Goal: Task Accomplishment & Management: Complete application form

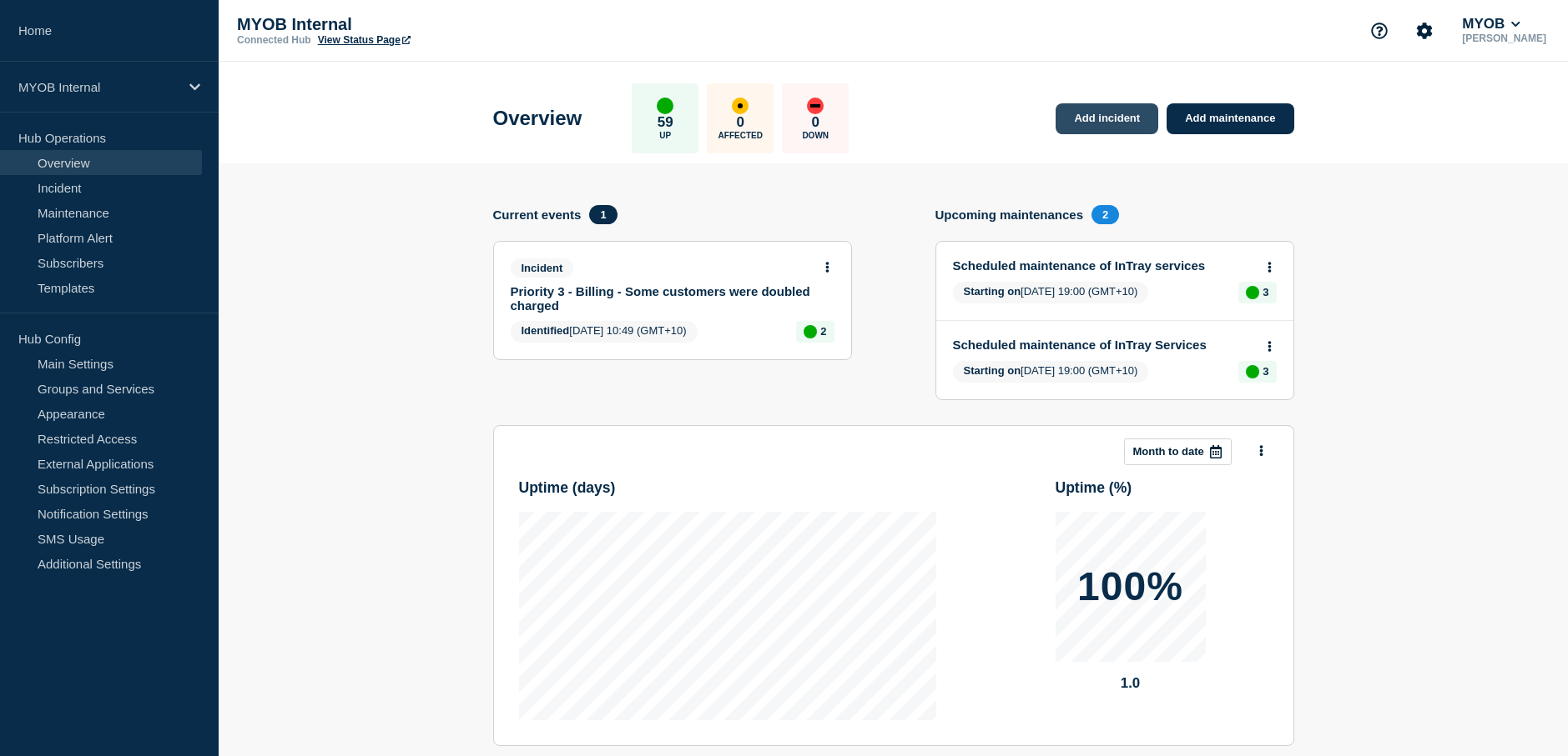
click at [1095, 114] on link "Add incident" at bounding box center [1106, 118] width 103 height 31
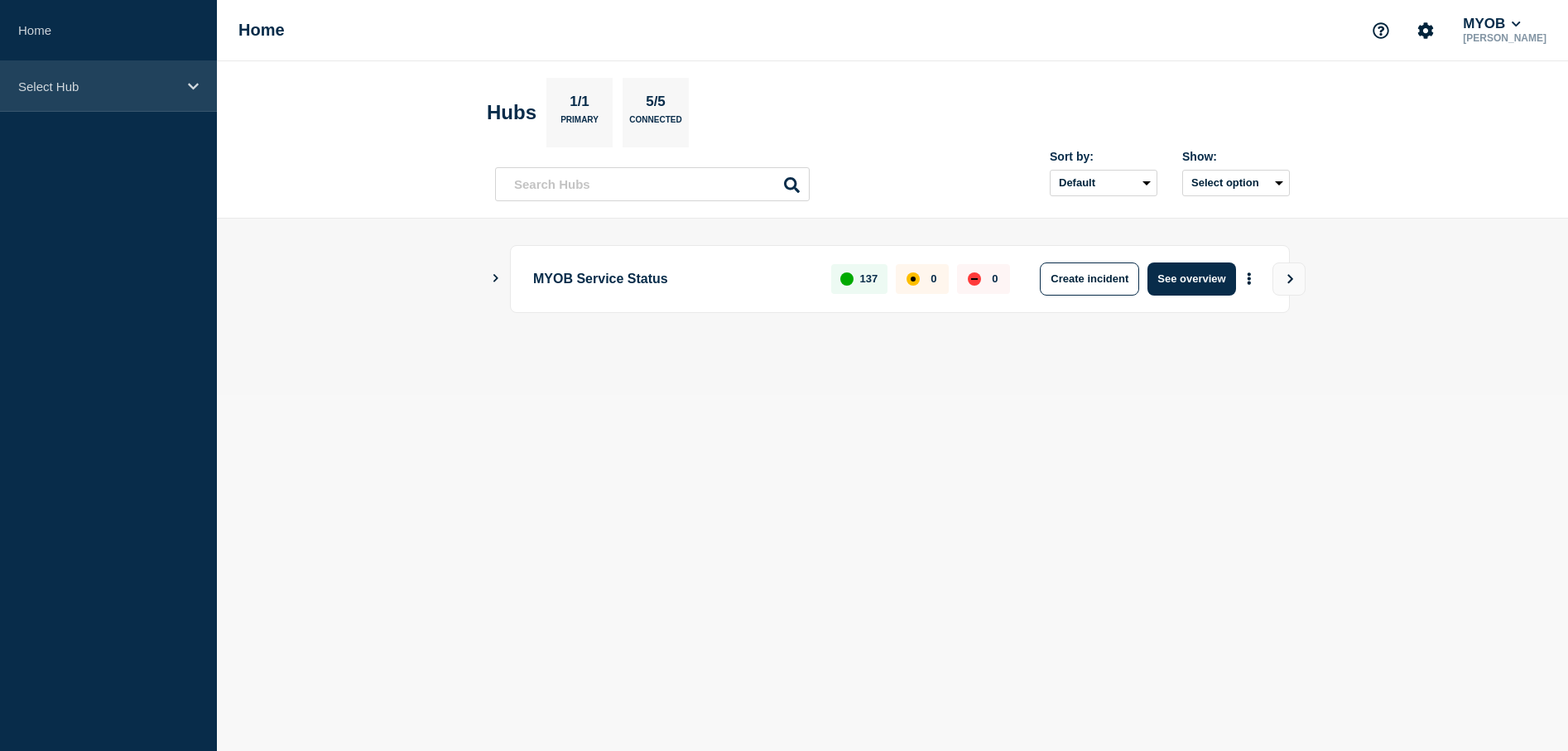
click at [192, 89] on icon at bounding box center [193, 86] width 11 height 13
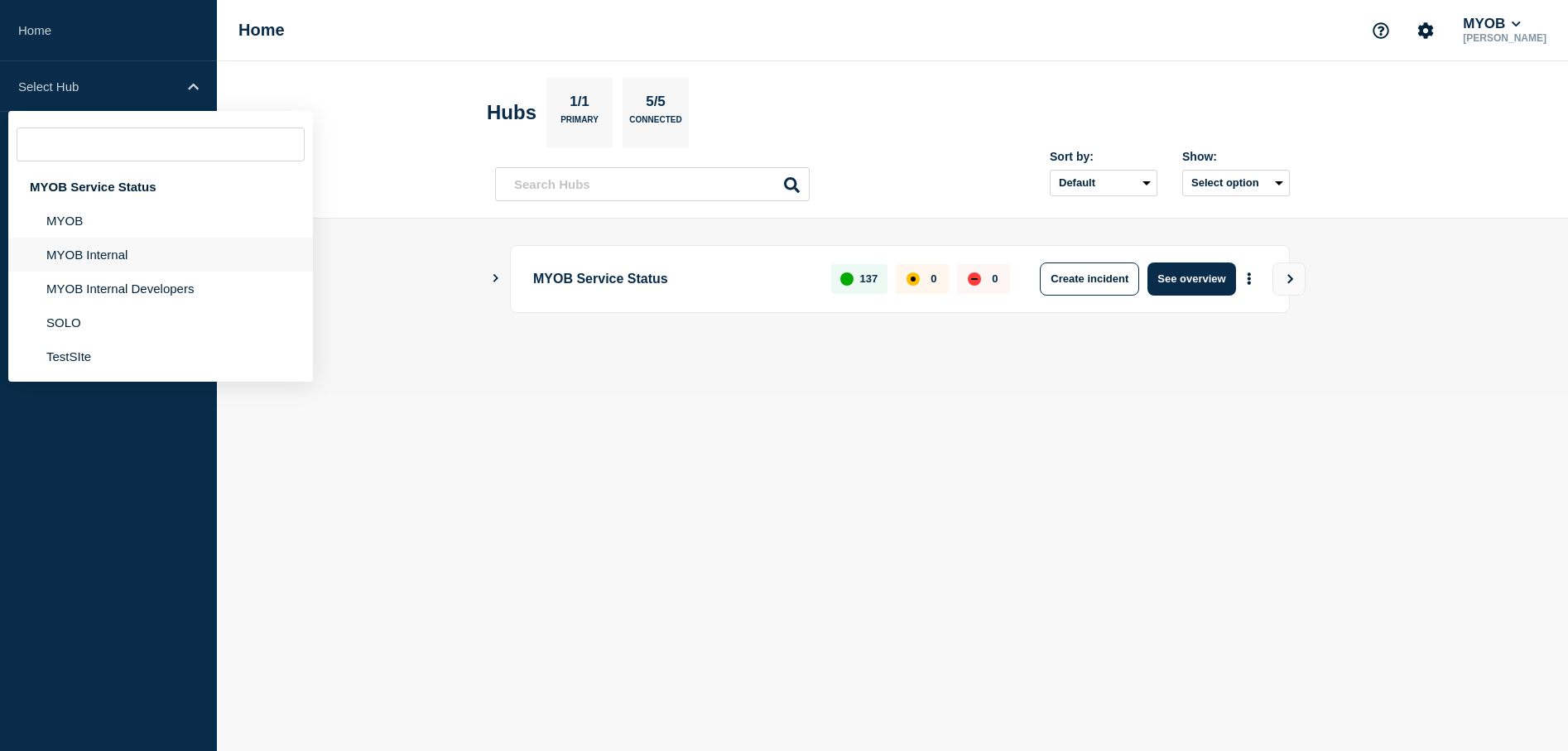
click at [126, 265] on li "MYOB Internal" at bounding box center [160, 255] width 304 height 34
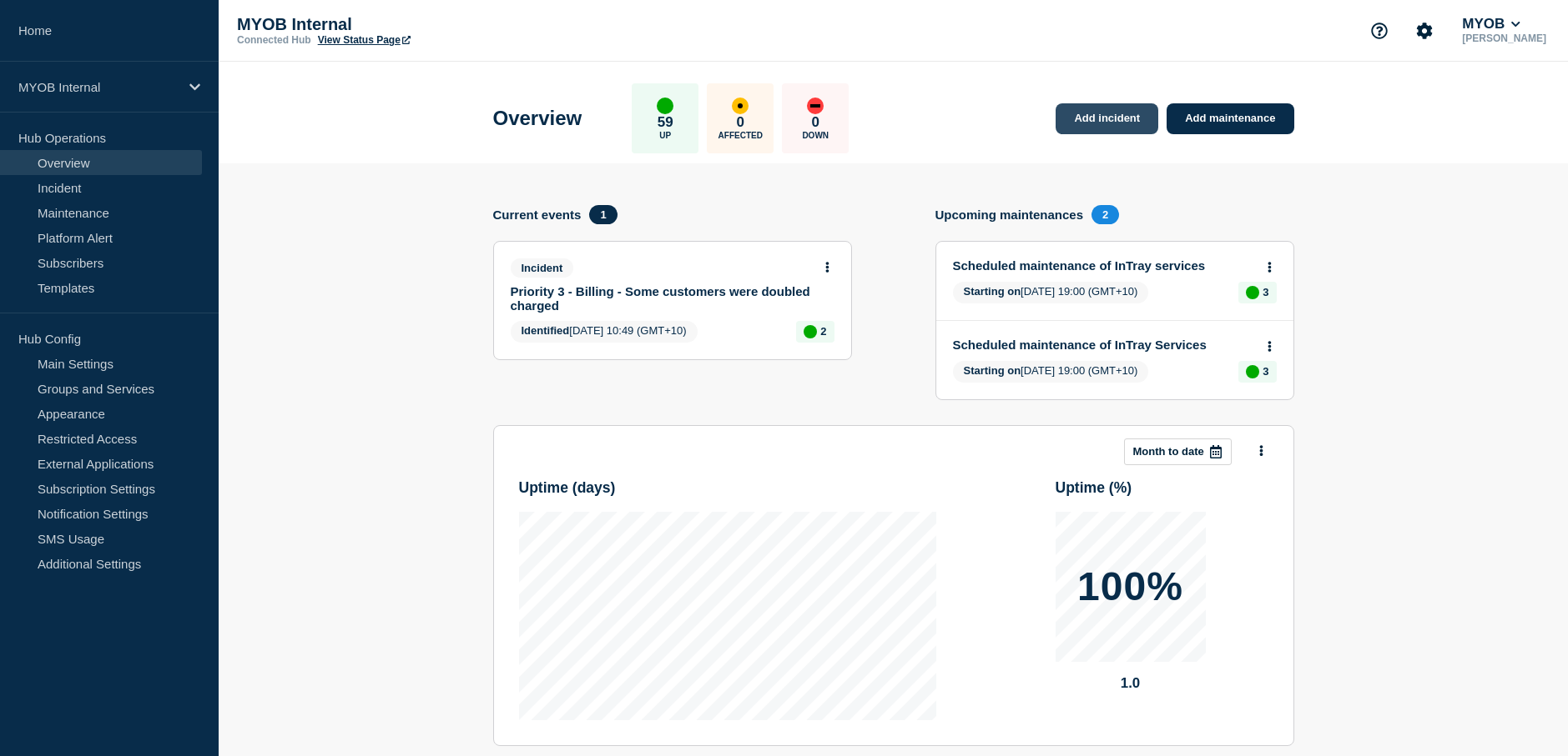
click at [1109, 126] on link "Add incident" at bounding box center [1106, 118] width 103 height 31
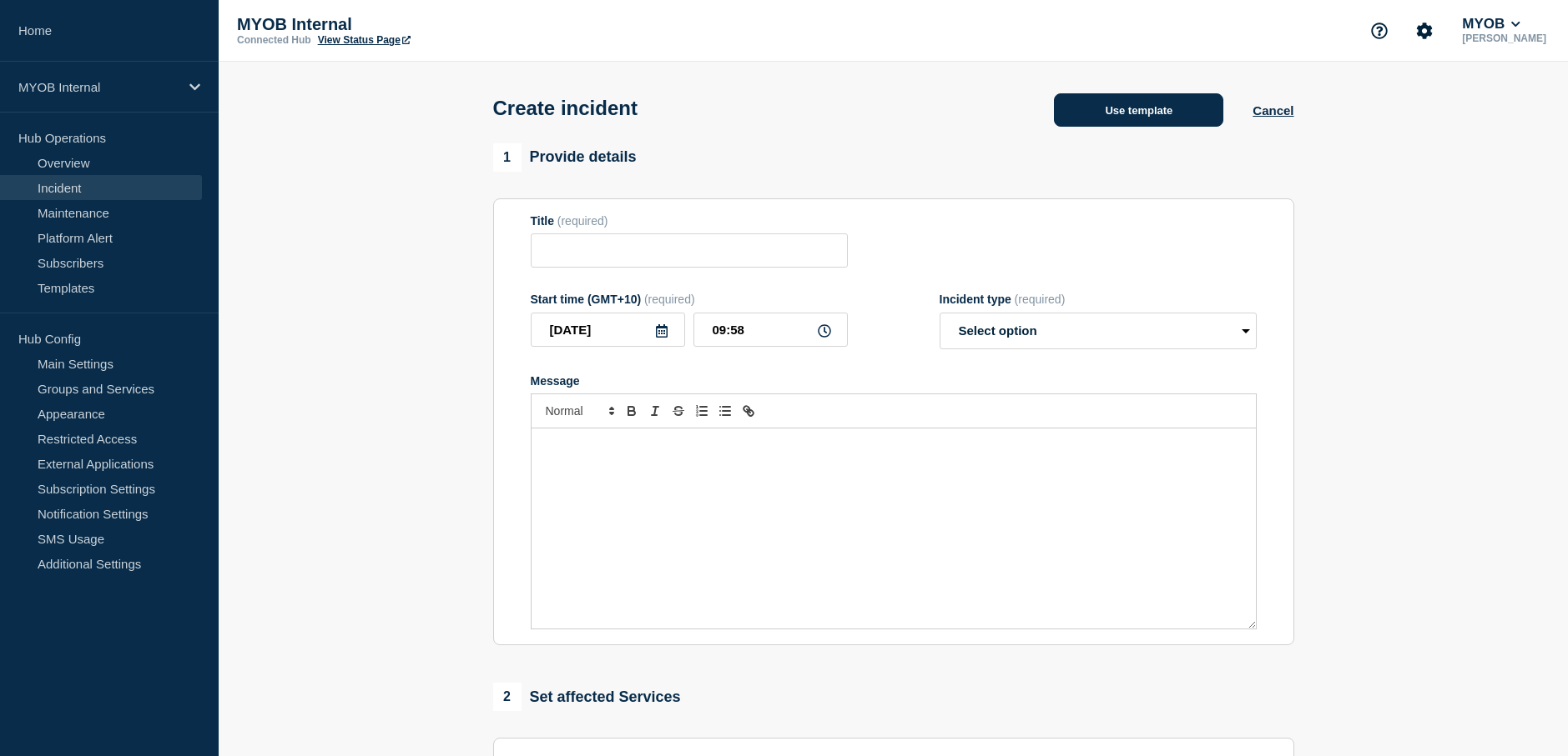
click at [1158, 106] on button "Use template" at bounding box center [1139, 110] width 170 height 34
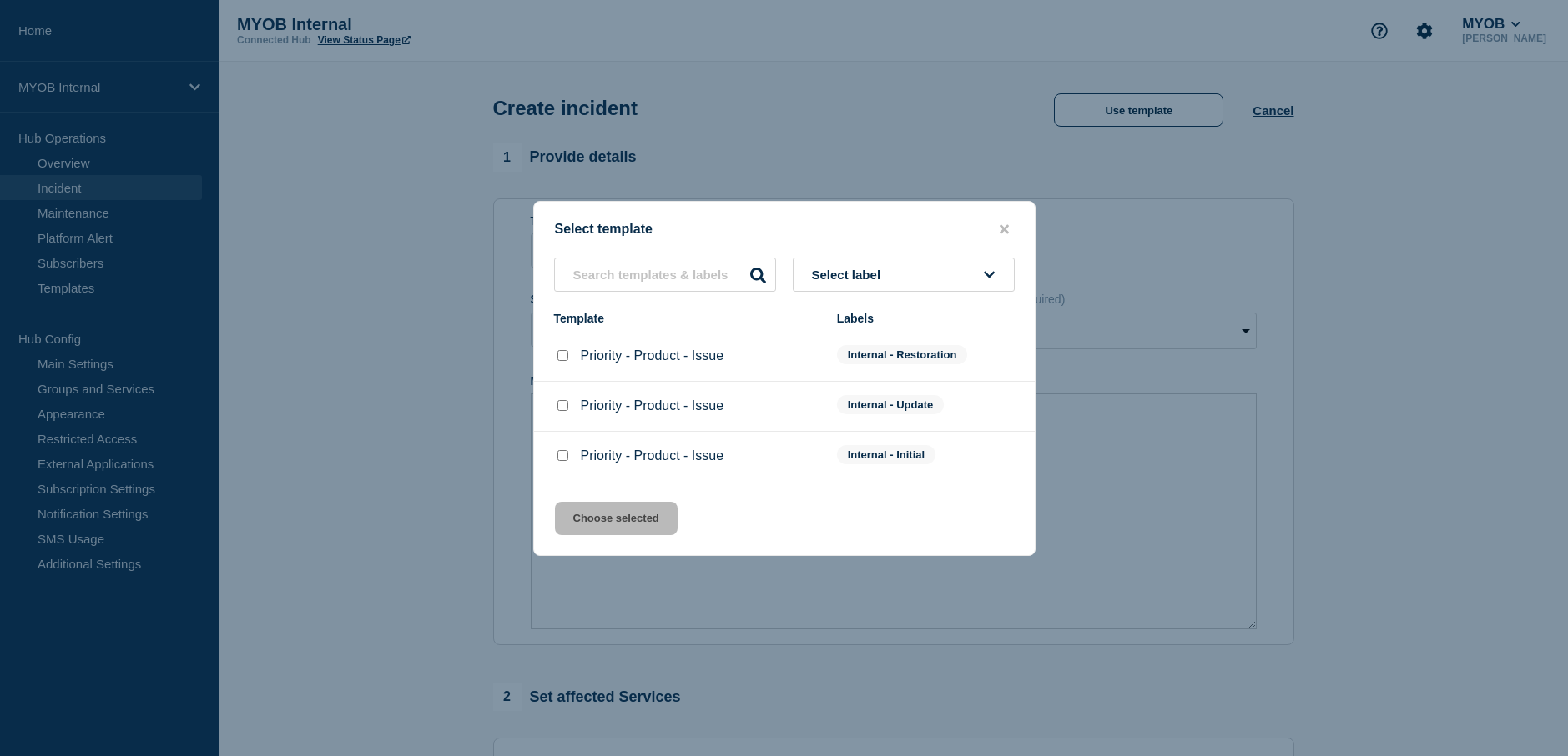
click at [562, 456] on input "Priority - Product - Issue checkbox" at bounding box center [562, 455] width 11 height 11
checkbox input "true"
click at [609, 512] on button "Choose selected" at bounding box center [616, 518] width 122 height 34
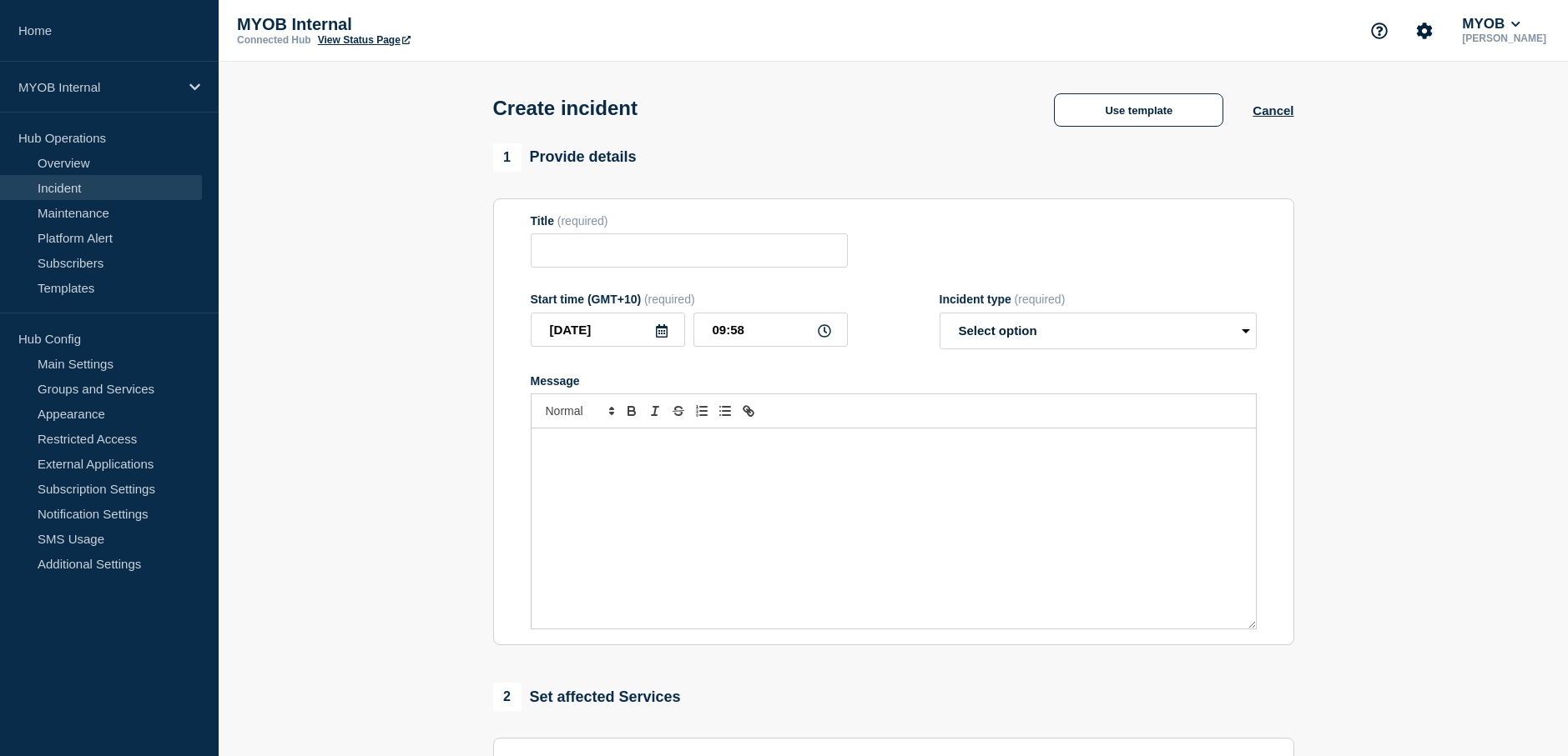
type input "Priority - Product - Issue"
select select "investigating"
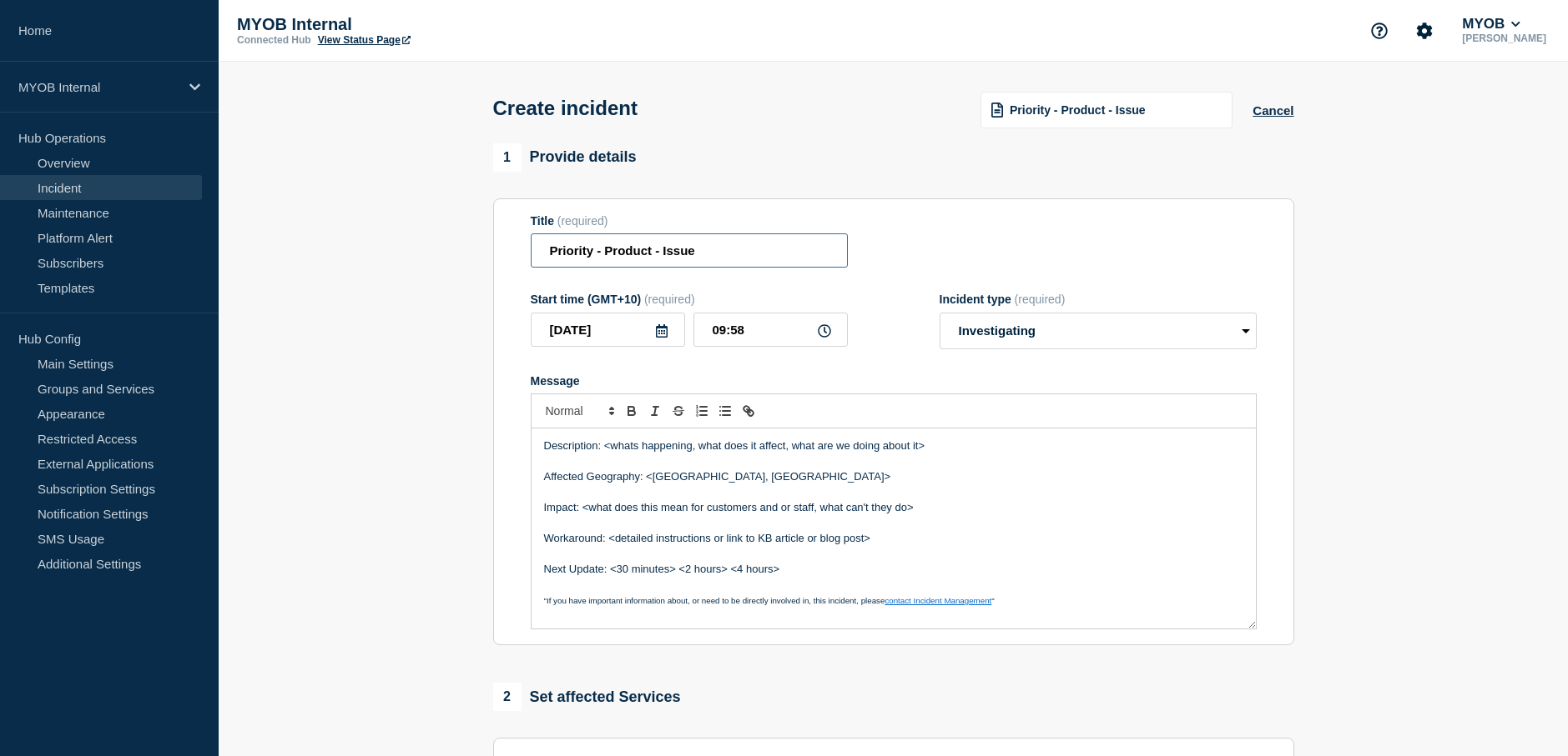
click at [594, 254] on input "Priority - Product - Issue" at bounding box center [688, 250] width 317 height 34
click at [663, 254] on input "Priority 3 - Product - Issue" at bounding box center [688, 250] width 317 height 34
click at [782, 257] on input "Priority 3 - Solo - Issue" at bounding box center [688, 250] width 317 height 34
click at [712, 258] on input "Priority 3 - Solo -" at bounding box center [688, 250] width 317 height 34
paste input "Surcharge Issue on First Invoice for New Customers"
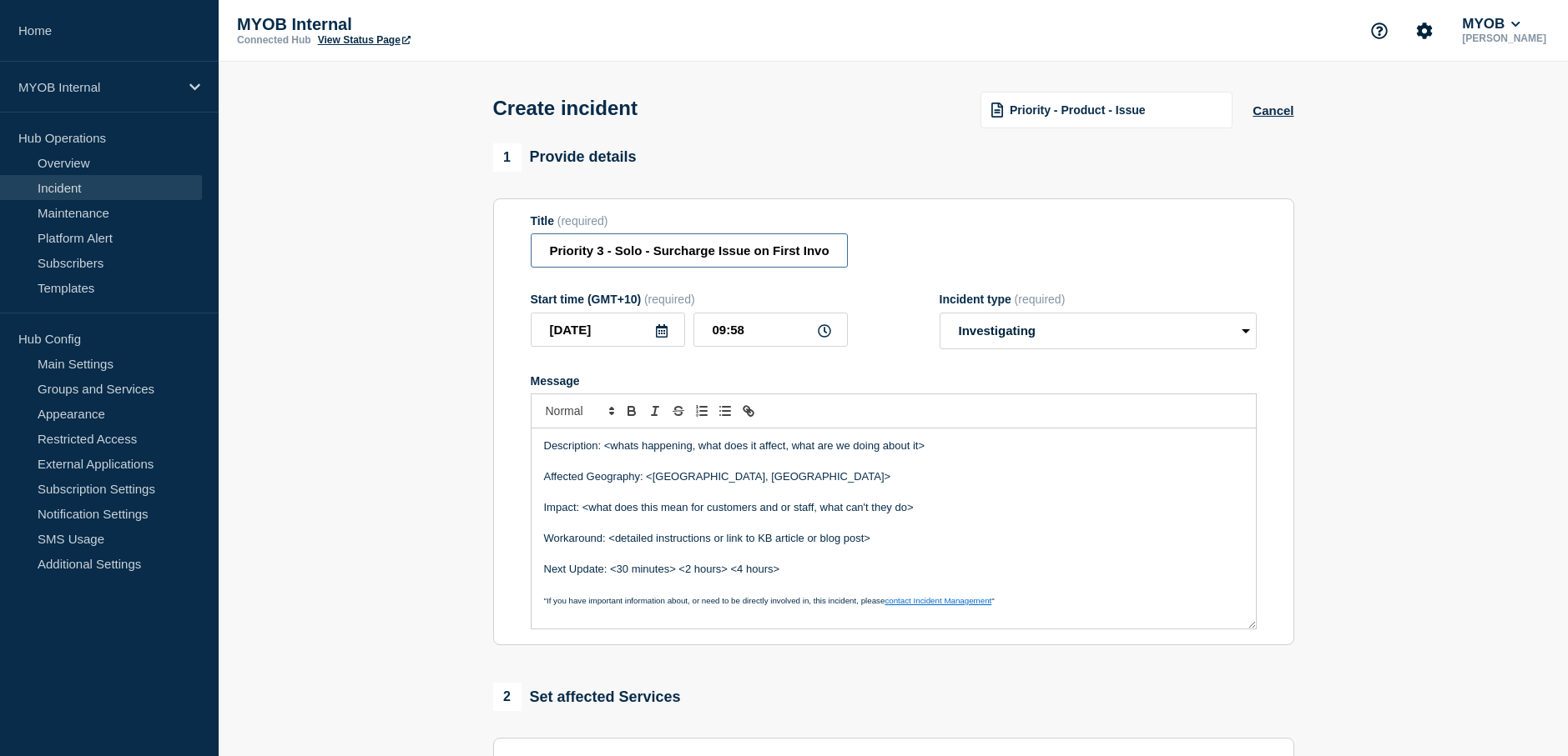
scroll to position [0, 137]
click at [648, 252] on input "Priority 3 - Solo - Surcharge Issue on First Invoice for New Customers" at bounding box center [688, 250] width 317 height 34
type input "Priority 3 - Solo - Surcharge Issue on First Invoice for New Customers"
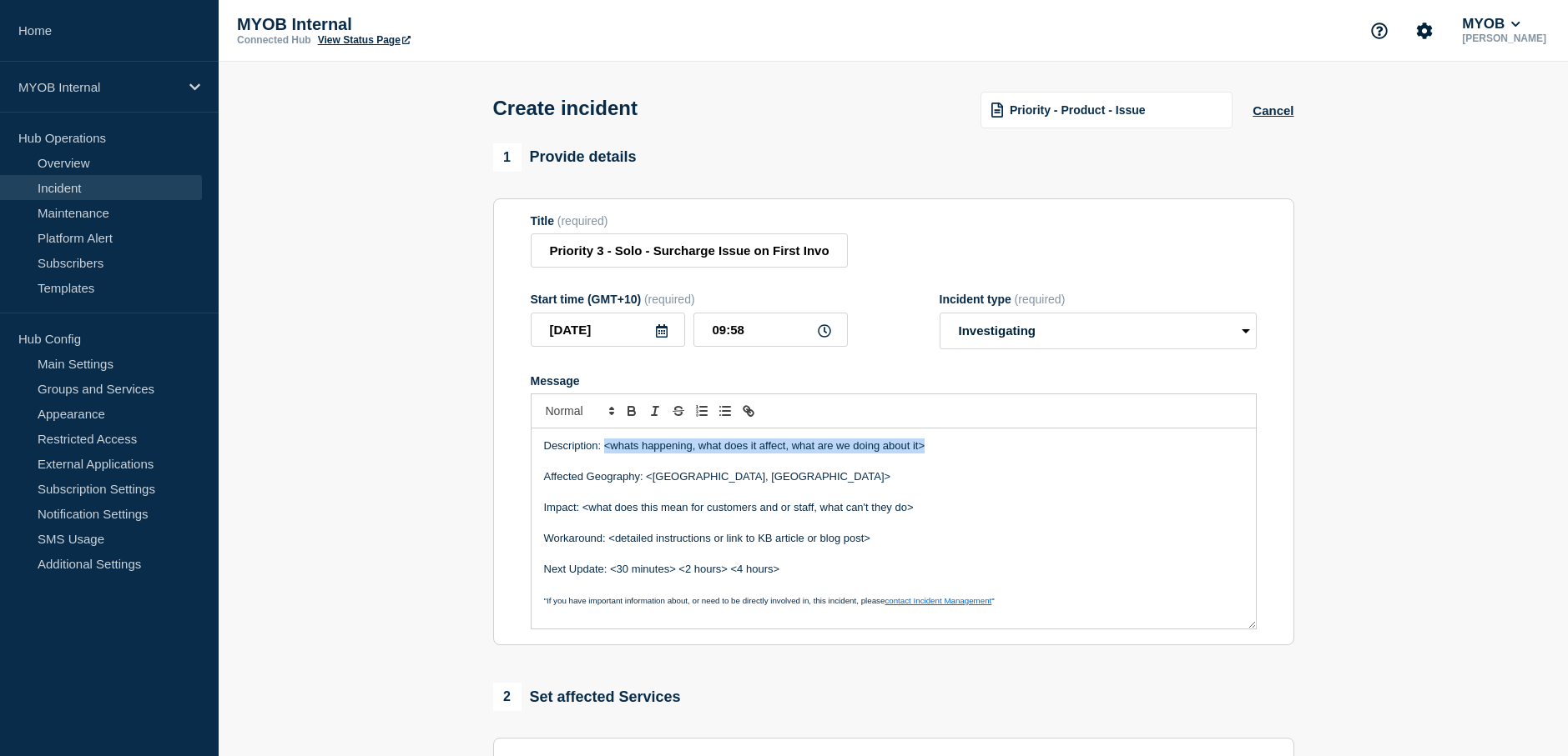
drag, startPoint x: 976, startPoint y: 453, endPoint x: 603, endPoint y: 443, distance: 373.1
click at [603, 443] on p "Description: <whats happening, what does it affect, what are we doing about it>" at bounding box center [893, 446] width 699 height 15
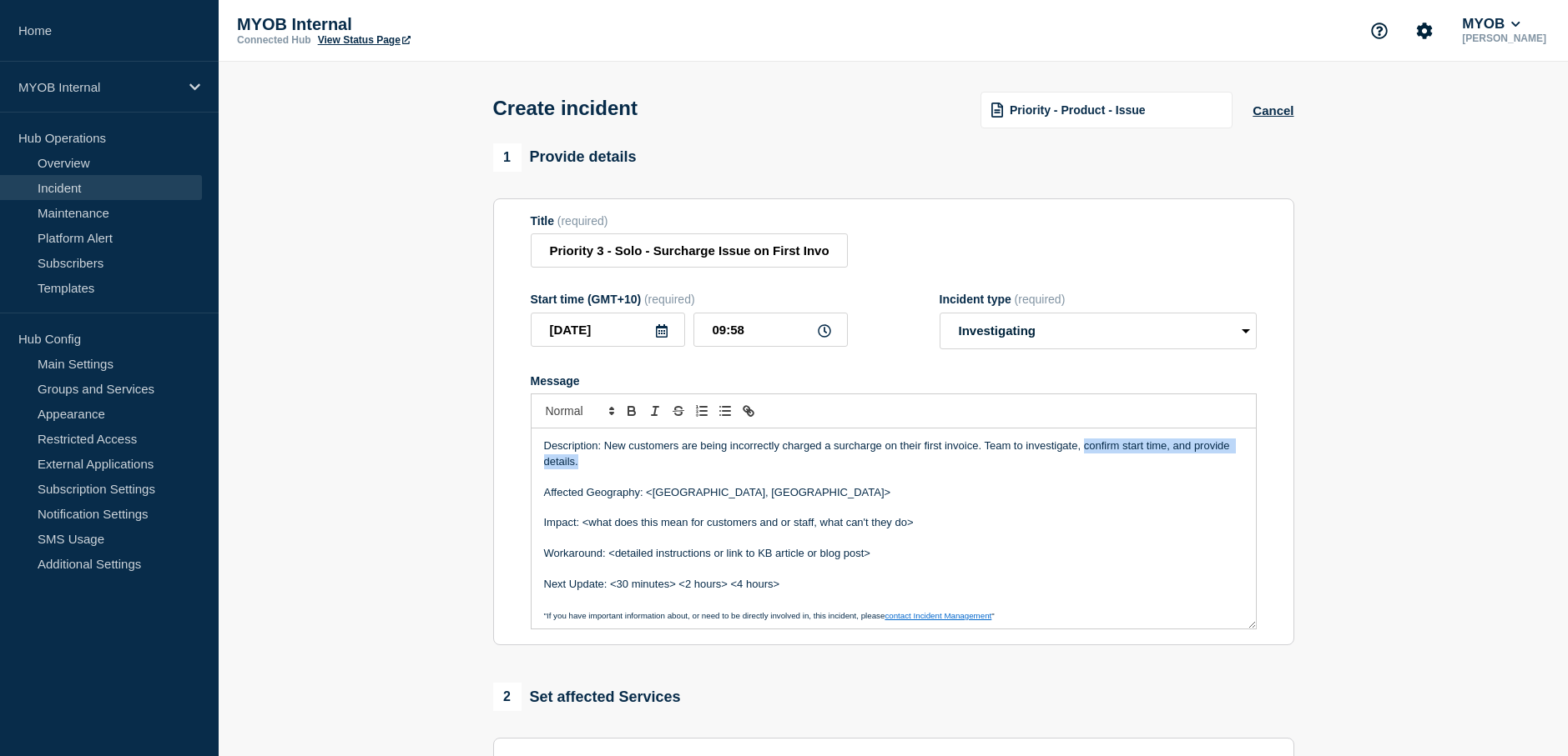
drag, startPoint x: 1083, startPoint y: 448, endPoint x: 1093, endPoint y: 471, distance: 25.1
click at [1093, 469] on p "Description: New customers are being incorrectly charged a surcharge on their f…" at bounding box center [893, 453] width 699 height 31
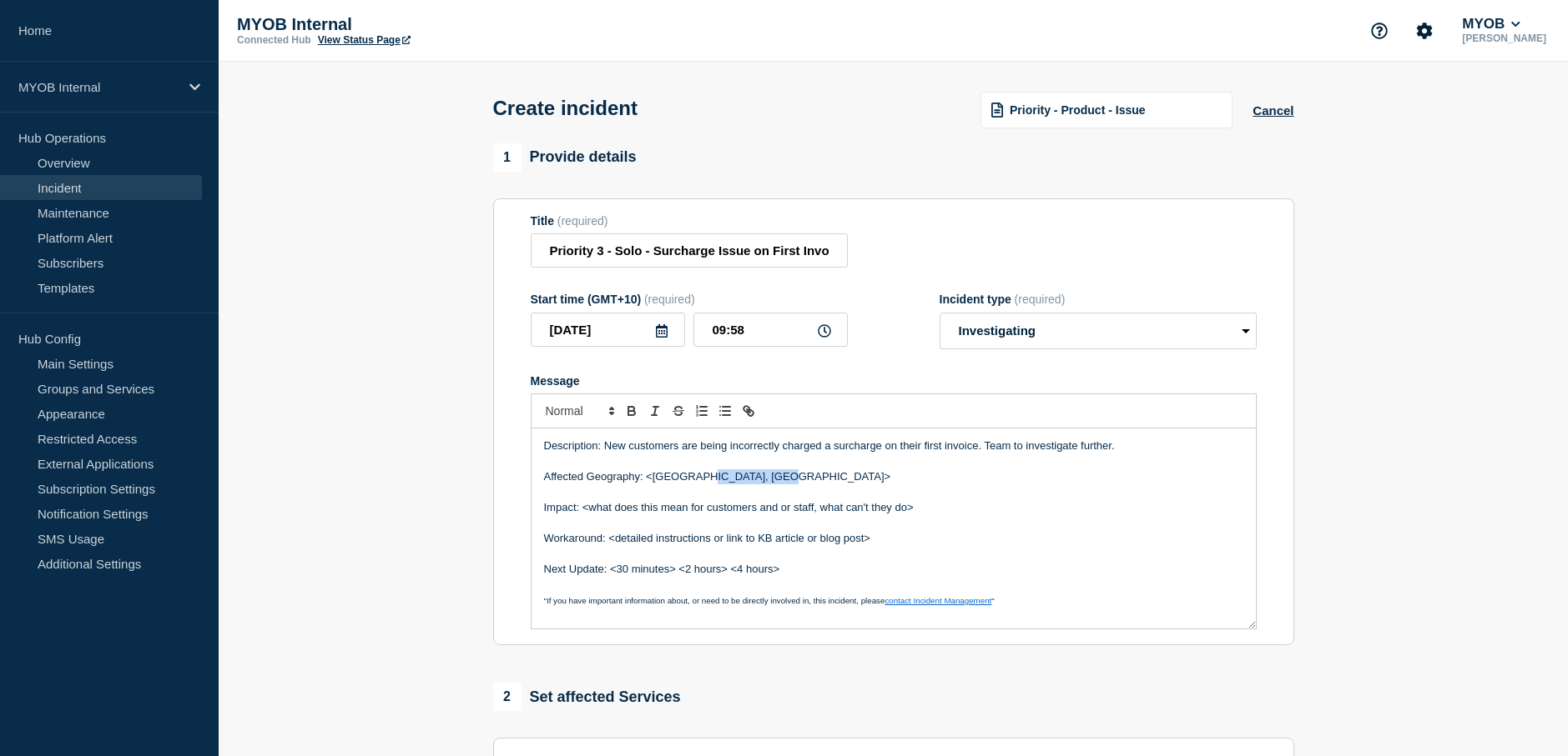
drag, startPoint x: 787, startPoint y: 486, endPoint x: 692, endPoint y: 480, distance: 95.2
click at [692, 480] on p "Affected Geography: <Australia, New Zealand>" at bounding box center [893, 476] width 699 height 15
click at [650, 484] on p "Affected Geography: <Australia" at bounding box center [893, 476] width 699 height 15
drag, startPoint x: 780, startPoint y: 517, endPoint x: 584, endPoint y: 515, distance: 196.0
click at [584, 515] on p "Impact: <what does this mean for customers and or staff, what can't they do>" at bounding box center [893, 508] width 699 height 15
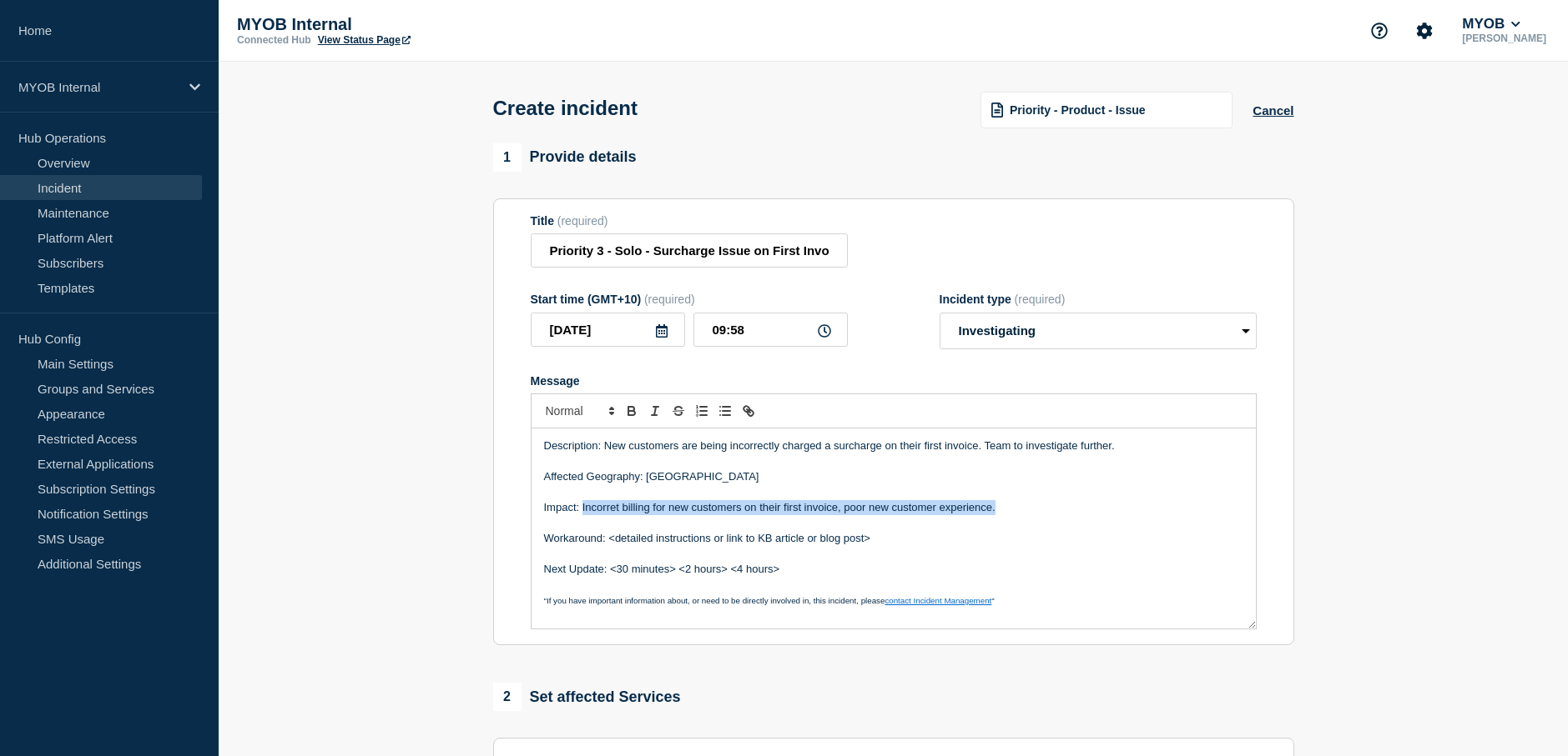
drag, startPoint x: 1011, startPoint y: 517, endPoint x: 583, endPoint y: 511, distance: 428.0
click at [583, 511] on p "Impact: Incorret billing for new customers on their first invoice, poor new cus…" at bounding box center [893, 508] width 699 height 15
copy p "Incorret billing for new customers on their first invoice, poor new customer ex…"
click at [999, 546] on p "Workaround: <detailed instructions or link to KB article or blog post>" at bounding box center [893, 538] width 699 height 15
drag, startPoint x: 1023, startPoint y: 509, endPoint x: 581, endPoint y: 507, distance: 442.0
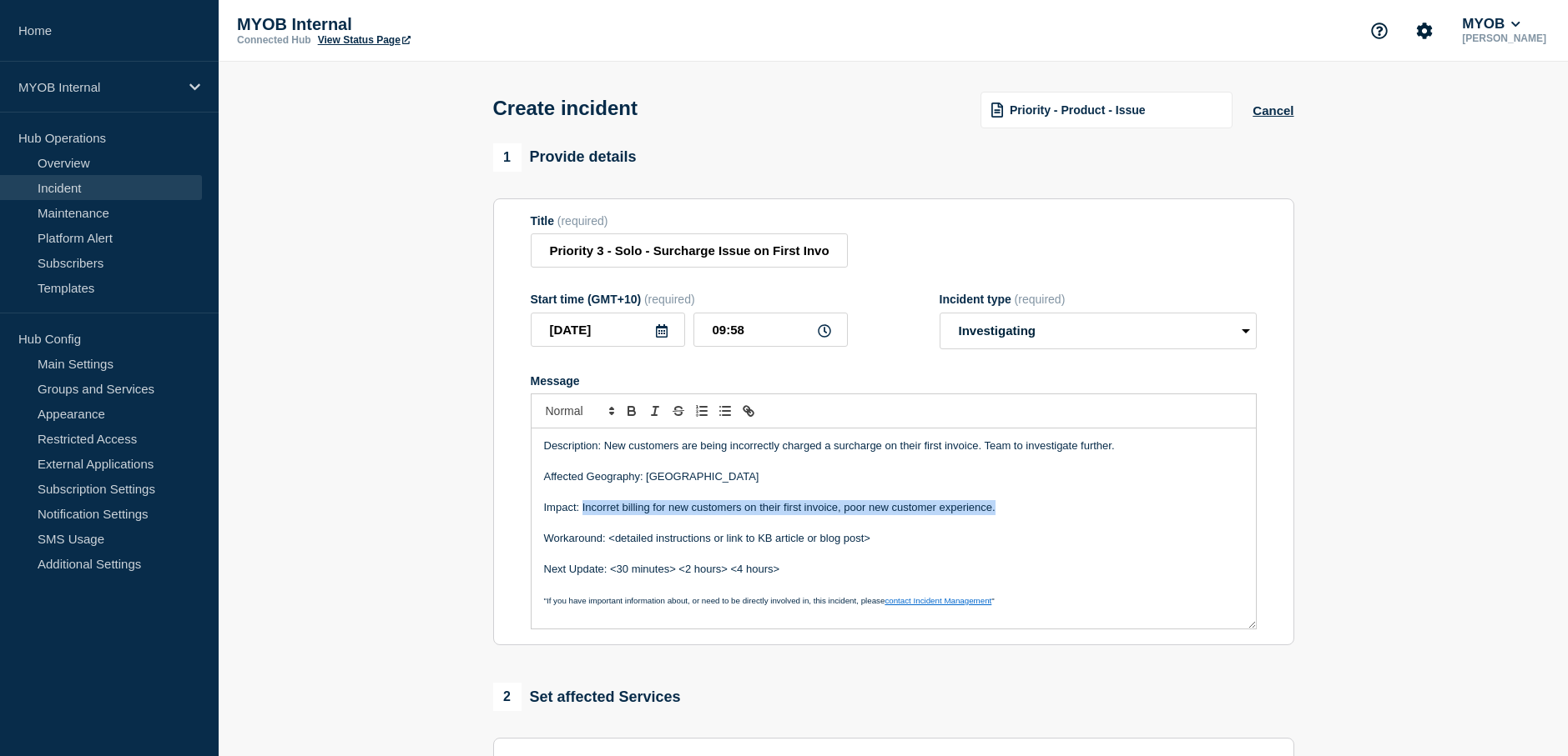
click at [581, 507] on p "Impact: Incorret billing for new customers on their first invoice, poor new cus…" at bounding box center [893, 508] width 699 height 15
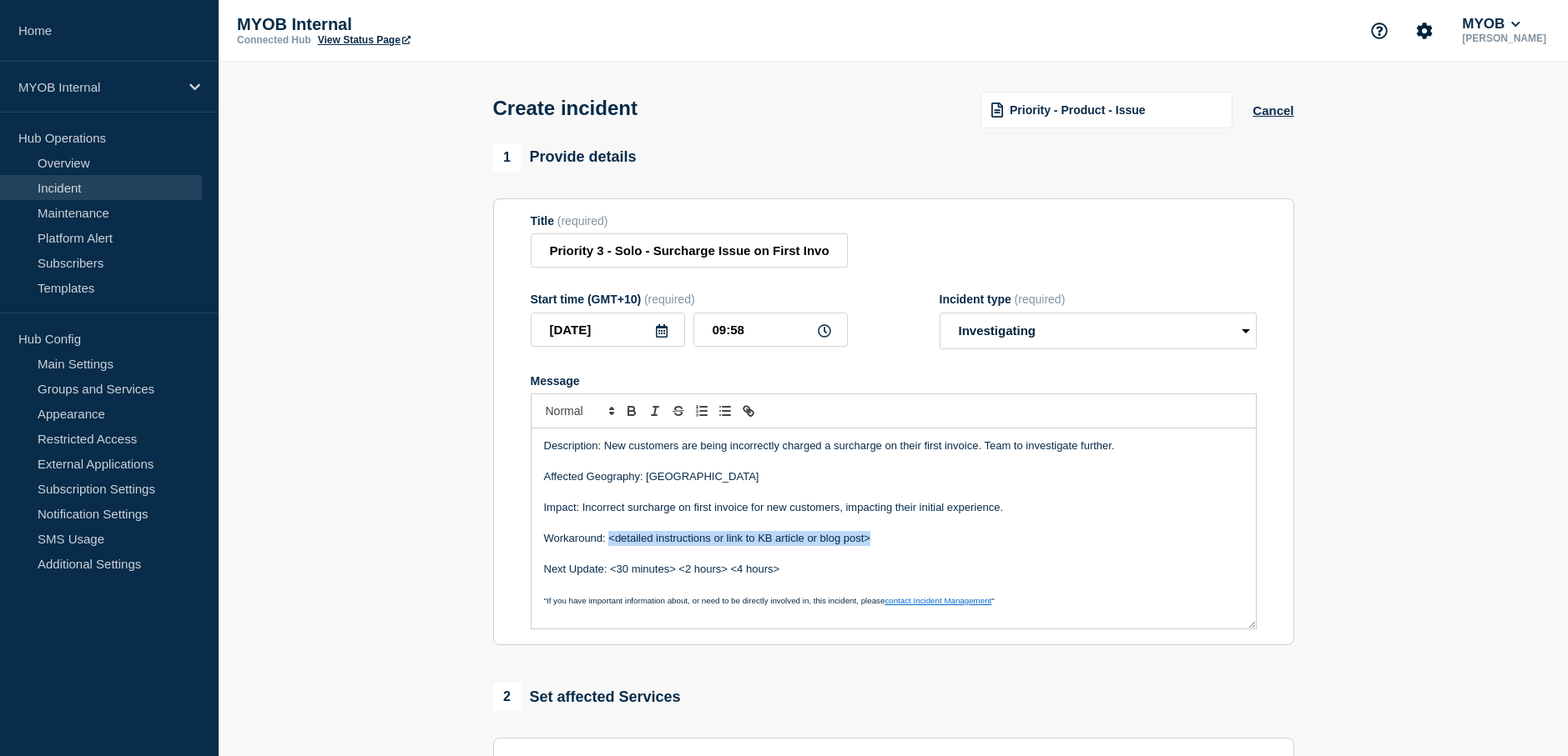
drag, startPoint x: 923, startPoint y: 550, endPoint x: 609, endPoint y: 549, distance: 314.0
click at [609, 546] on p "Workaround: <detailed instructions or link to KB article or blog post>" at bounding box center [893, 538] width 699 height 15
drag, startPoint x: 798, startPoint y: 579, endPoint x: 612, endPoint y: 572, distance: 186.1
click at [612, 572] on p "Next Update: <30 minutes> <2 hours> <4 hours>" at bounding box center [893, 569] width 699 height 15
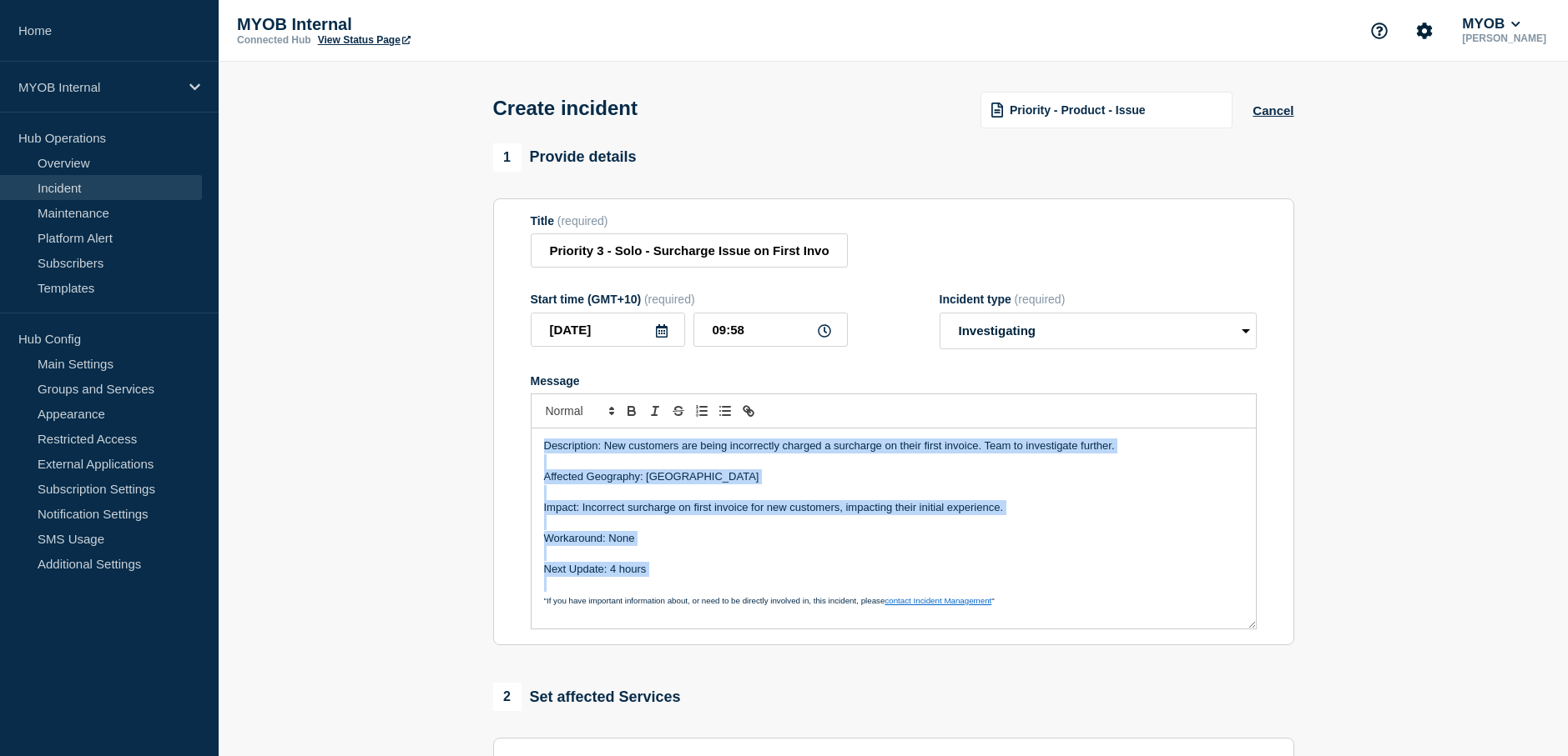
drag, startPoint x: 669, startPoint y: 577, endPoint x: 485, endPoint y: 431, distance: 234.9
click at [485, 431] on div "1 Provide details Title (required) Priority 3 - Solo - Surcharge Issue on First…" at bounding box center [893, 621] width 820 height 955
copy div "Description: New customers are being incorrectly charged a surcharge on their f…"
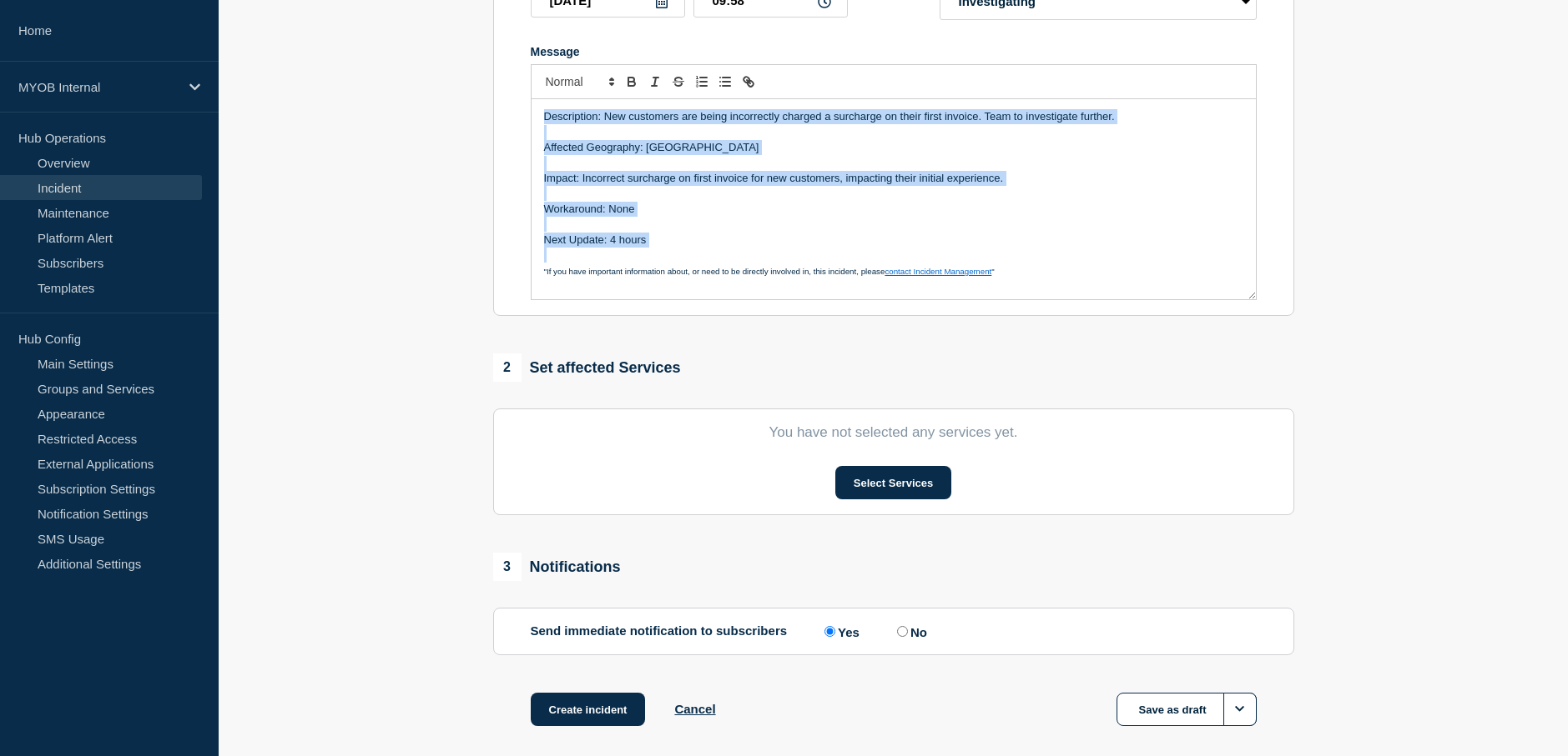
scroll to position [333, 0]
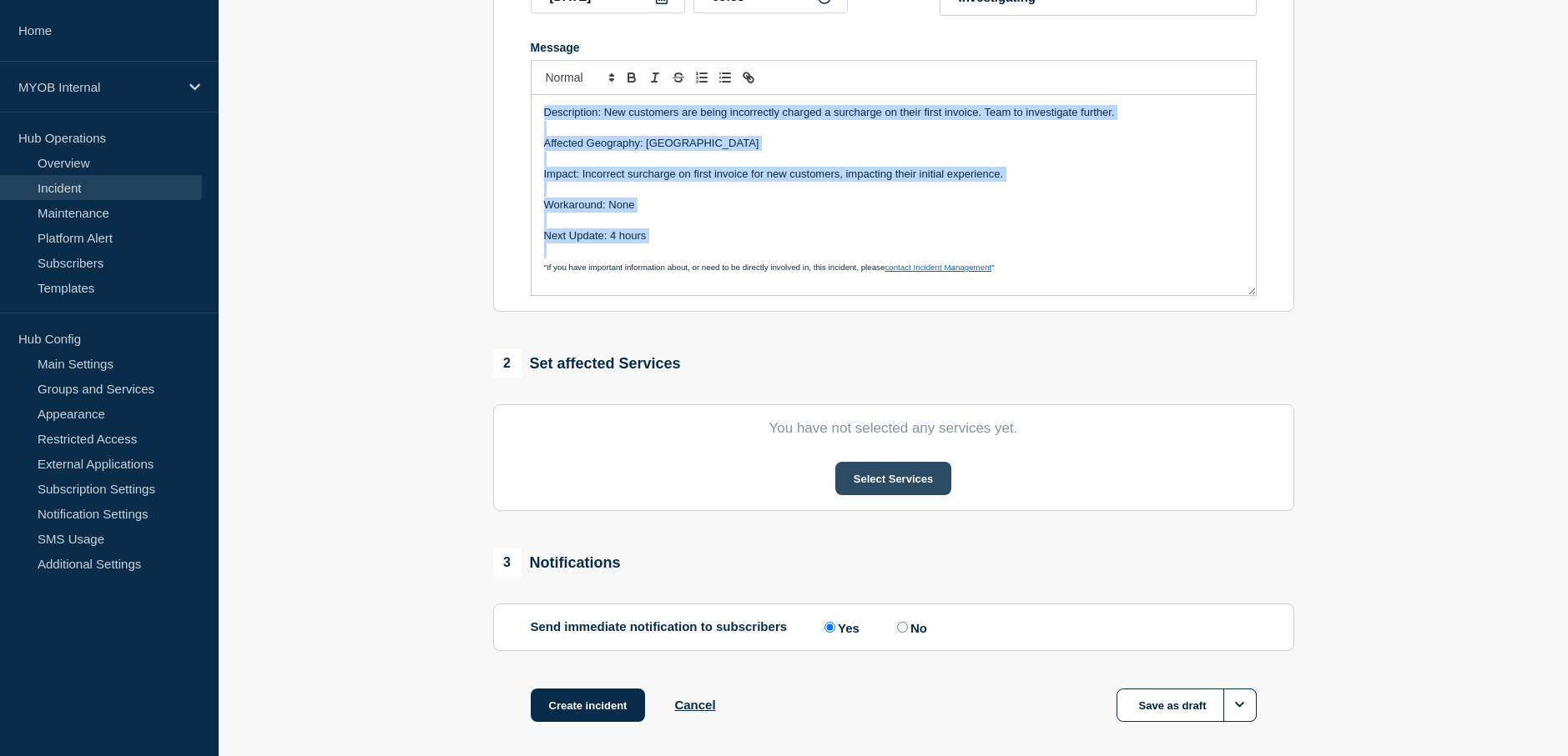
click at [907, 478] on button "Select Services" at bounding box center [893, 479] width 116 height 34
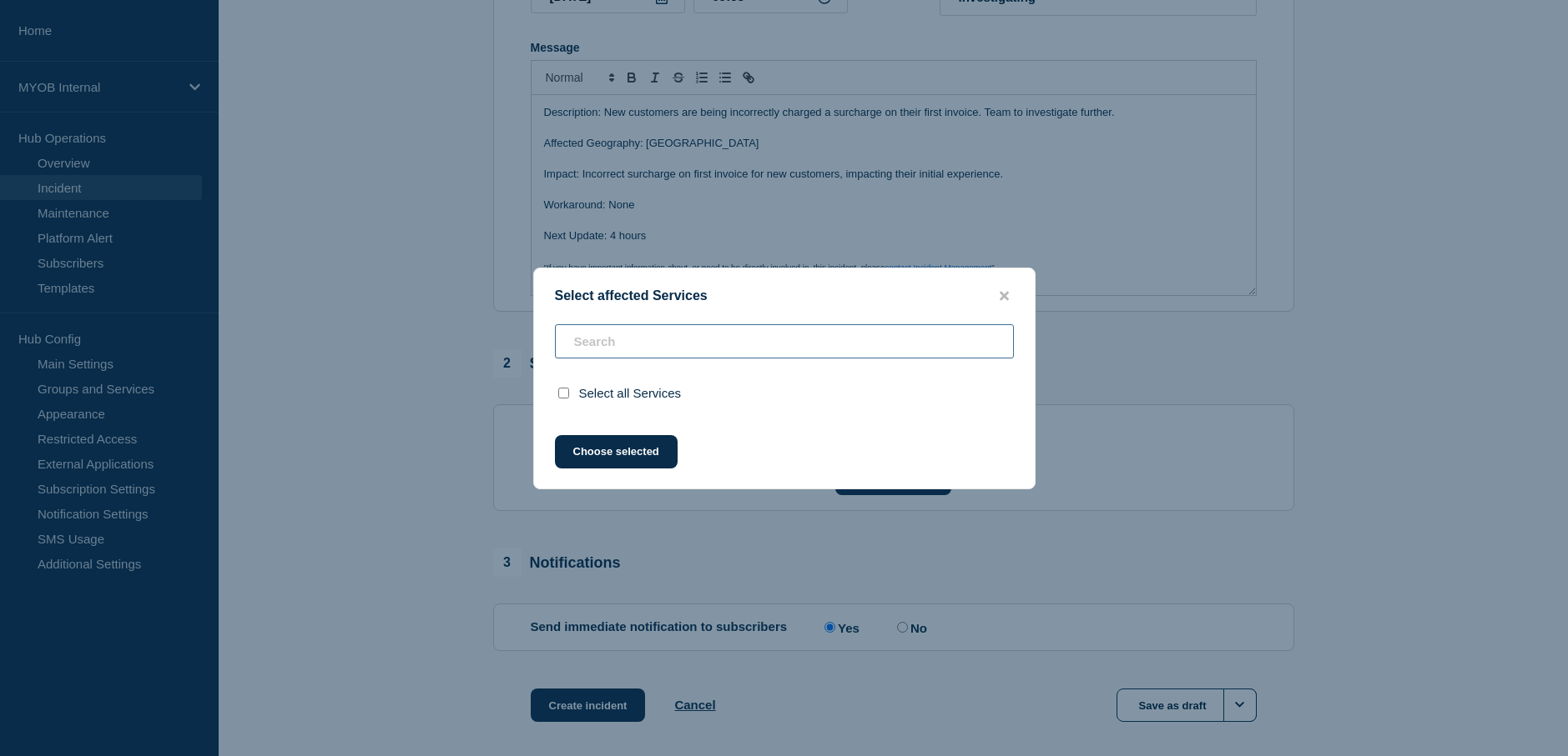
click at [783, 347] on input "text" at bounding box center [784, 341] width 459 height 34
type input "s"
checkbox input "false"
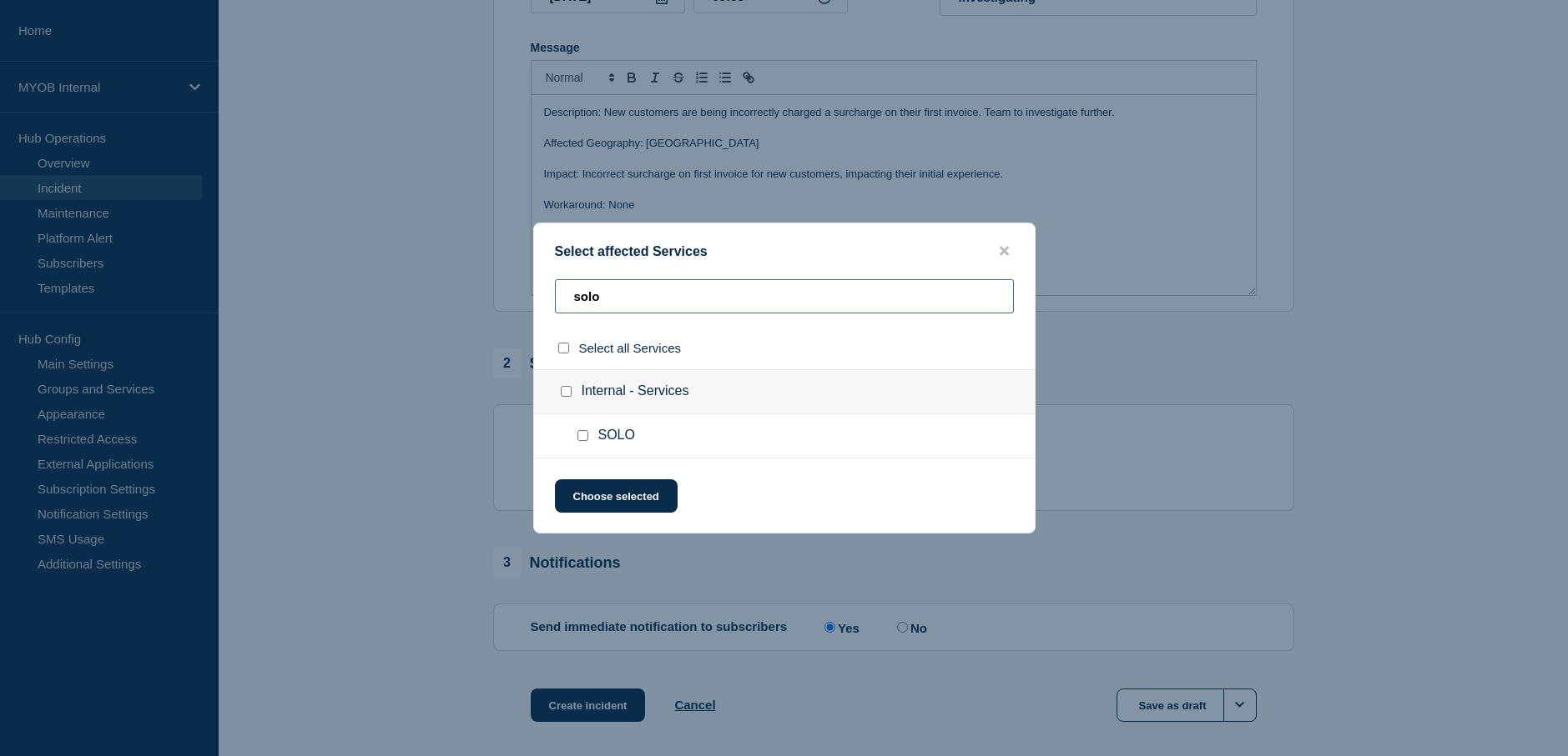
type input "solo"
click at [583, 441] on input "SOLO checkbox" at bounding box center [582, 436] width 11 height 11
checkbox input "true"
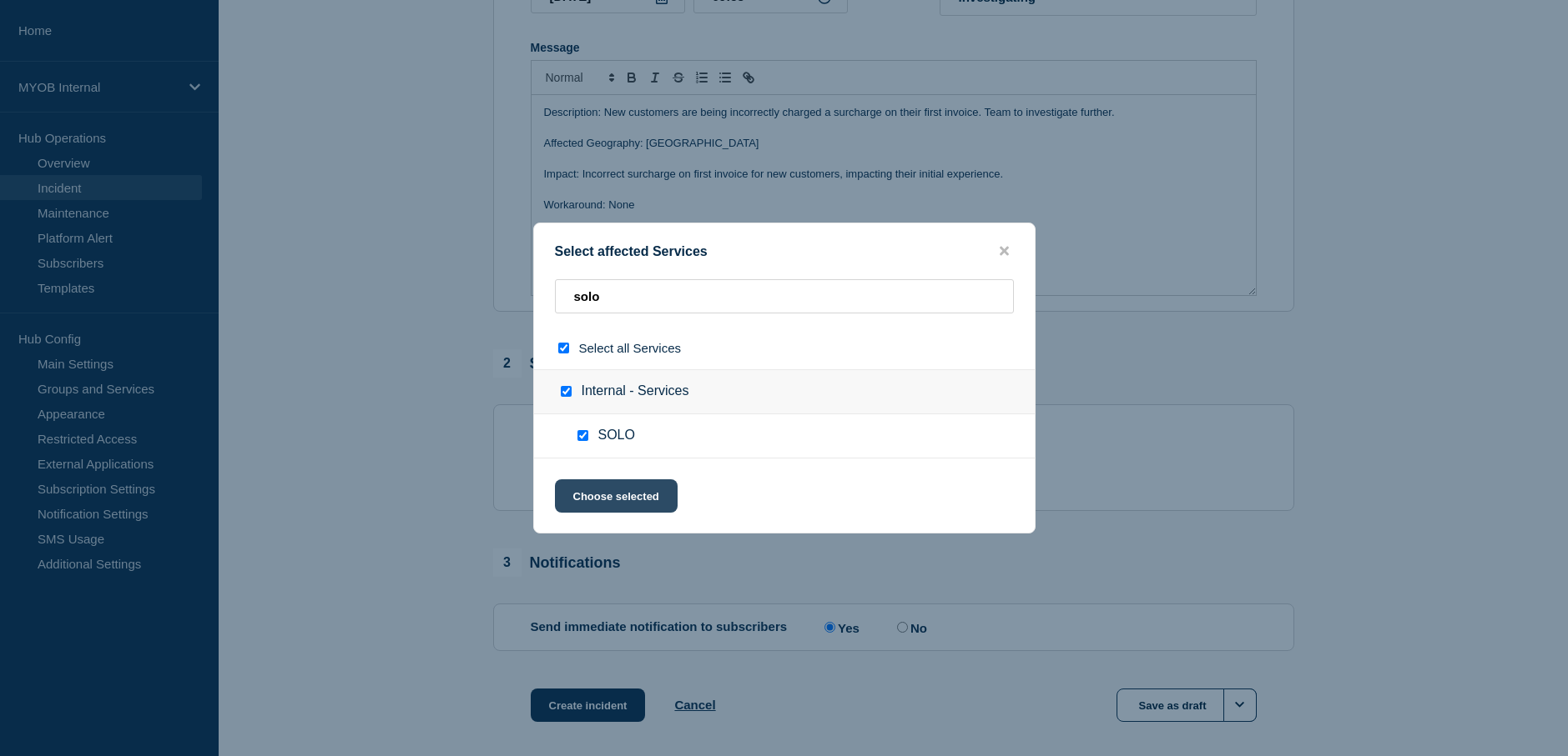
click at [651, 501] on button "Choose selected" at bounding box center [616, 496] width 122 height 34
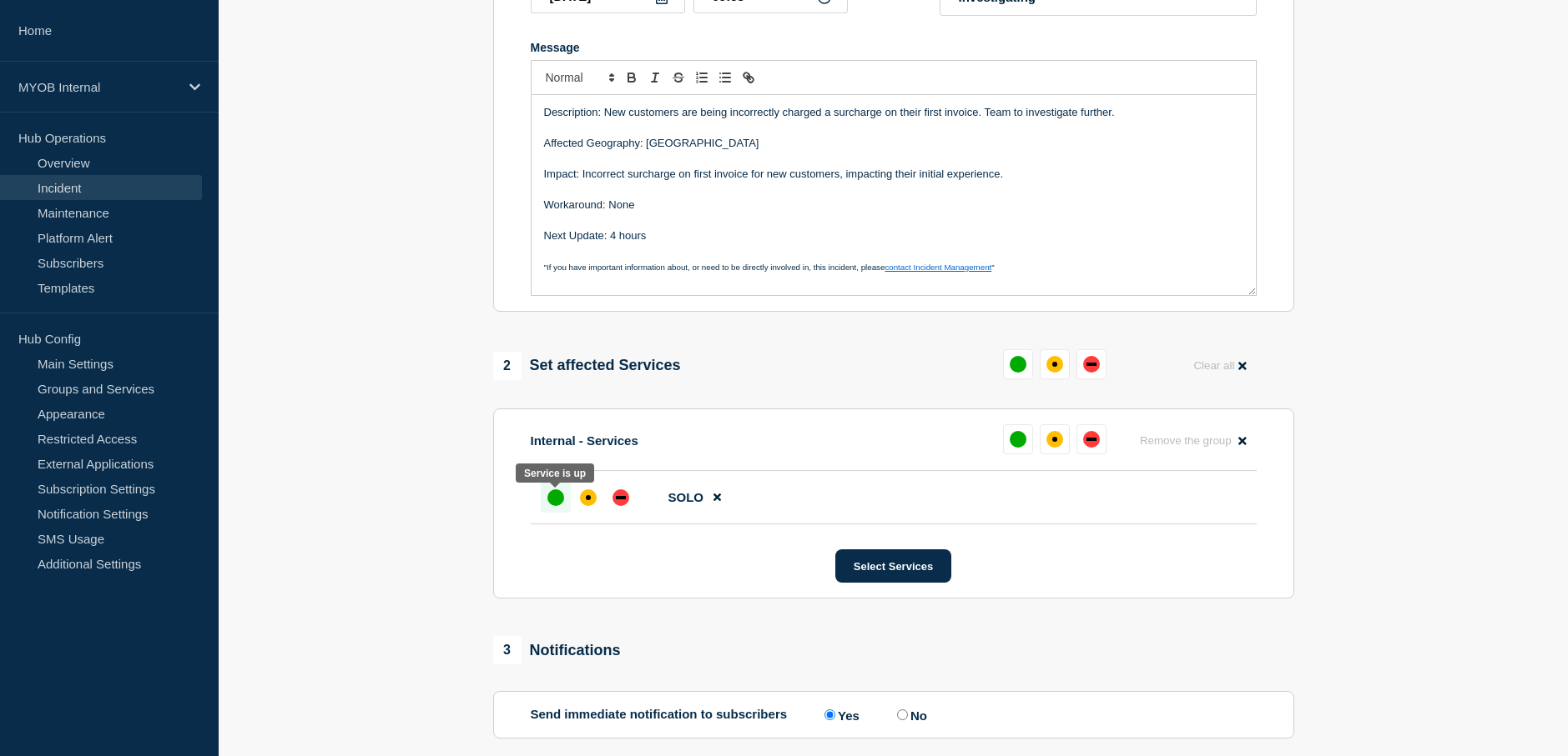
click at [553, 506] on div "up" at bounding box center [555, 498] width 17 height 17
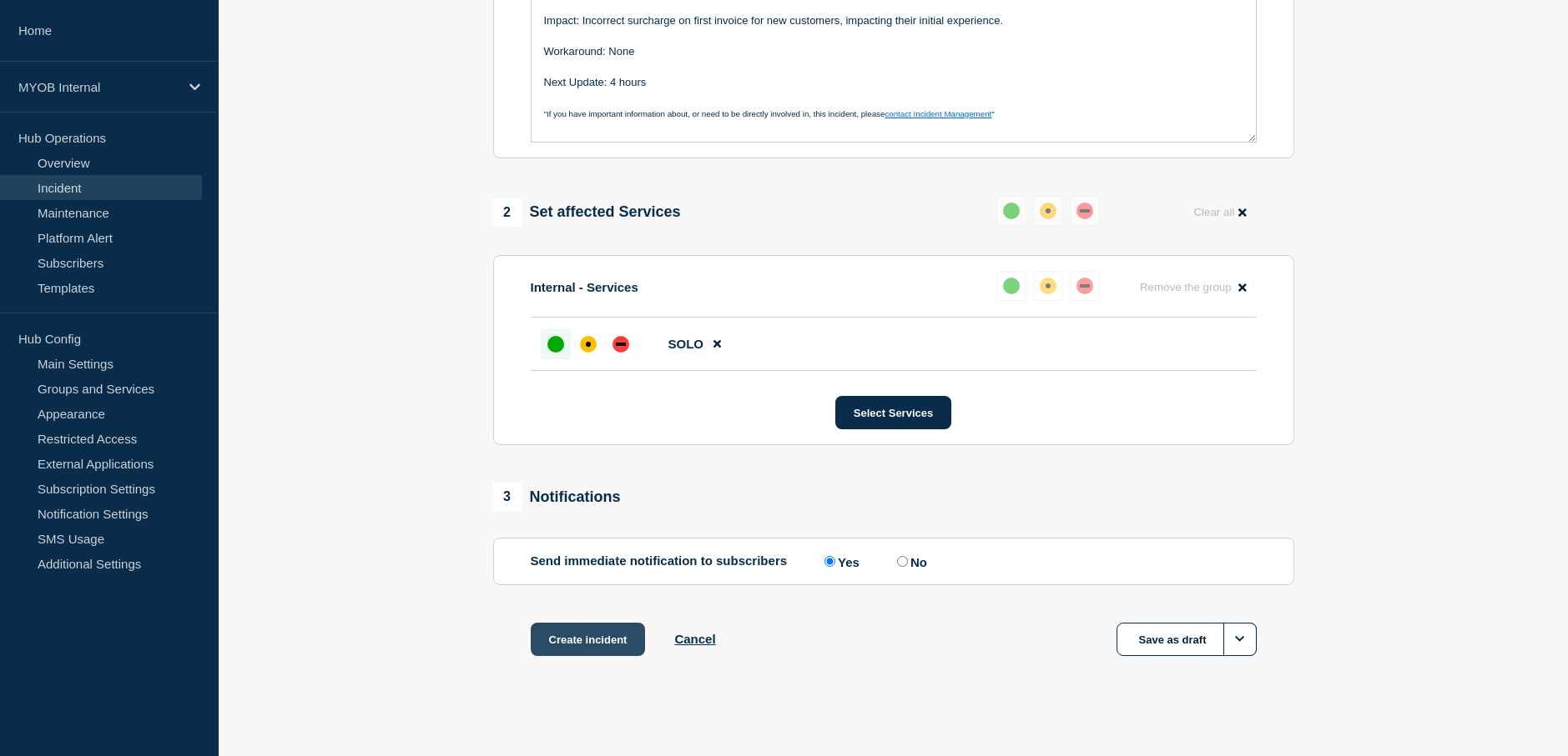
scroll to position [500, 0]
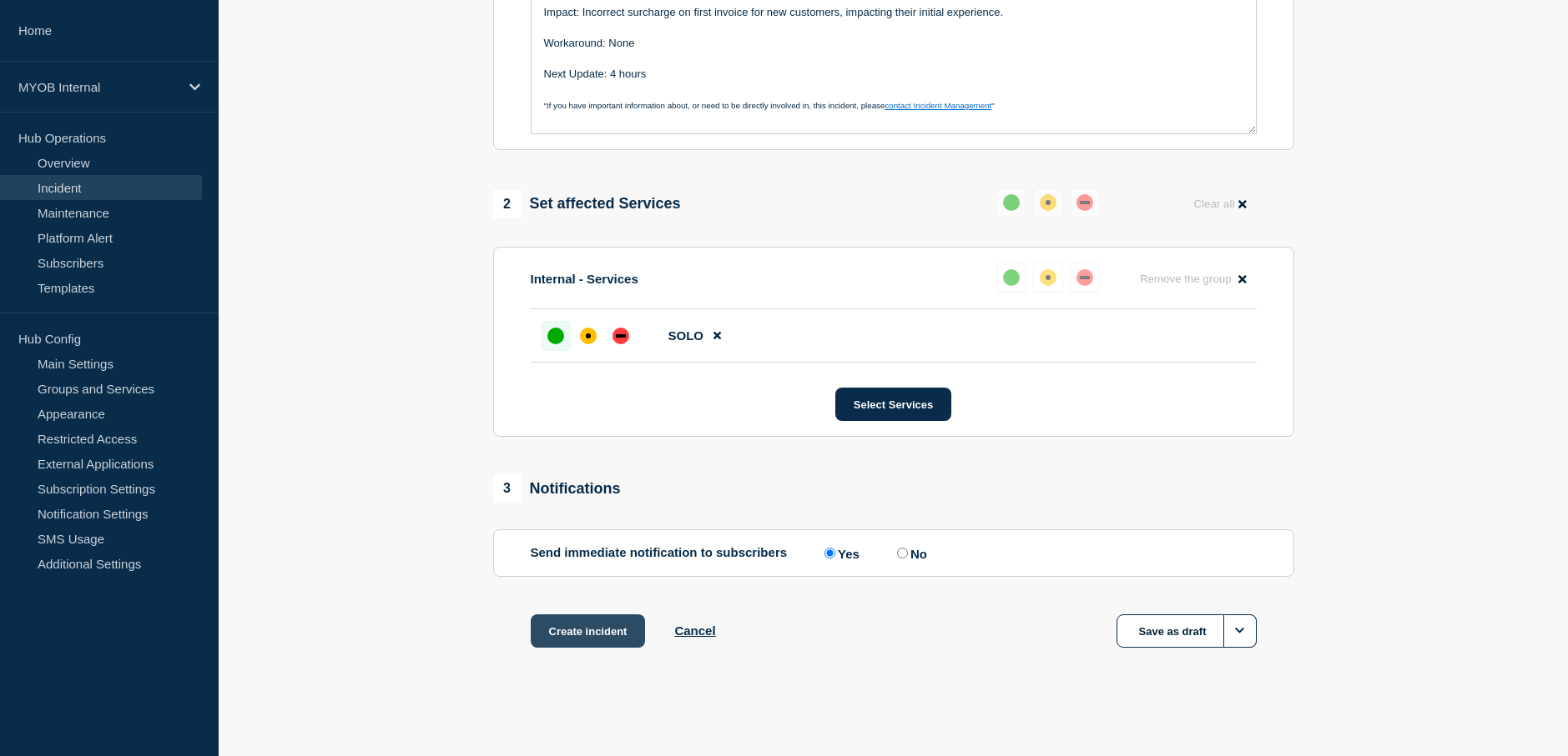
click at [586, 642] on button "Create incident" at bounding box center [588, 632] width 115 height 34
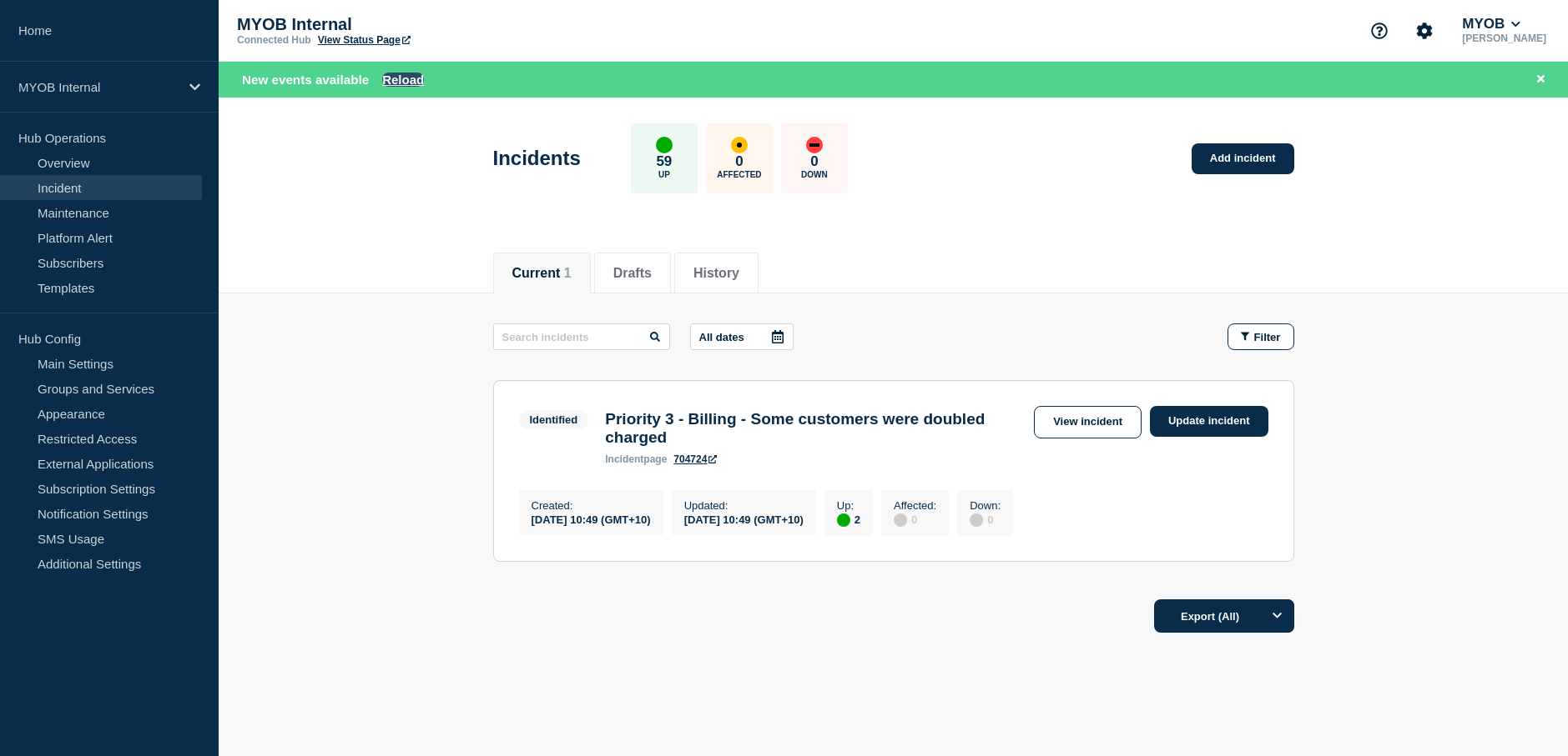
click at [397, 80] on button "Reload" at bounding box center [402, 80] width 41 height 14
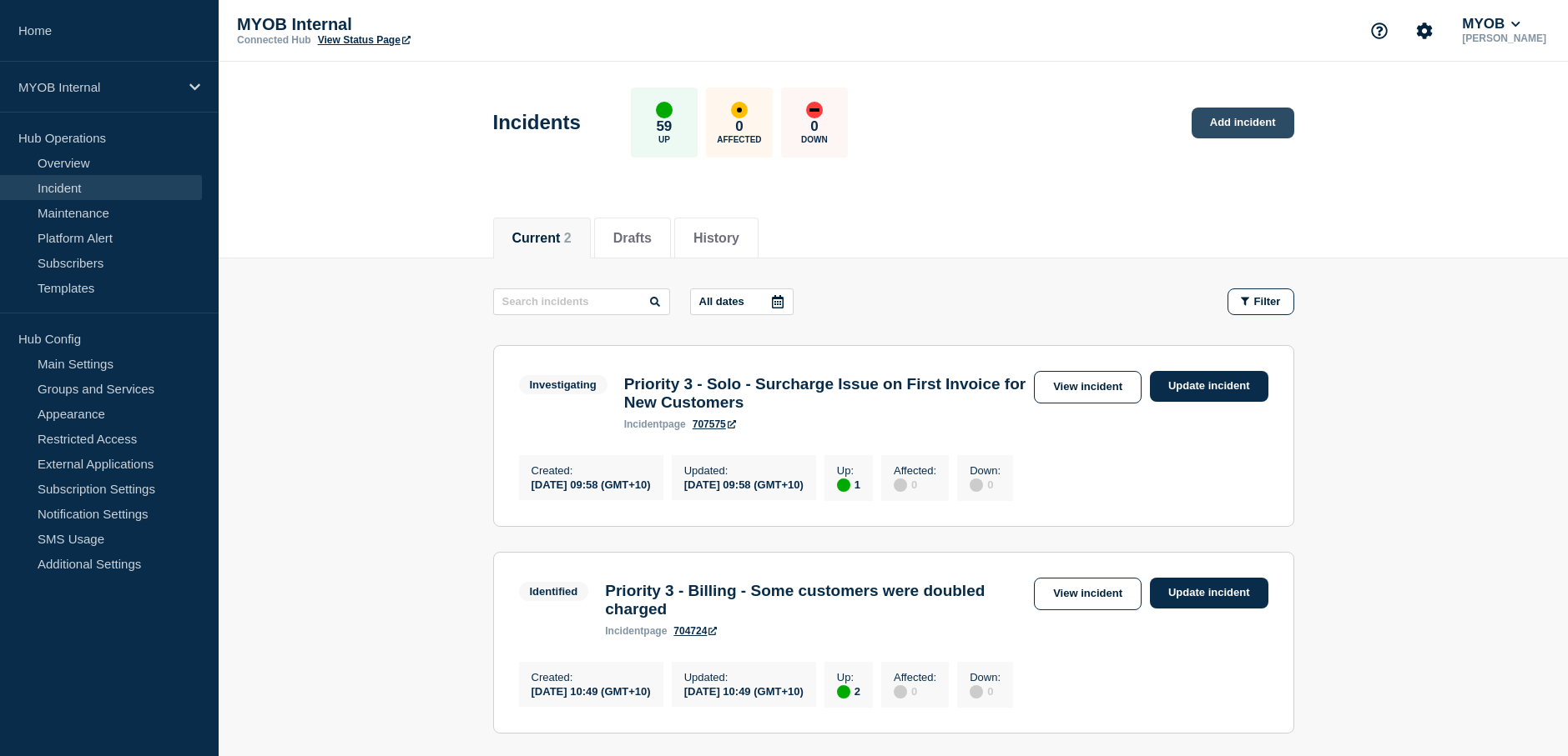
click at [1248, 124] on link "Add incident" at bounding box center [1243, 122] width 103 height 31
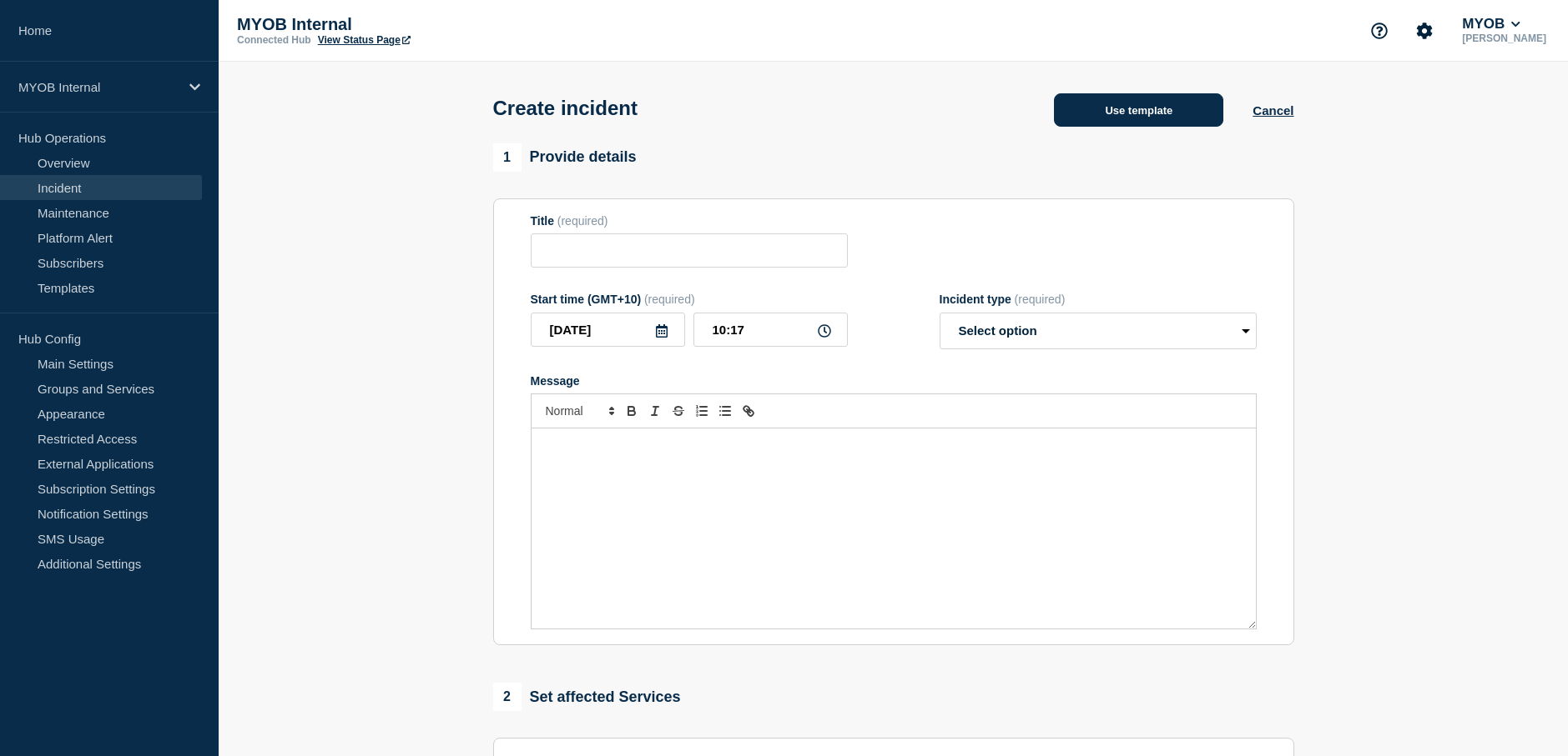
click at [1135, 109] on button "Use template" at bounding box center [1139, 110] width 170 height 34
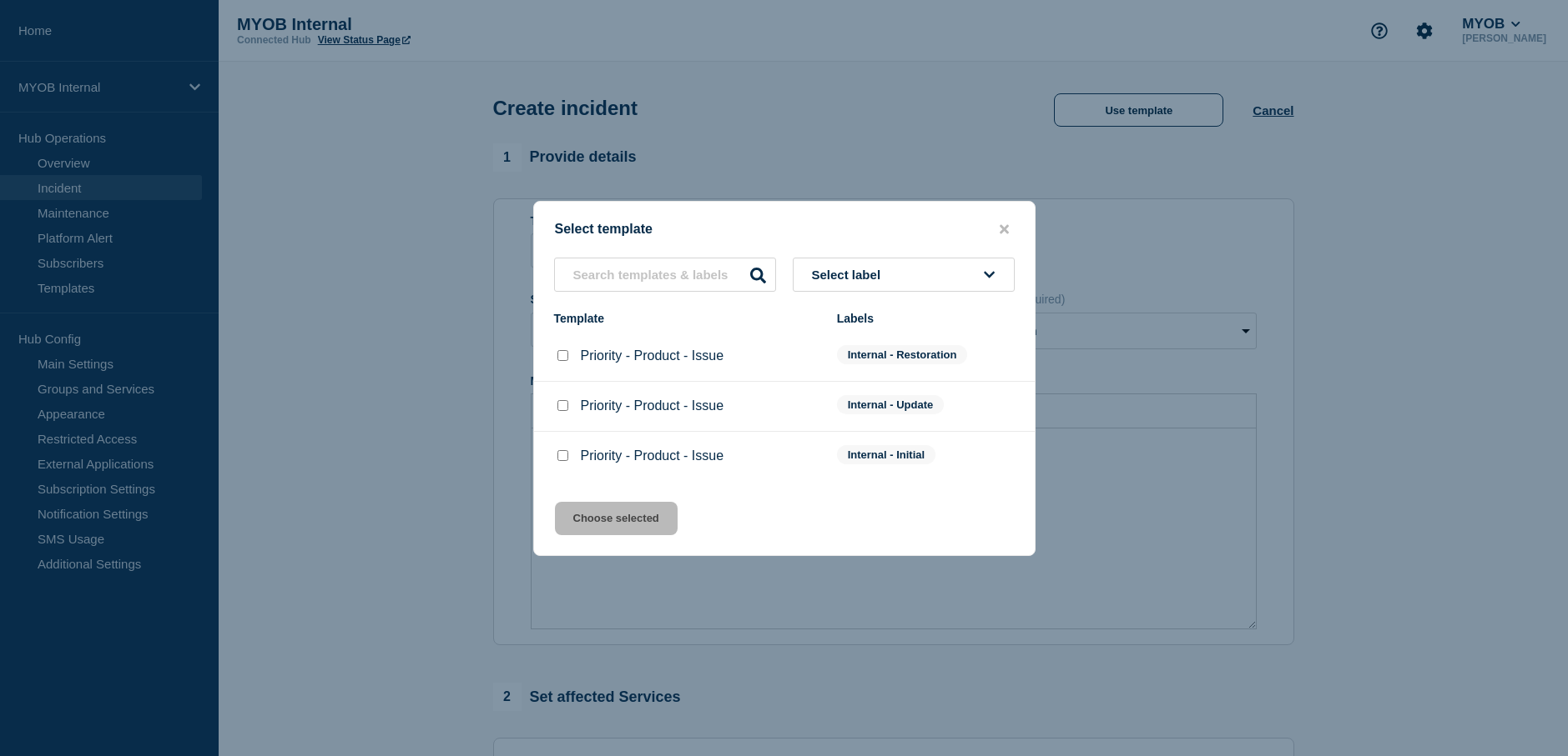
click at [565, 458] on input "Priority - Product - Issue checkbox" at bounding box center [562, 455] width 11 height 11
checkbox input "true"
click at [648, 522] on button "Choose selected" at bounding box center [616, 518] width 122 height 34
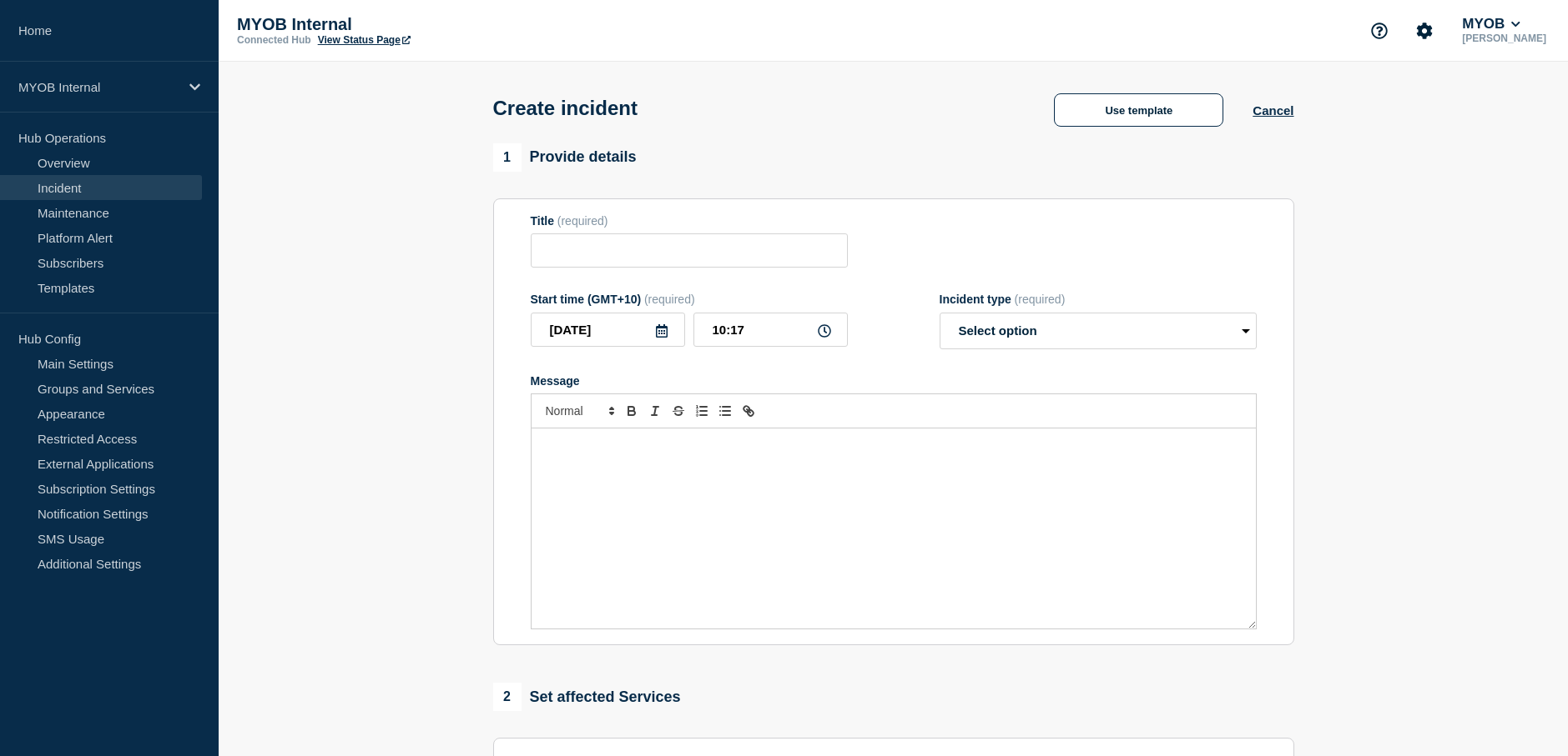
type input "Priority - Product - Issue"
select select "investigating"
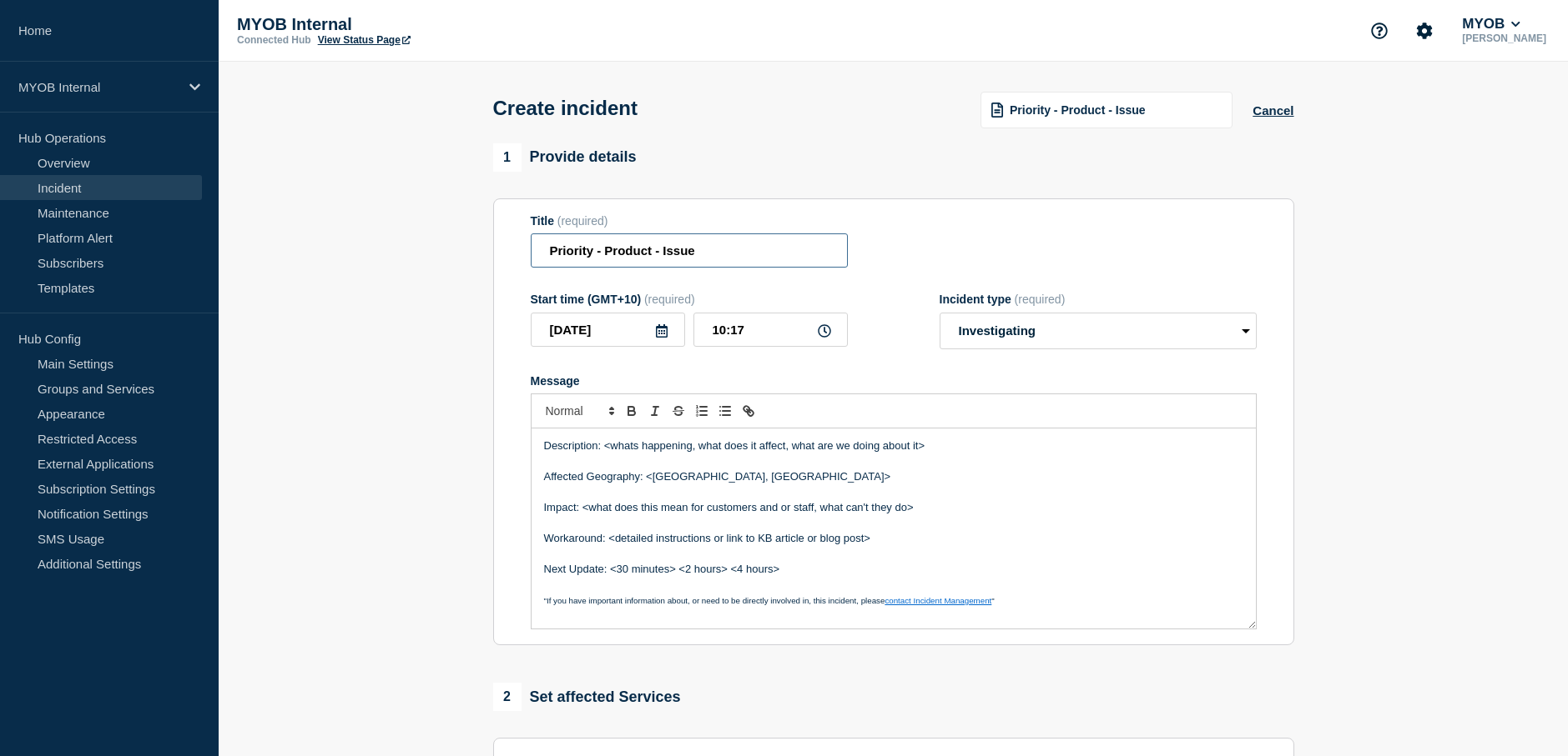
click at [591, 255] on input "Priority - Product - Issue" at bounding box center [688, 250] width 317 height 34
click at [662, 251] on input "Priority 3 - Product - Issue" at bounding box center [688, 250] width 317 height 34
click at [737, 252] on input "Priority 3 - Cashbook - Issue" at bounding box center [688, 250] width 317 height 34
type input "Priority 3 - Cashbook - Degraded performance"
click at [965, 251] on div "Title (required) Priority 3 - Cashbook - Degraded performance" at bounding box center [893, 241] width 726 height 54
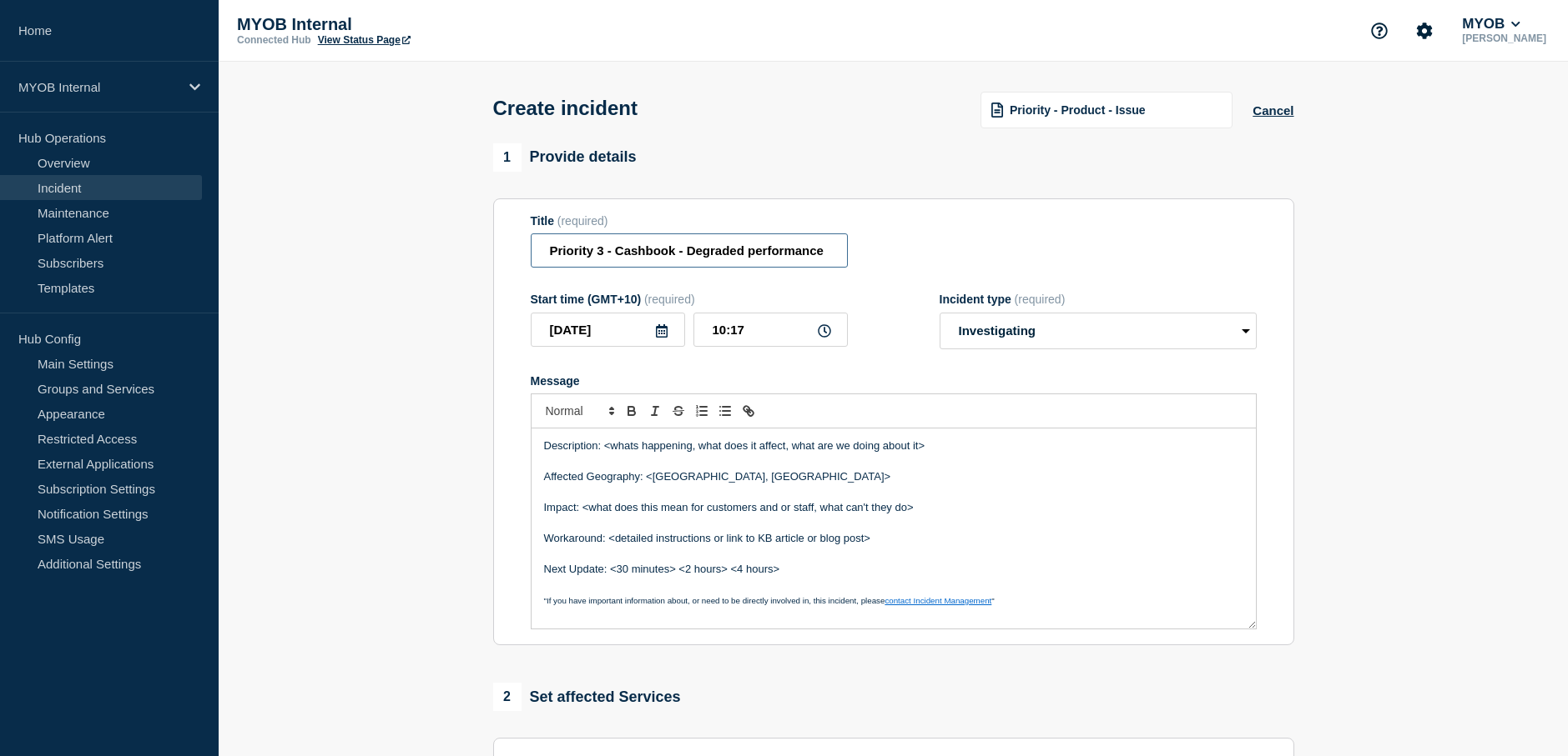
click at [835, 251] on input "Priority 3 - Cashbook - Degraded performance" at bounding box center [688, 250] width 317 height 34
click at [961, 453] on p "Description: <whats happening, what does it affect, what are we doing about it>" at bounding box center [893, 446] width 699 height 15
drag, startPoint x: 971, startPoint y: 450, endPoint x: 603, endPoint y: 444, distance: 368.0
click at [603, 444] on p "Description: <whats happening, what does it affect, what are we doing about it>" at bounding box center [893, 446] width 699 height 15
click at [1007, 500] on p "Message" at bounding box center [893, 492] width 699 height 15
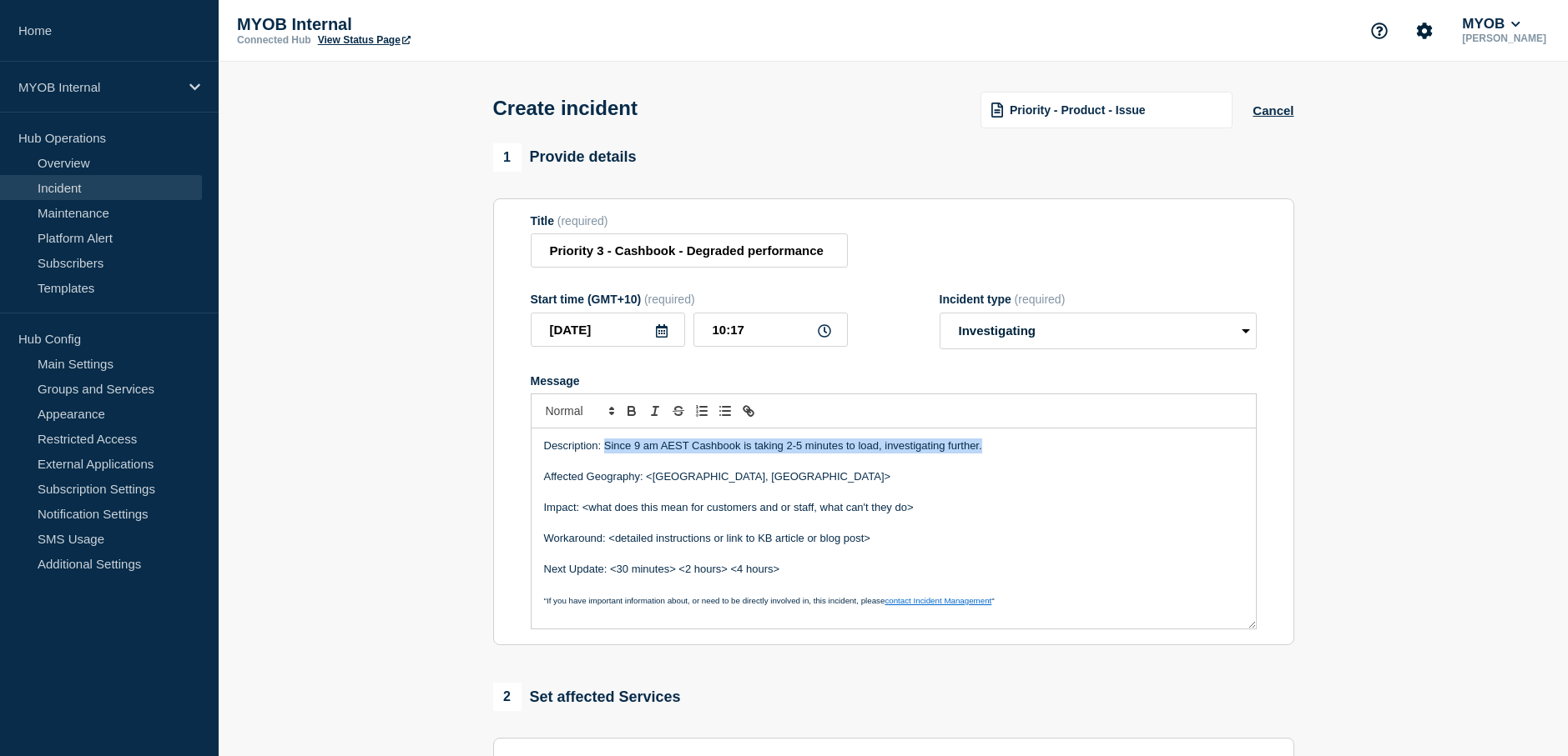
drag, startPoint x: 1054, startPoint y: 454, endPoint x: 603, endPoint y: 429, distance: 451.7
click at [603, 429] on div "Description: Since 9 am AEST Cashbook is taking 2-5 minutes to load, investigat…" at bounding box center [893, 511] width 726 height 236
copy p "Since 9 am AEST Cashbook is taking 2-5 minutes to load, investigating further."
click at [1017, 526] on p "Message" at bounding box center [893, 522] width 699 height 15
drag, startPoint x: 1010, startPoint y: 453, endPoint x: 605, endPoint y: 451, distance: 405.0
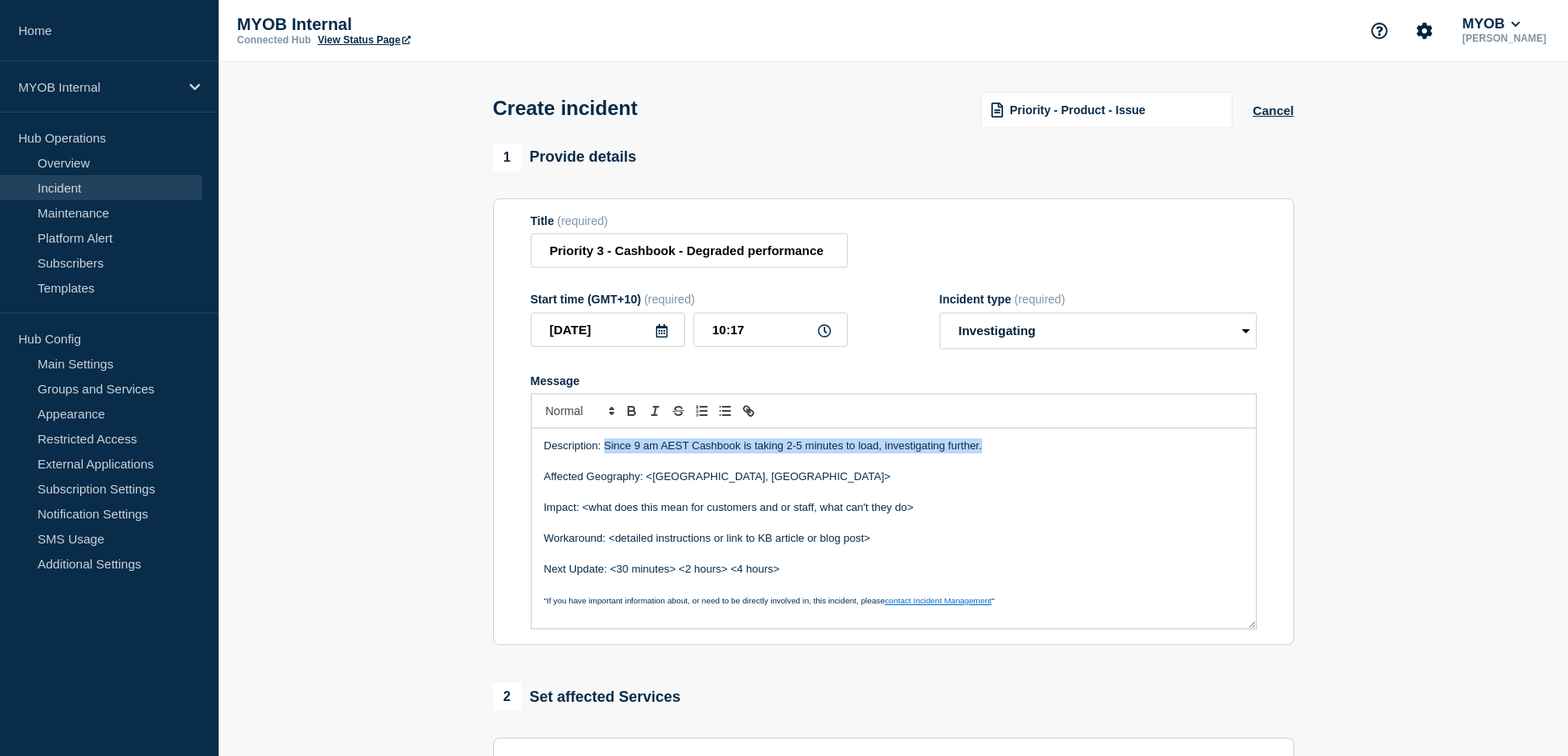
click at [605, 451] on p "Description: Since 9 am AEST Cashbook is taking 2-5 minutes to load, investigat…" at bounding box center [893, 446] width 699 height 15
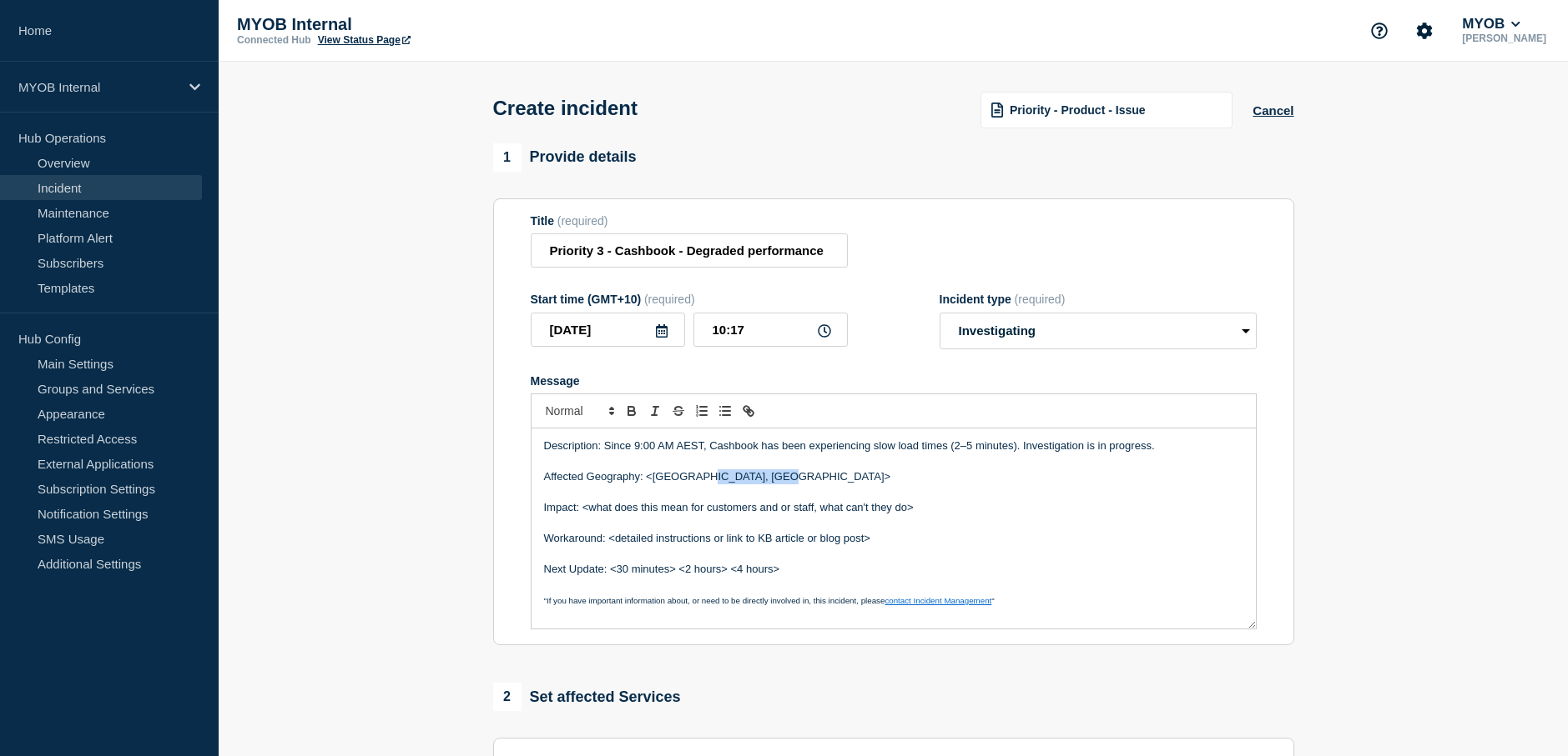
drag, startPoint x: 792, startPoint y: 482, endPoint x: 692, endPoint y: 484, distance: 100.0
click at [692, 484] on p "Affected Geography: <Australia, New Zealand>" at bounding box center [893, 476] width 699 height 15
click at [653, 478] on p "Affected Geography: <Australia" at bounding box center [893, 476] width 699 height 15
drag, startPoint x: 930, startPoint y: 515, endPoint x: 584, endPoint y: 515, distance: 346.0
click at [584, 515] on p "Impact: <what does this mean for customers and or staff, what can't they do>" at bounding box center [893, 508] width 699 height 15
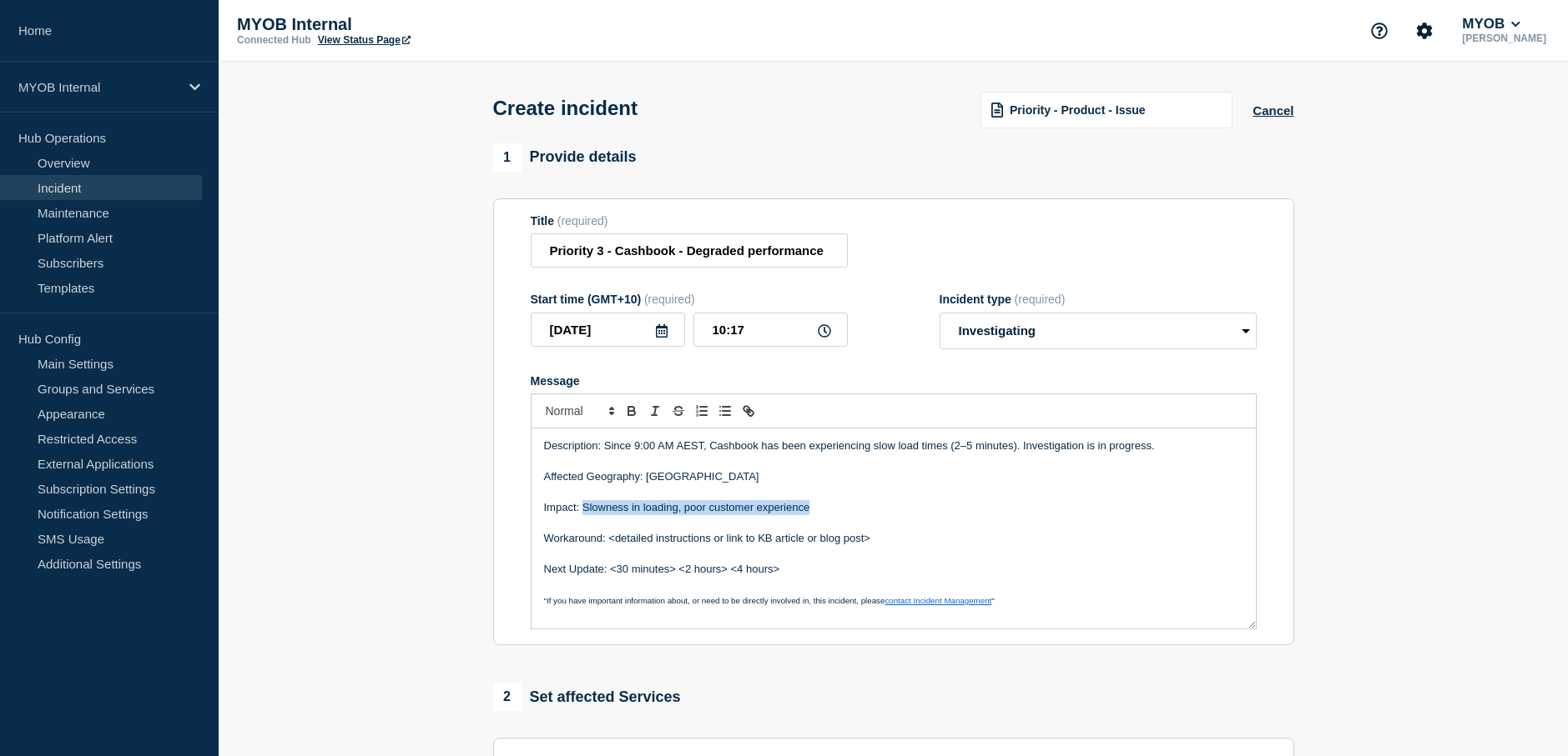
drag, startPoint x: 826, startPoint y: 514, endPoint x: 581, endPoint y: 507, distance: 245.1
click at [581, 507] on p "Impact: Slowness in loading, poor customer experience" at bounding box center [893, 508] width 699 height 15
copy p "Slowness in loading, poor customer experience"
click at [859, 510] on p "Impact: Slowness in loading, poor customer experience" at bounding box center [893, 508] width 699 height 15
drag, startPoint x: 855, startPoint y: 512, endPoint x: 582, endPoint y: 508, distance: 273.0
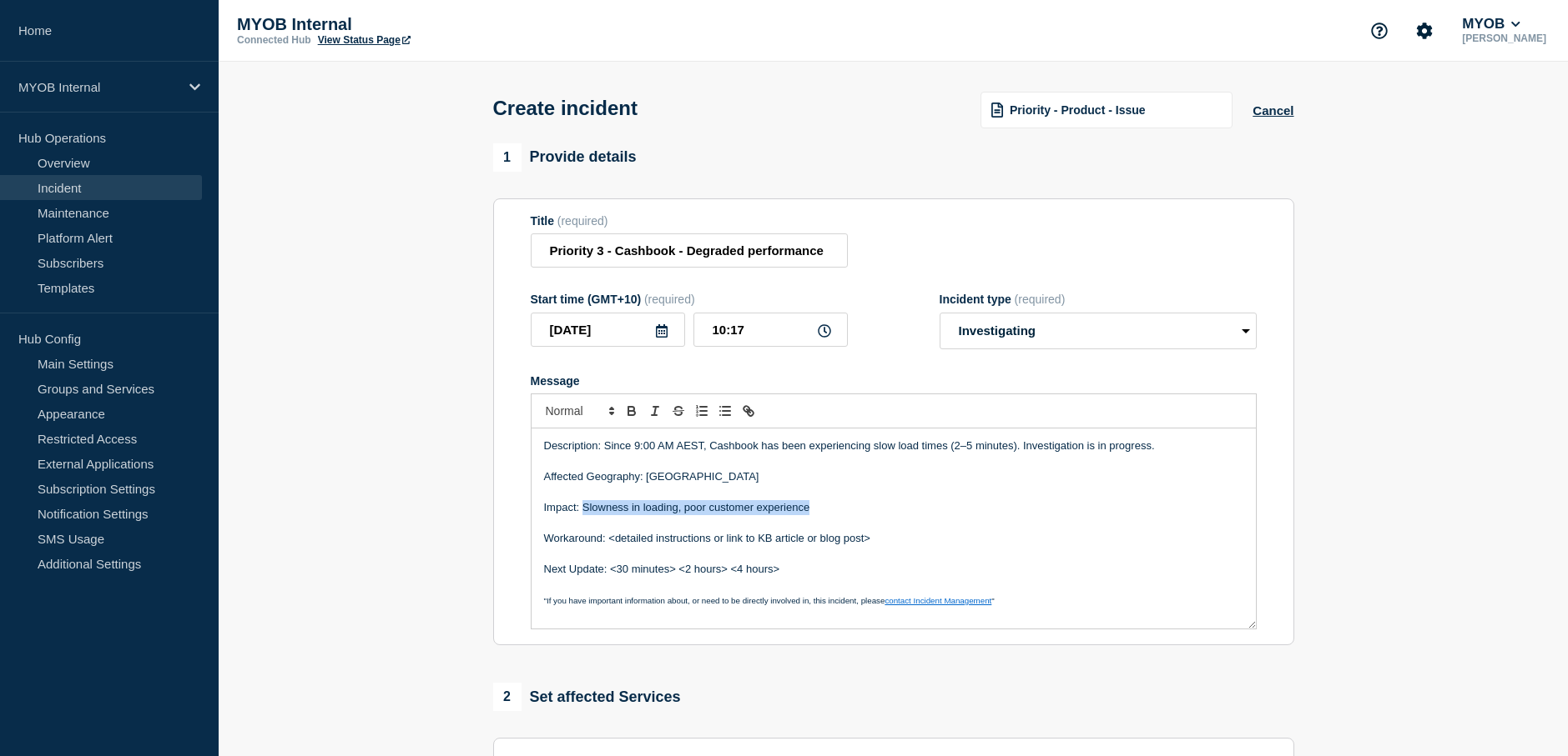
click at [582, 508] on p "Impact: Slowness in loading, poor customer experience" at bounding box center [893, 508] width 699 height 15
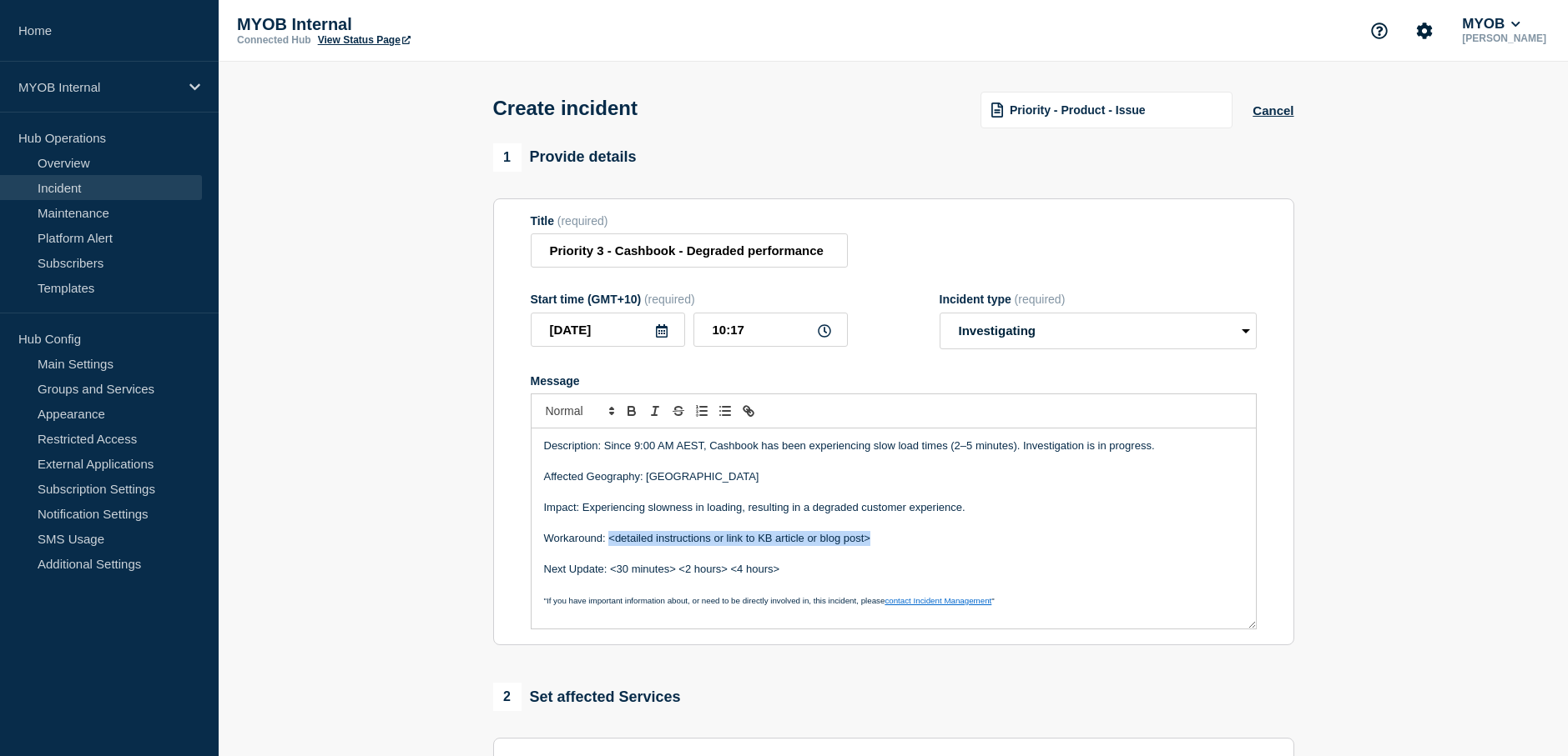
drag, startPoint x: 880, startPoint y: 544, endPoint x: 609, endPoint y: 547, distance: 271.0
click at [609, 546] on p "Workaround: <detailed instructions or link to KB article or blog post>" at bounding box center [893, 538] width 699 height 15
drag, startPoint x: 787, startPoint y: 578, endPoint x: 610, endPoint y: 579, distance: 177.0
click at [610, 577] on p "Next Update: <30 minutes> <2 hours> <4 hours>" at bounding box center [893, 569] width 699 height 15
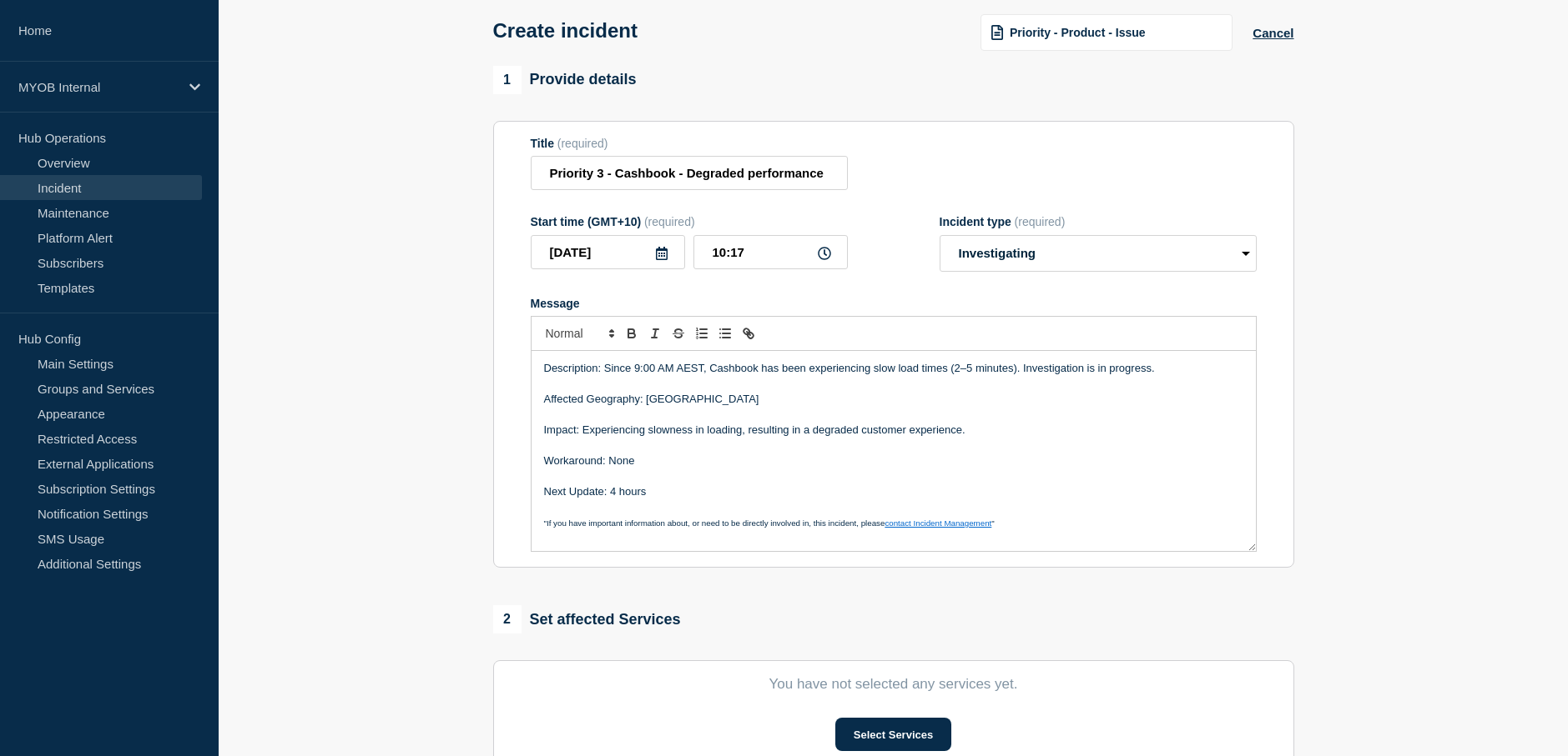
scroll to position [84, 0]
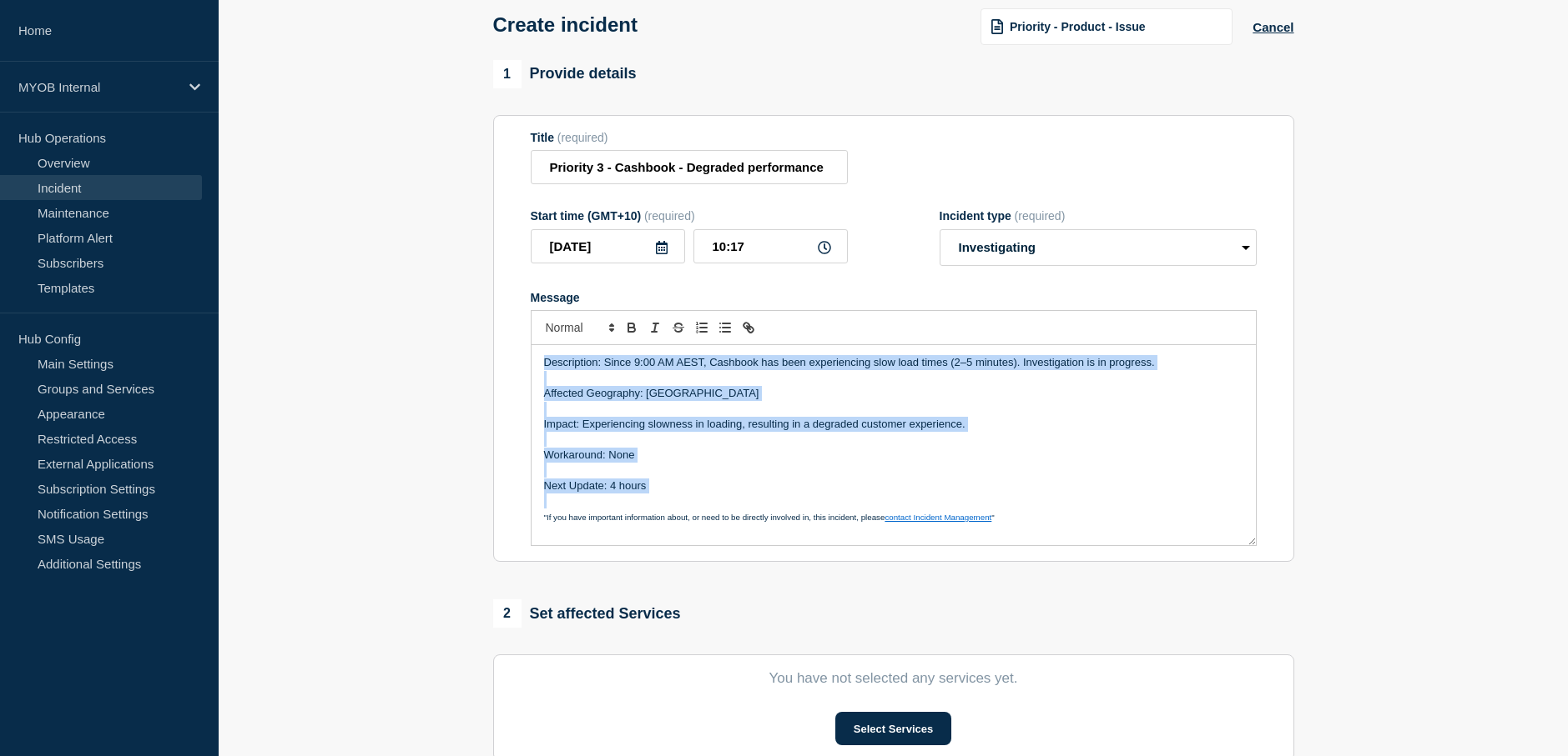
drag, startPoint x: 653, startPoint y: 491, endPoint x: 500, endPoint y: 360, distance: 201.4
click at [500, 360] on section "Title (required) Priority 3 - Cashbook - Degraded performance Start time (GMT+1…" at bounding box center [893, 339] width 801 height 447
copy div "Description: Since 9:00 AM AEST, Cashbook has been experiencing slow load times…"
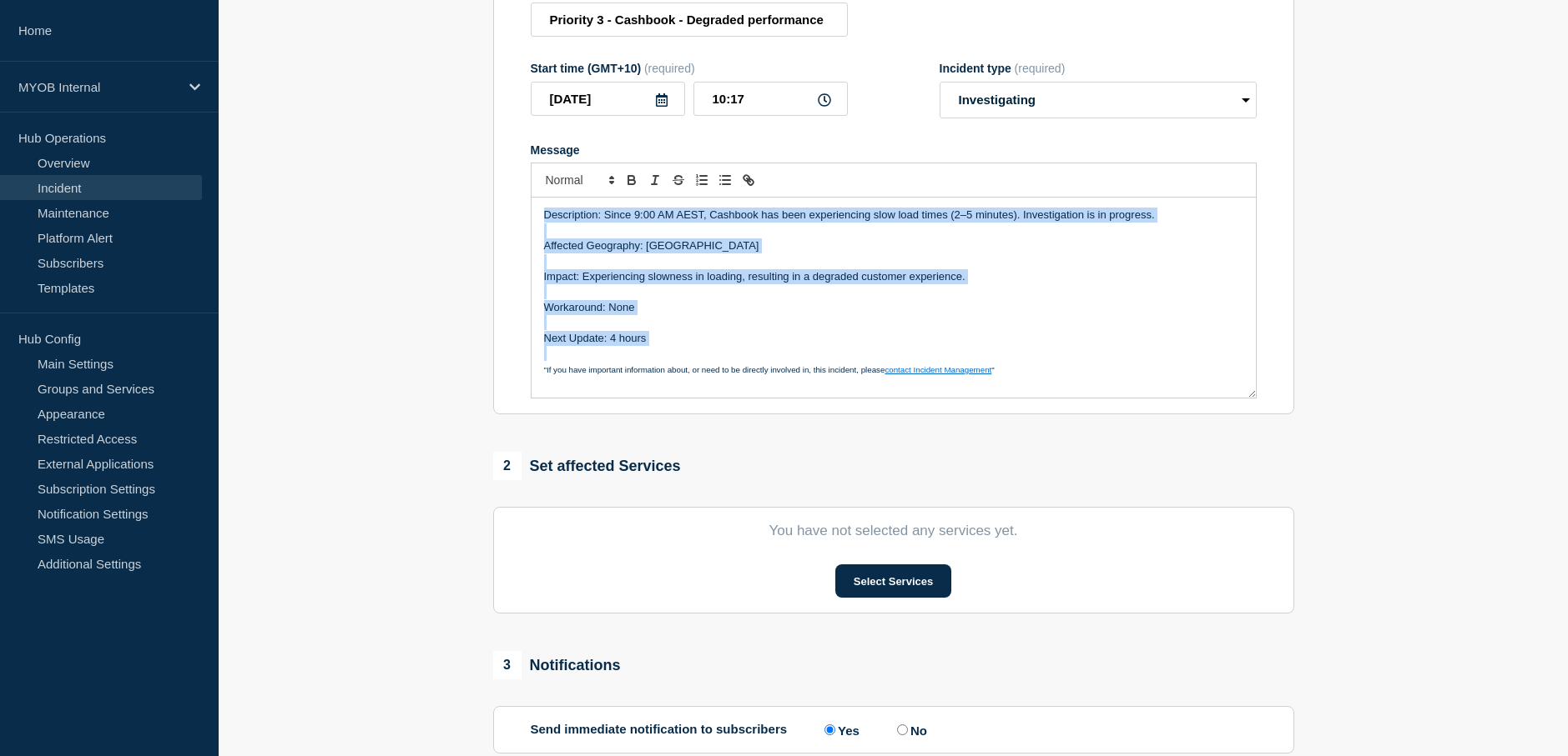
scroll to position [250, 0]
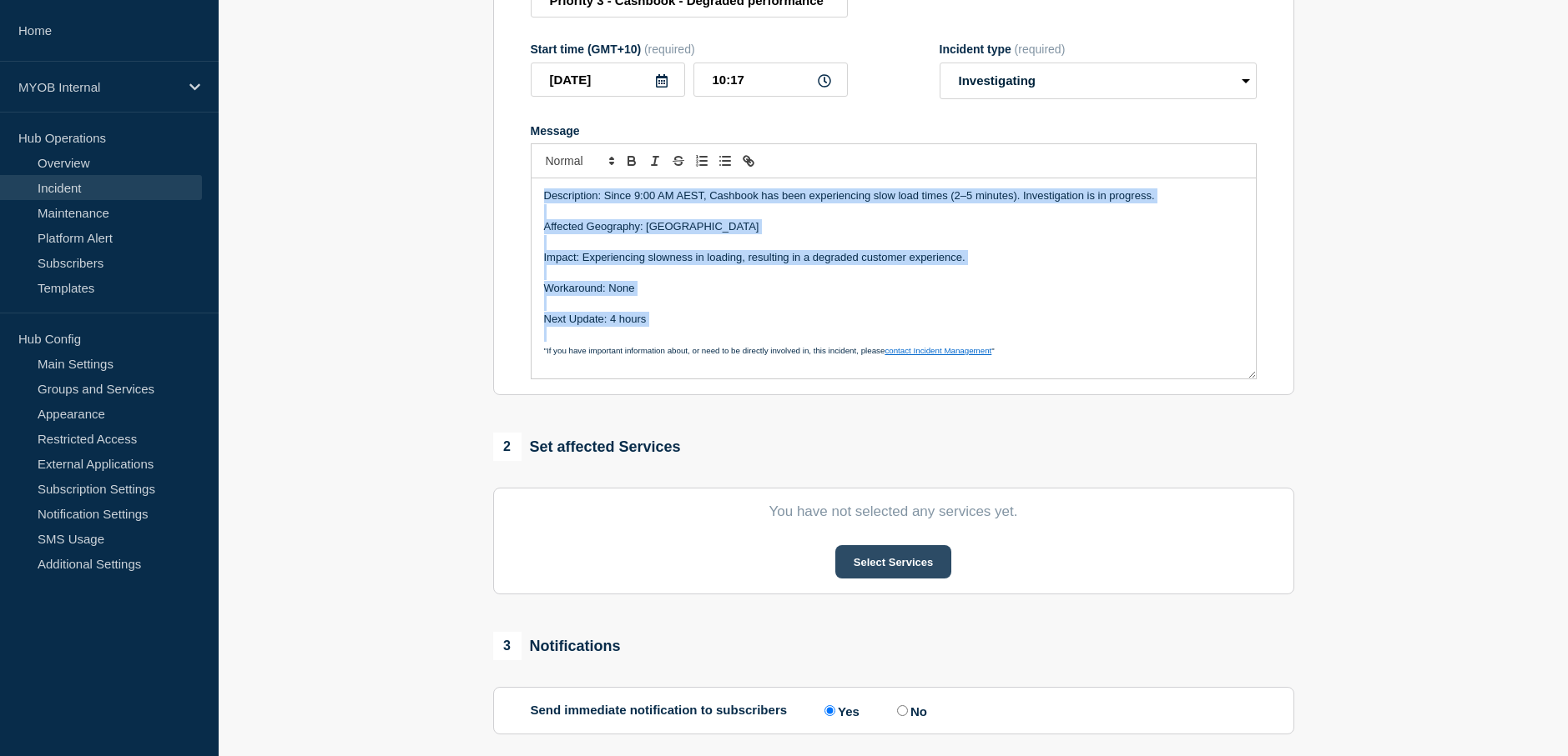
click at [903, 571] on button "Select Services" at bounding box center [893, 562] width 116 height 34
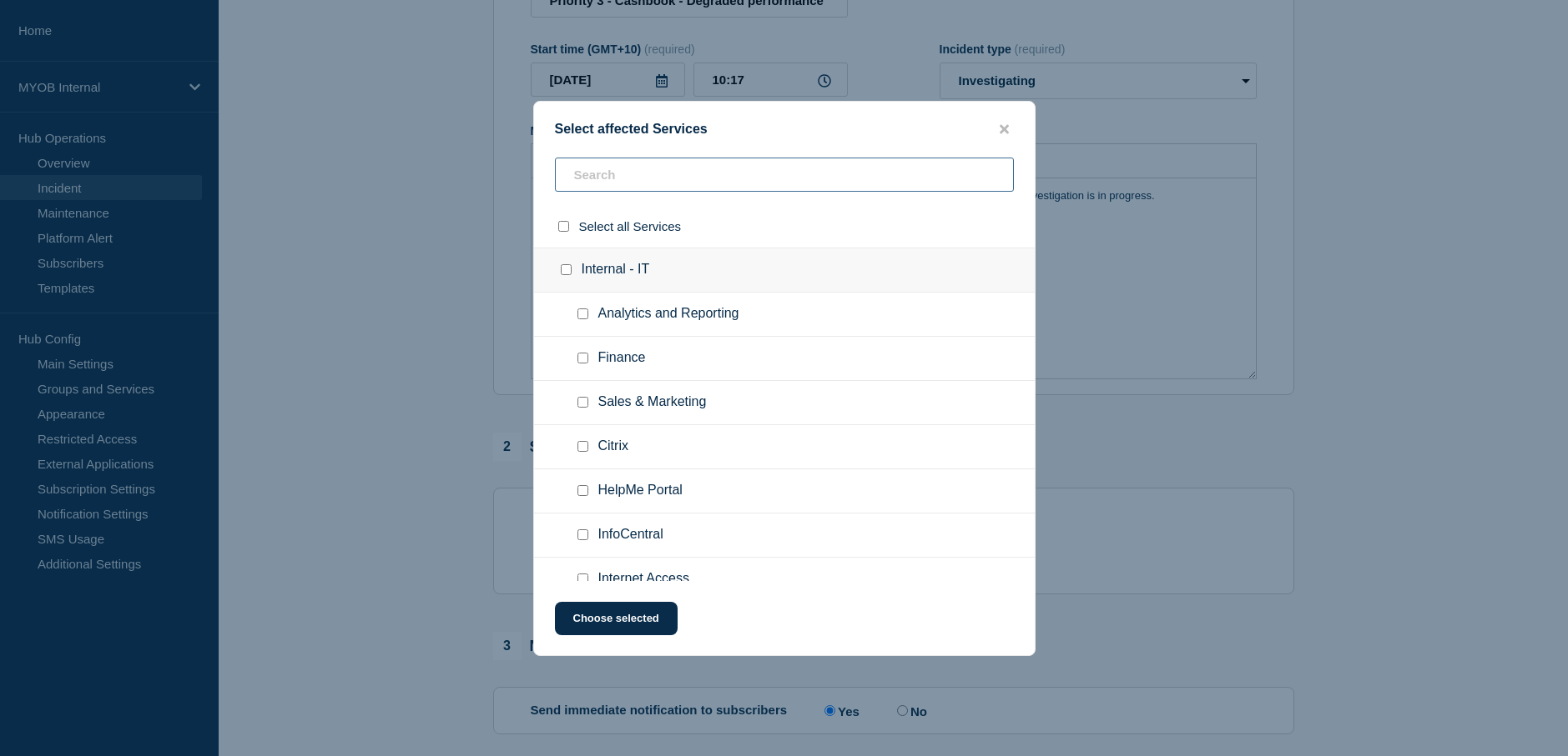
click at [741, 177] on input "text" at bounding box center [784, 174] width 459 height 34
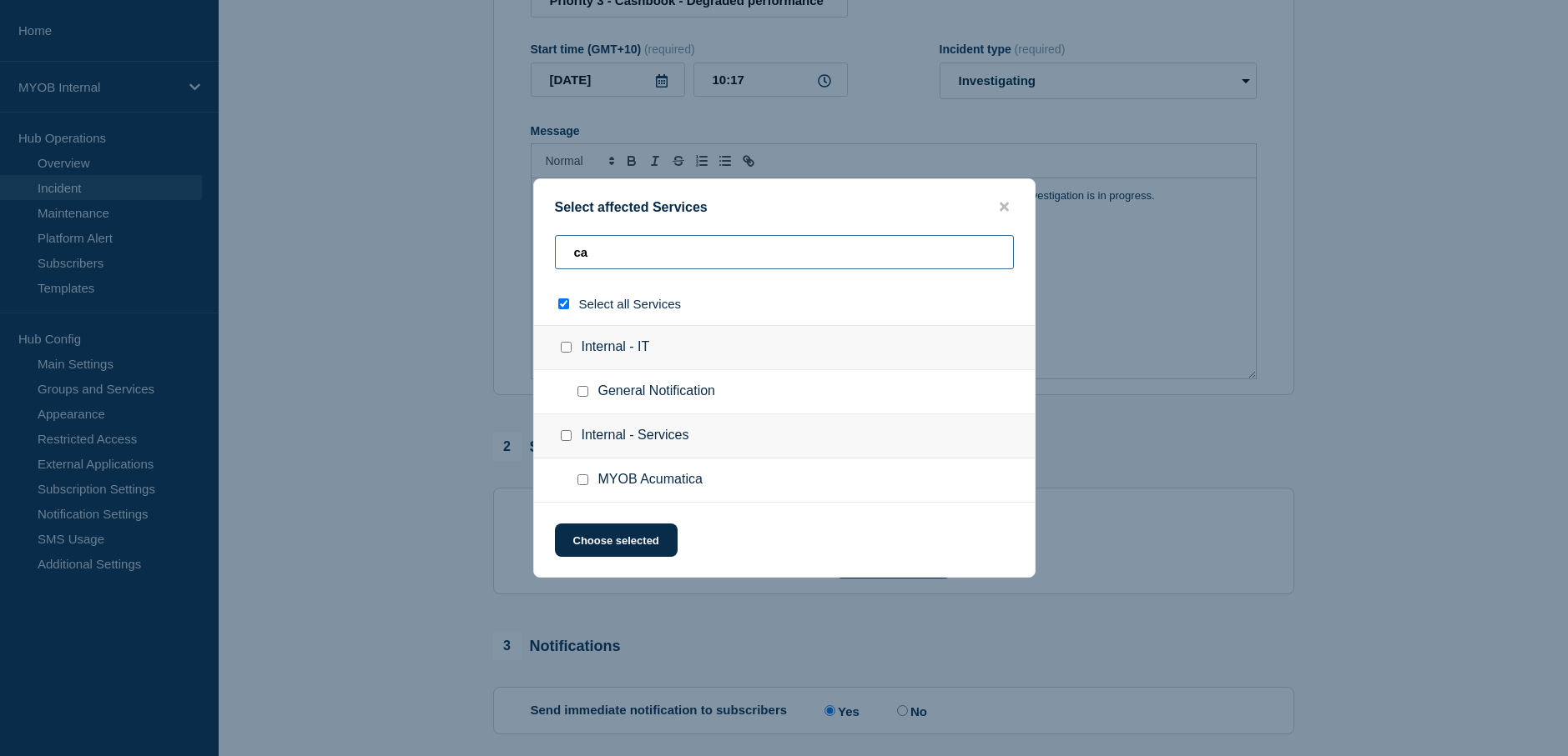
type input "cas"
checkbox input "true"
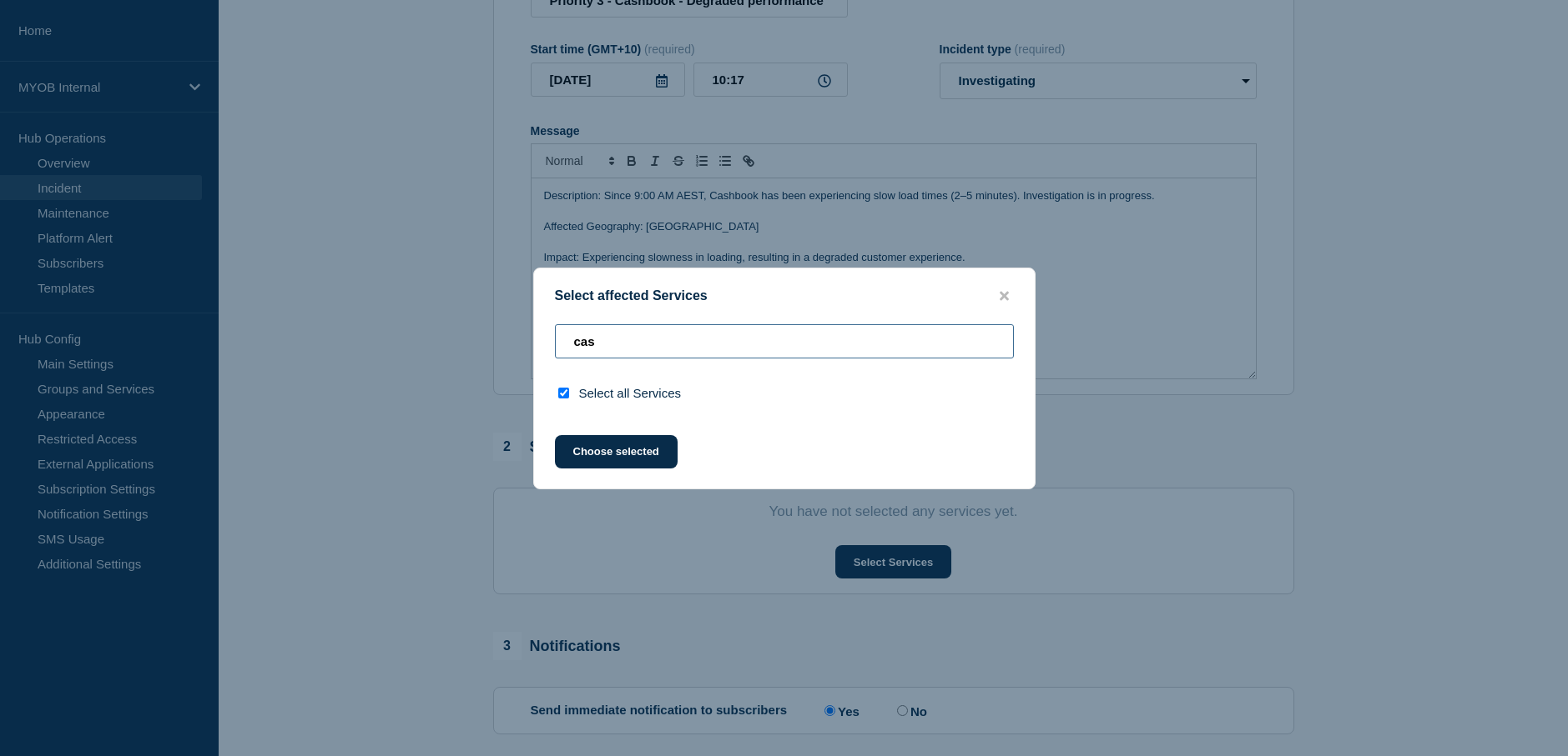
type input "ca"
checkbox input "false"
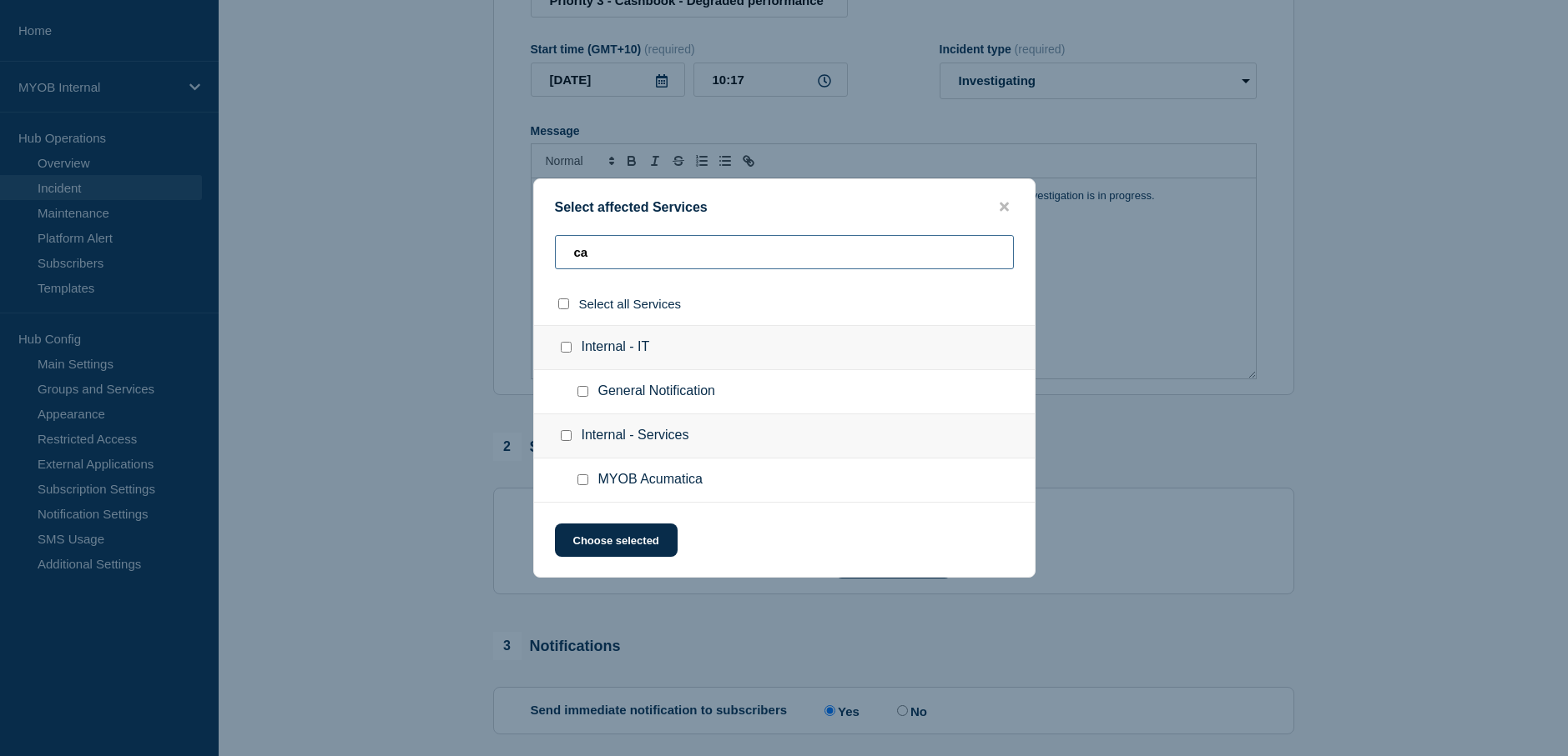
type input "c"
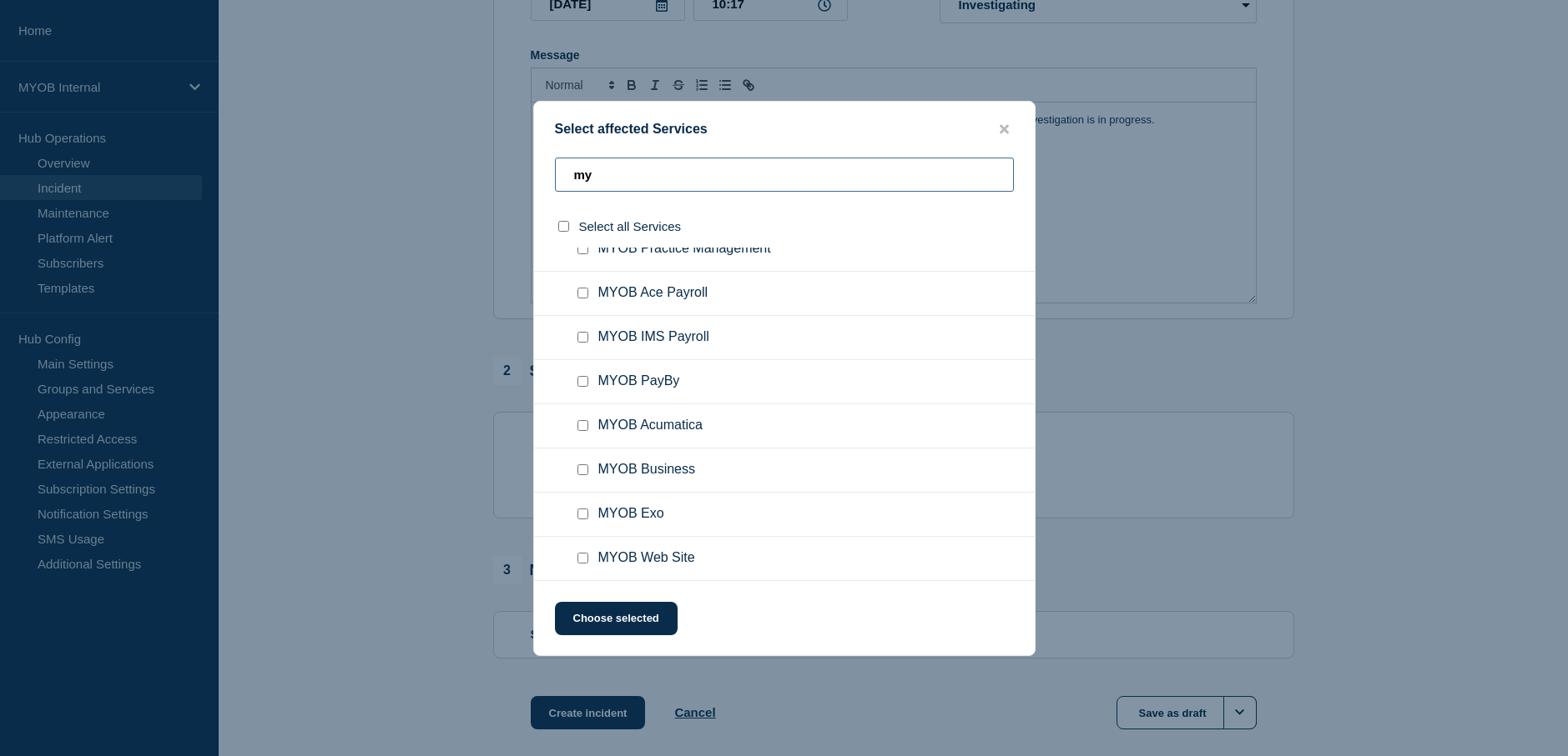
scroll to position [333, 0]
type input "my"
click at [580, 470] on input "MYOB Business checkbox" at bounding box center [582, 469] width 11 height 11
checkbox input "true"
drag, startPoint x: 750, startPoint y: 181, endPoint x: 564, endPoint y: 174, distance: 186.1
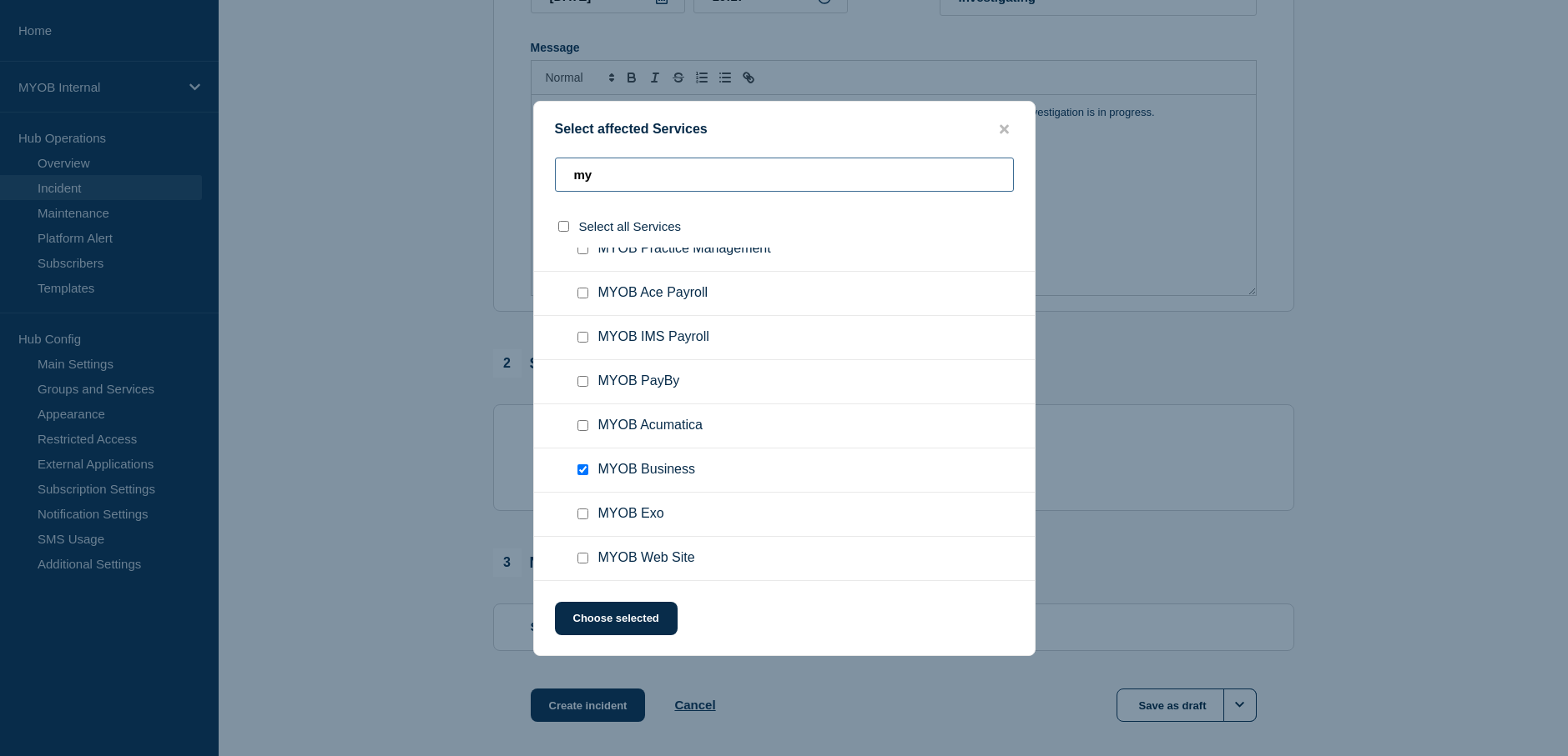
click at [564, 174] on input "my" at bounding box center [784, 174] width 459 height 34
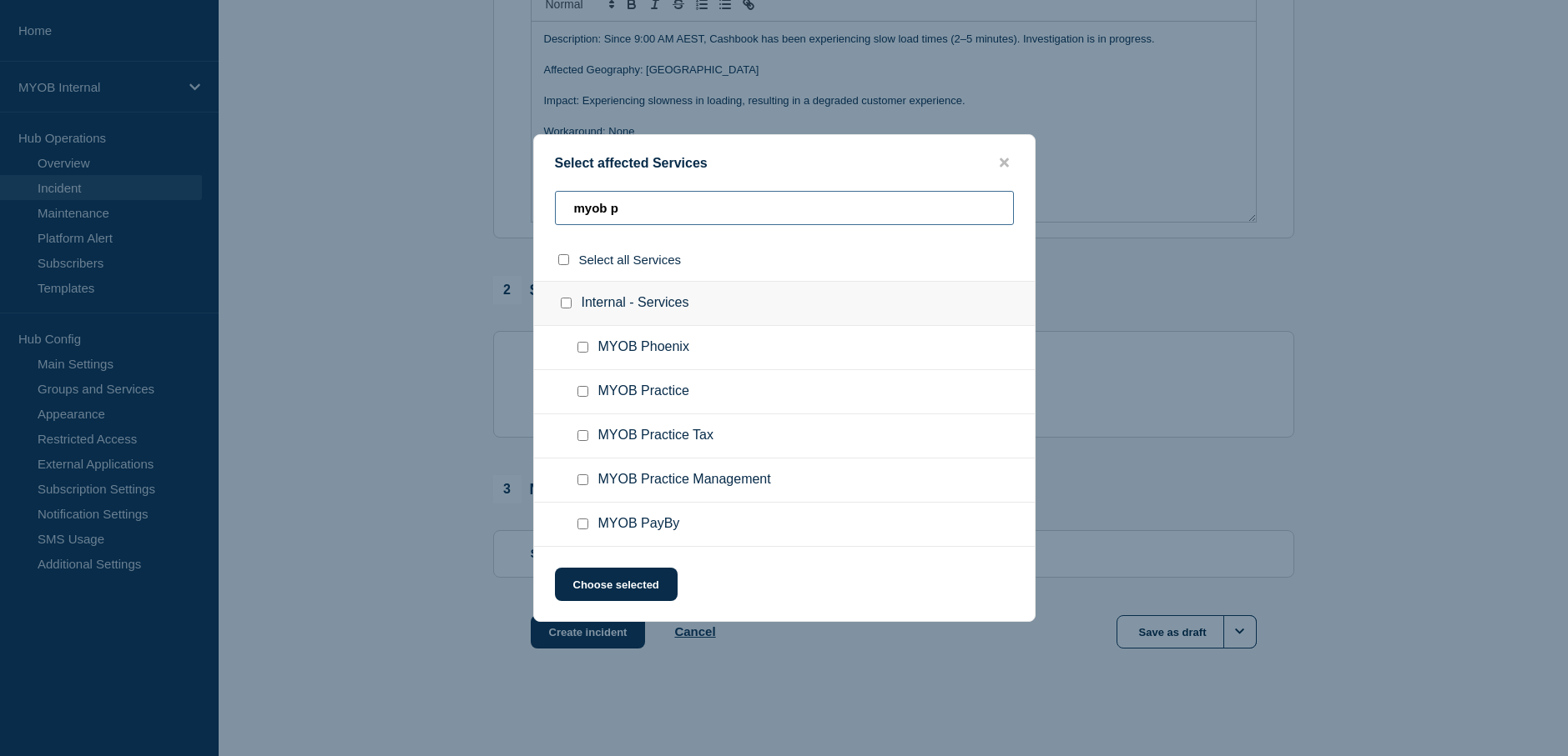
scroll to position [412, 0]
type input "myob p"
click at [582, 395] on input "MYOB Practice checkbox" at bounding box center [582, 391] width 11 height 11
checkbox input "true"
click at [631, 590] on button "Choose selected" at bounding box center [616, 584] width 122 height 34
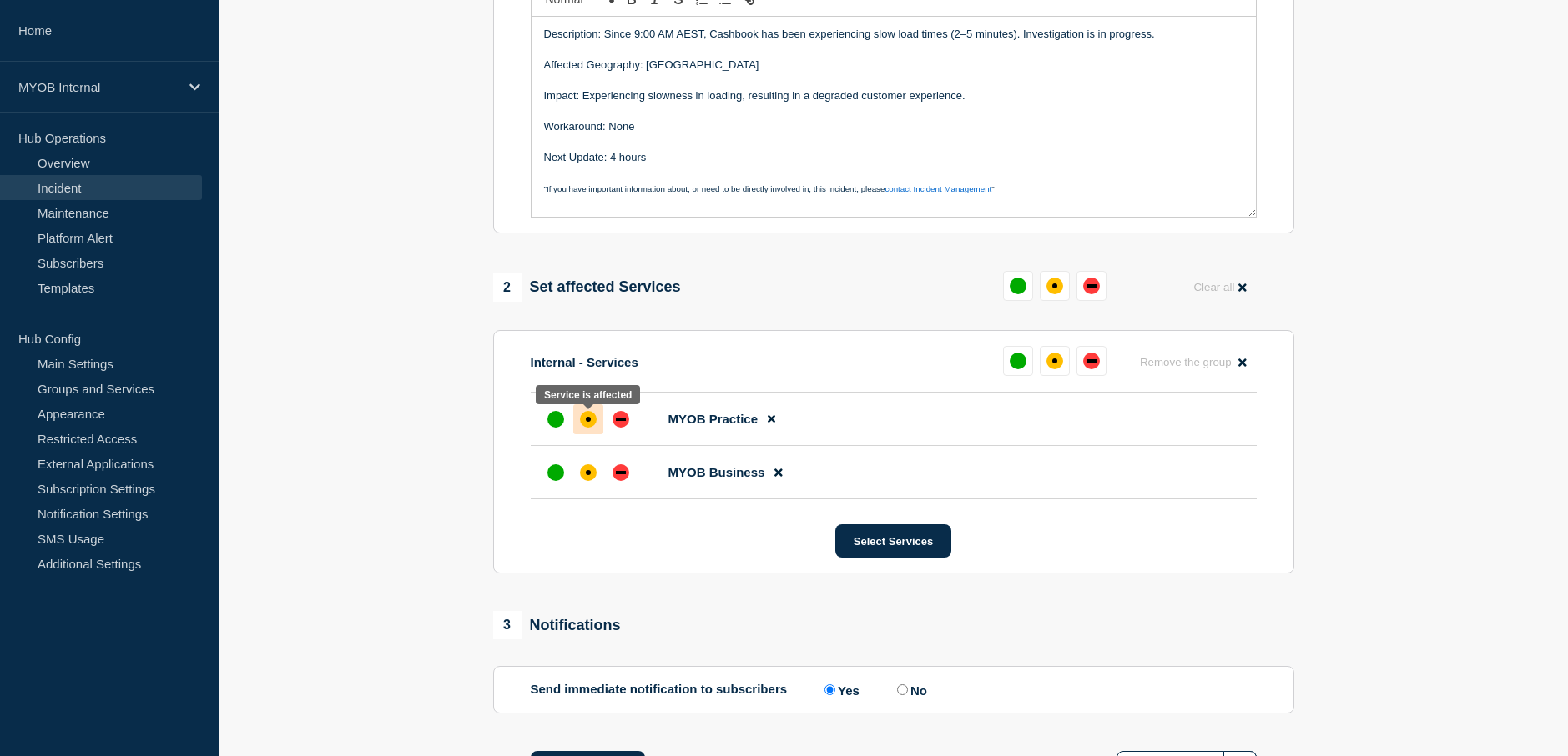
click at [588, 428] on div "affected" at bounding box center [588, 419] width 17 height 17
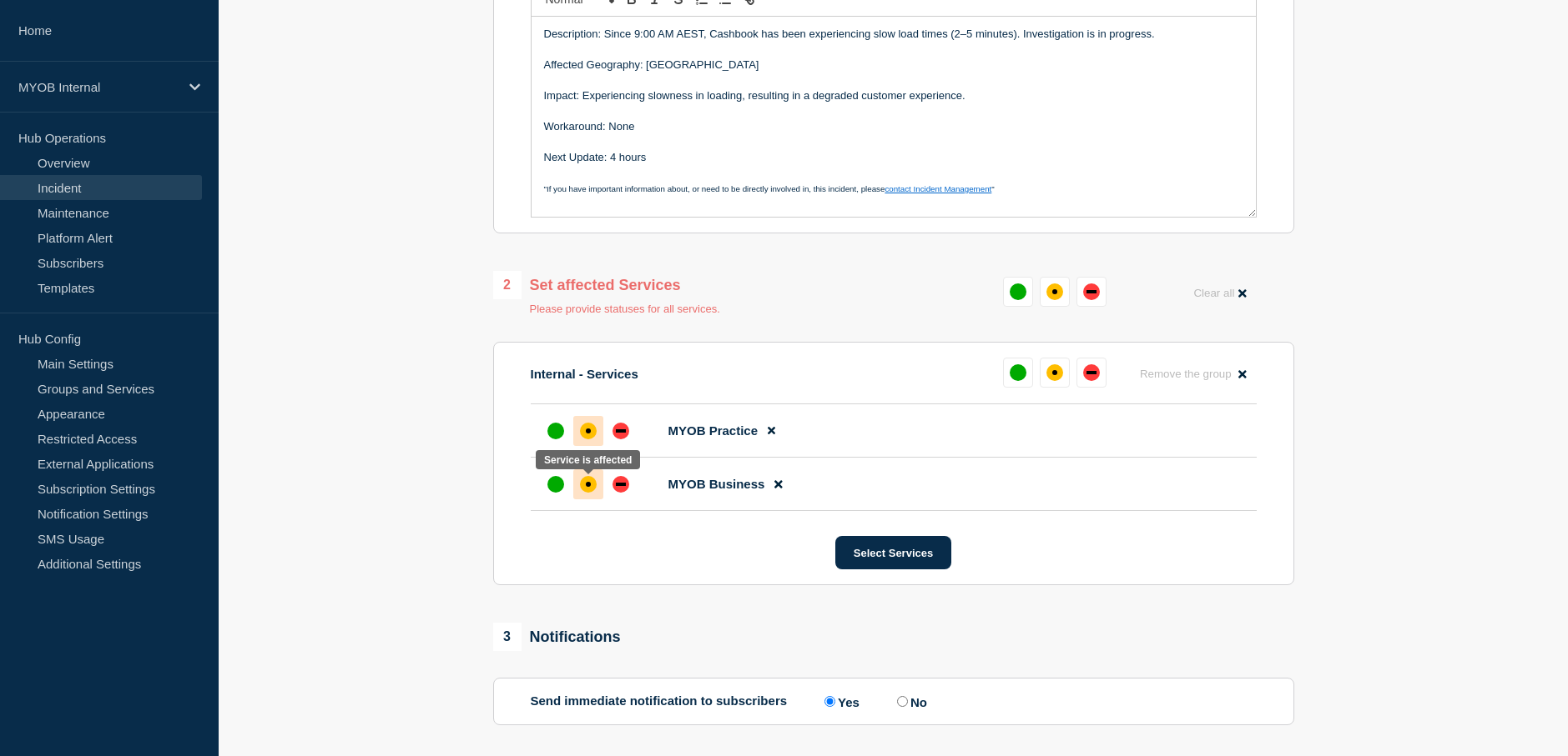
click at [588, 487] on div "affected" at bounding box center [588, 484] width 5 height 5
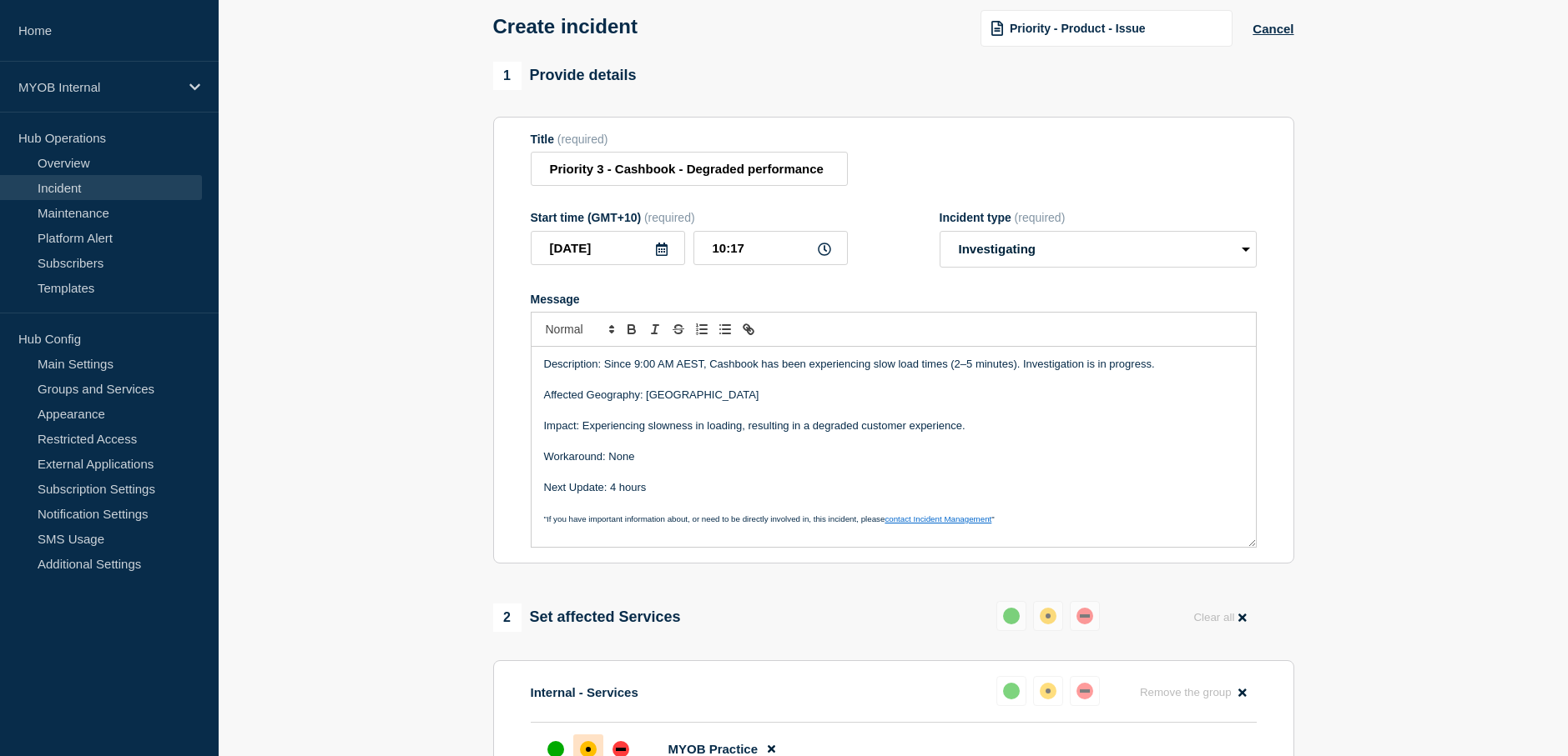
scroll to position [52, 0]
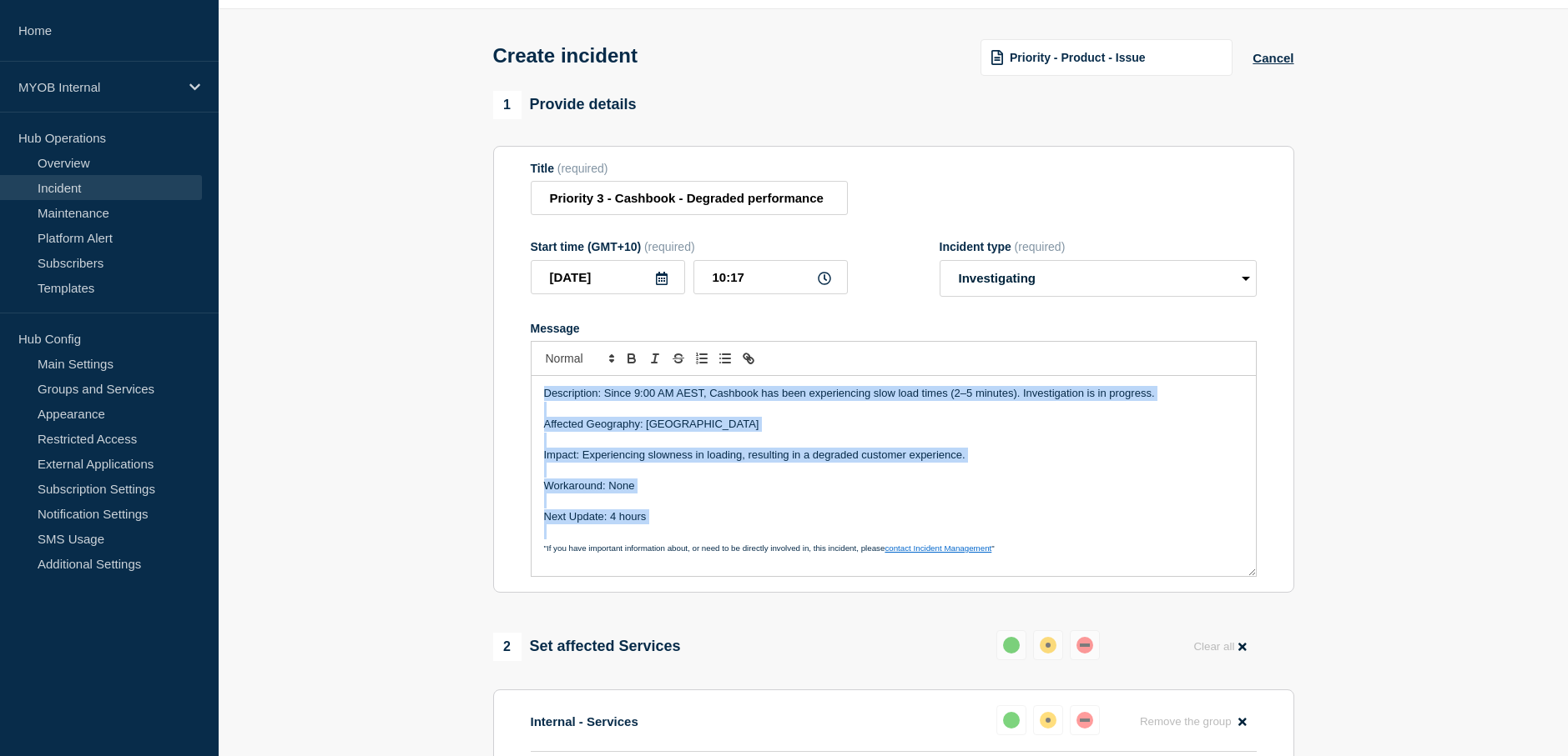
drag, startPoint x: 669, startPoint y: 528, endPoint x: 523, endPoint y: 397, distance: 196.2
click at [523, 397] on section "Title (required) Priority 3 - Cashbook - Degraded performance Start time (GMT+1…" at bounding box center [893, 370] width 801 height 447
copy div "Description: Since 9:00 AM AEST, Cashbook has been experiencing slow load times…"
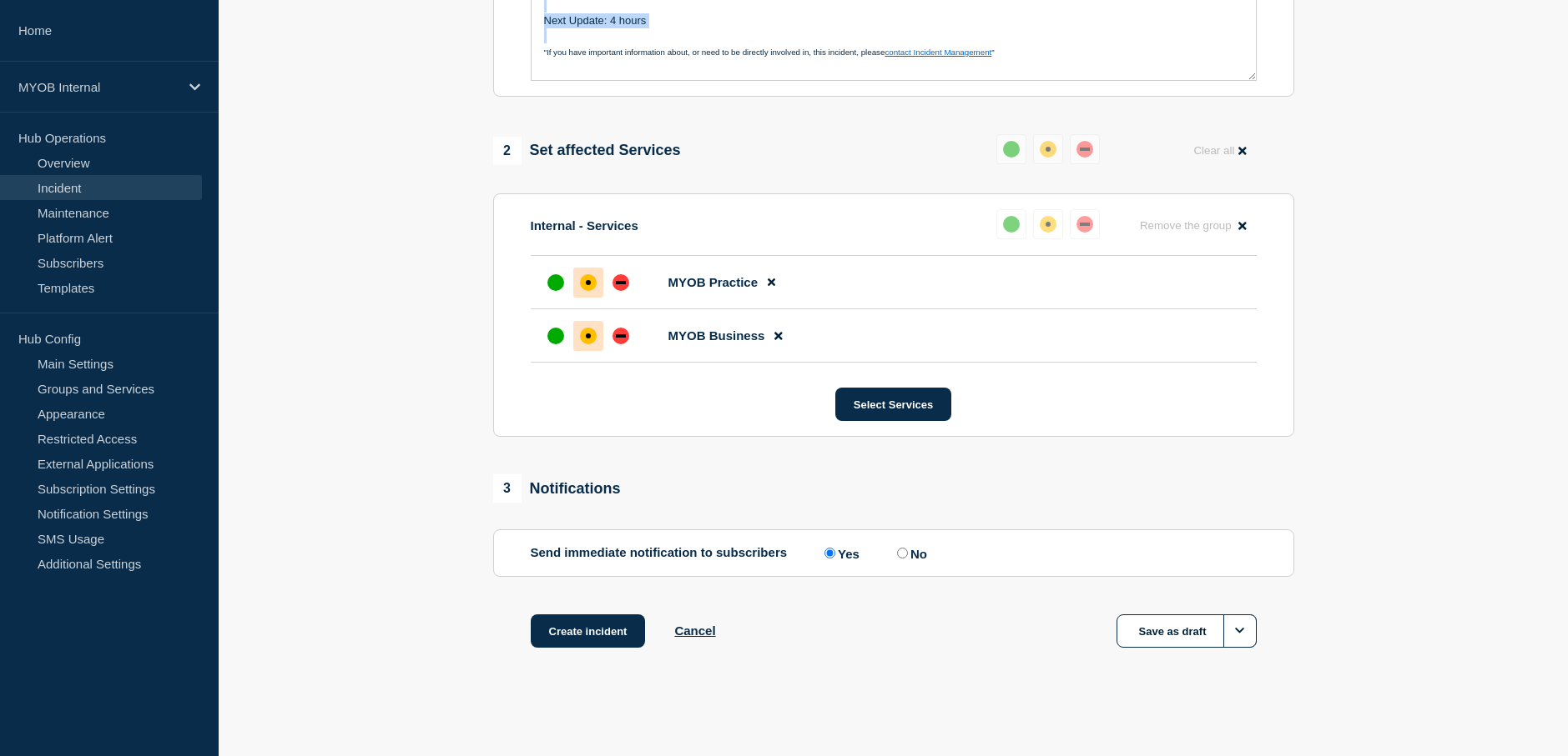
scroll to position [553, 0]
click at [607, 635] on button "Create incident" at bounding box center [588, 632] width 115 height 34
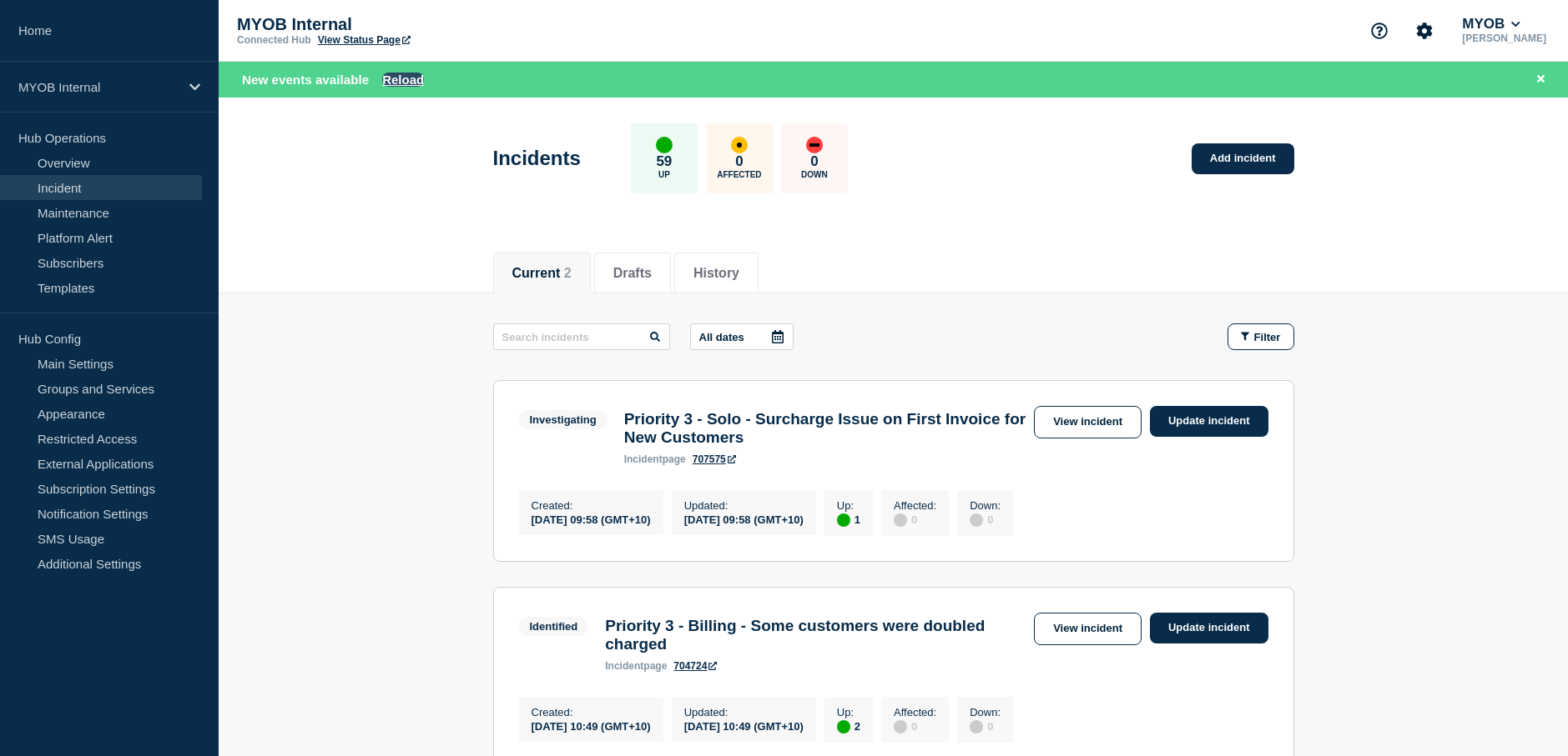
click at [401, 76] on button "Reload" at bounding box center [402, 80] width 41 height 14
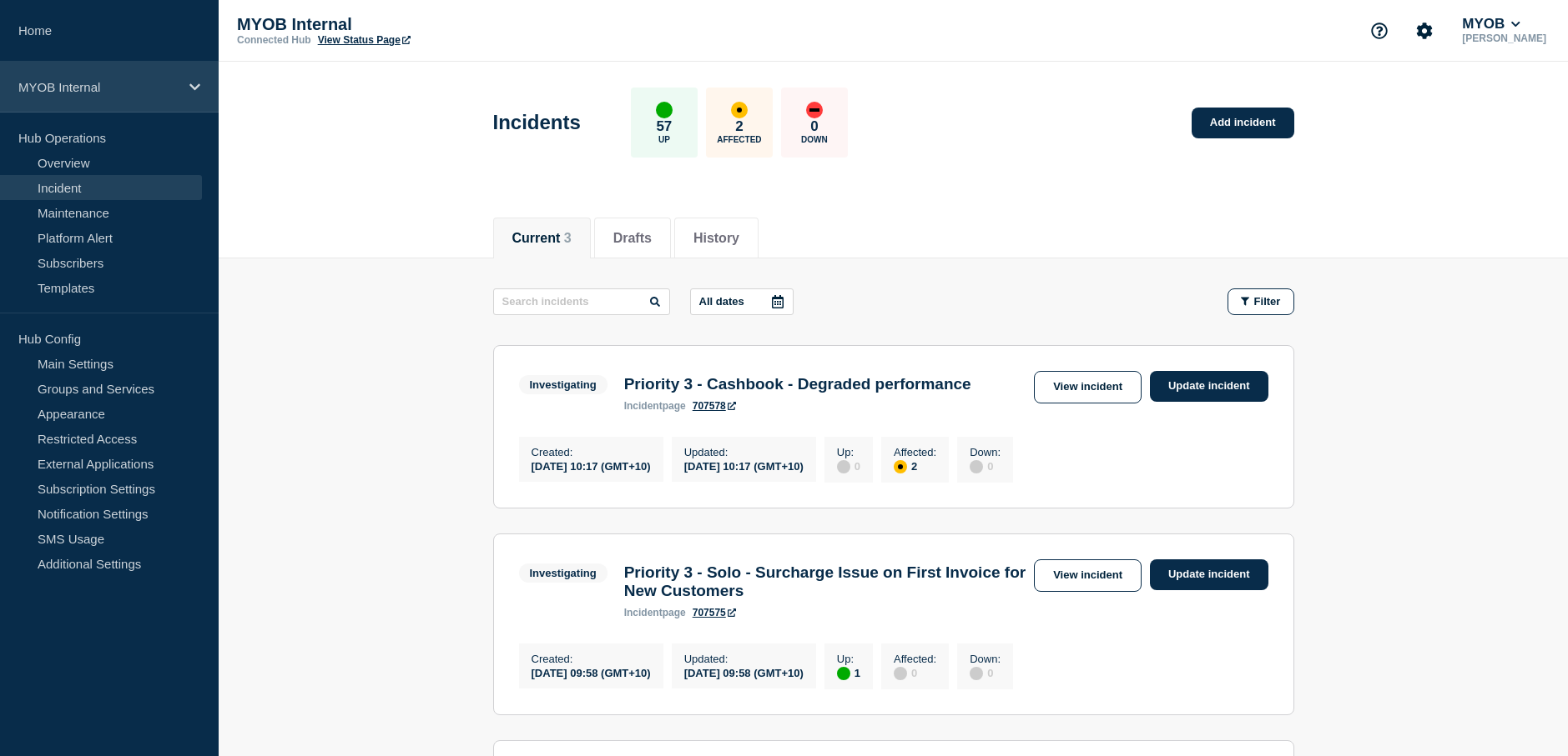
click at [195, 86] on icon at bounding box center [194, 87] width 11 height 13
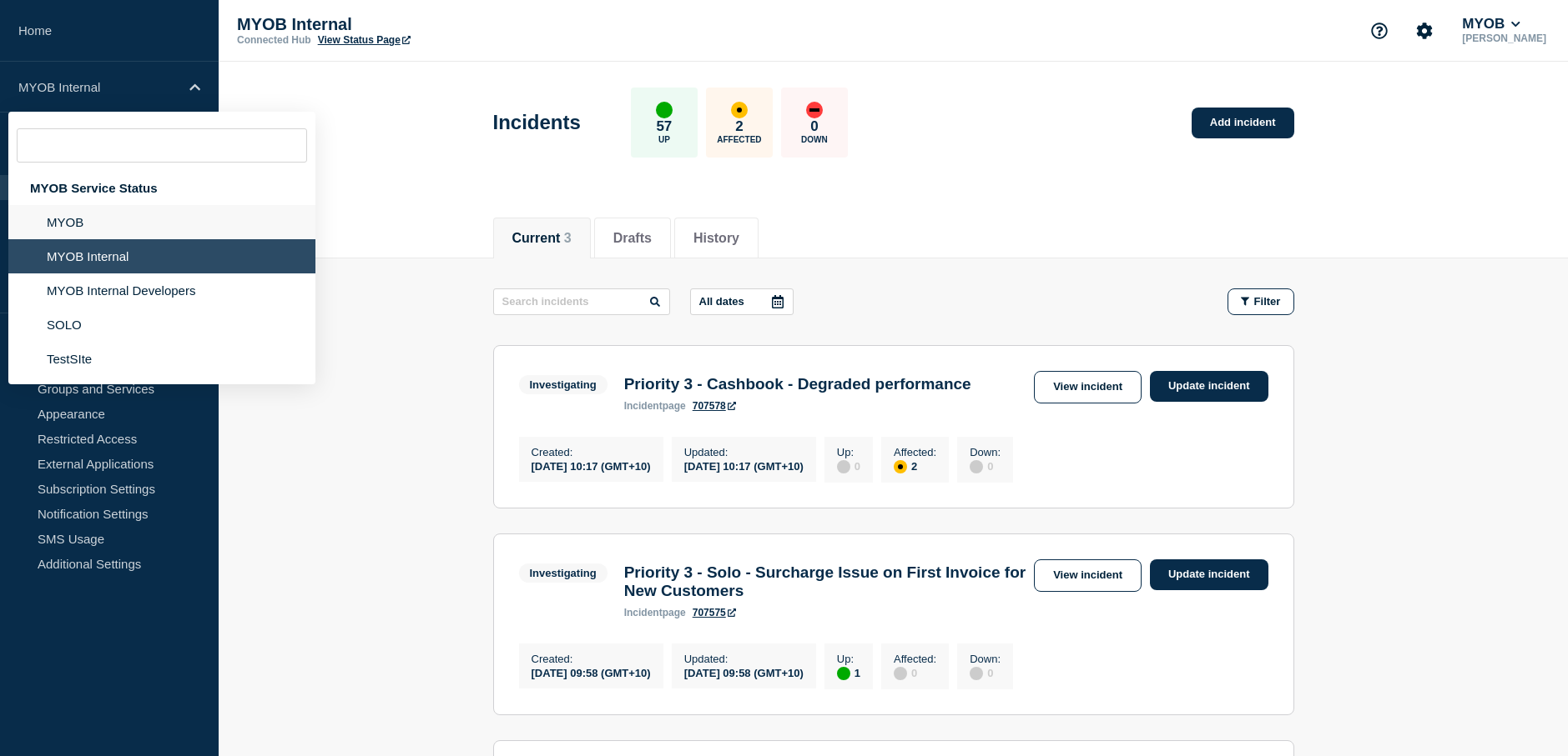
click at [89, 214] on li "MYOB" at bounding box center [161, 222] width 307 height 34
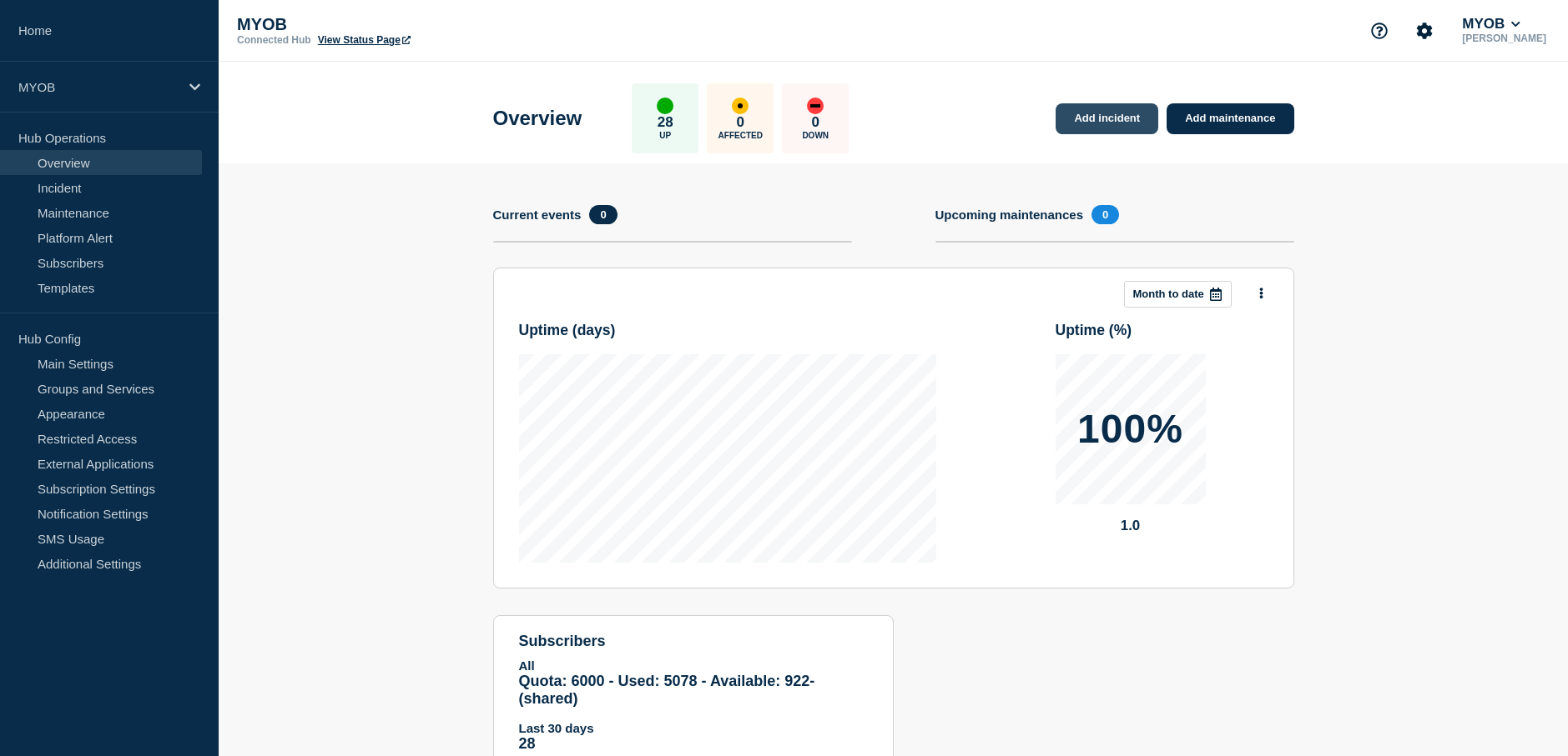
click at [1116, 120] on link "Add incident" at bounding box center [1106, 118] width 103 height 31
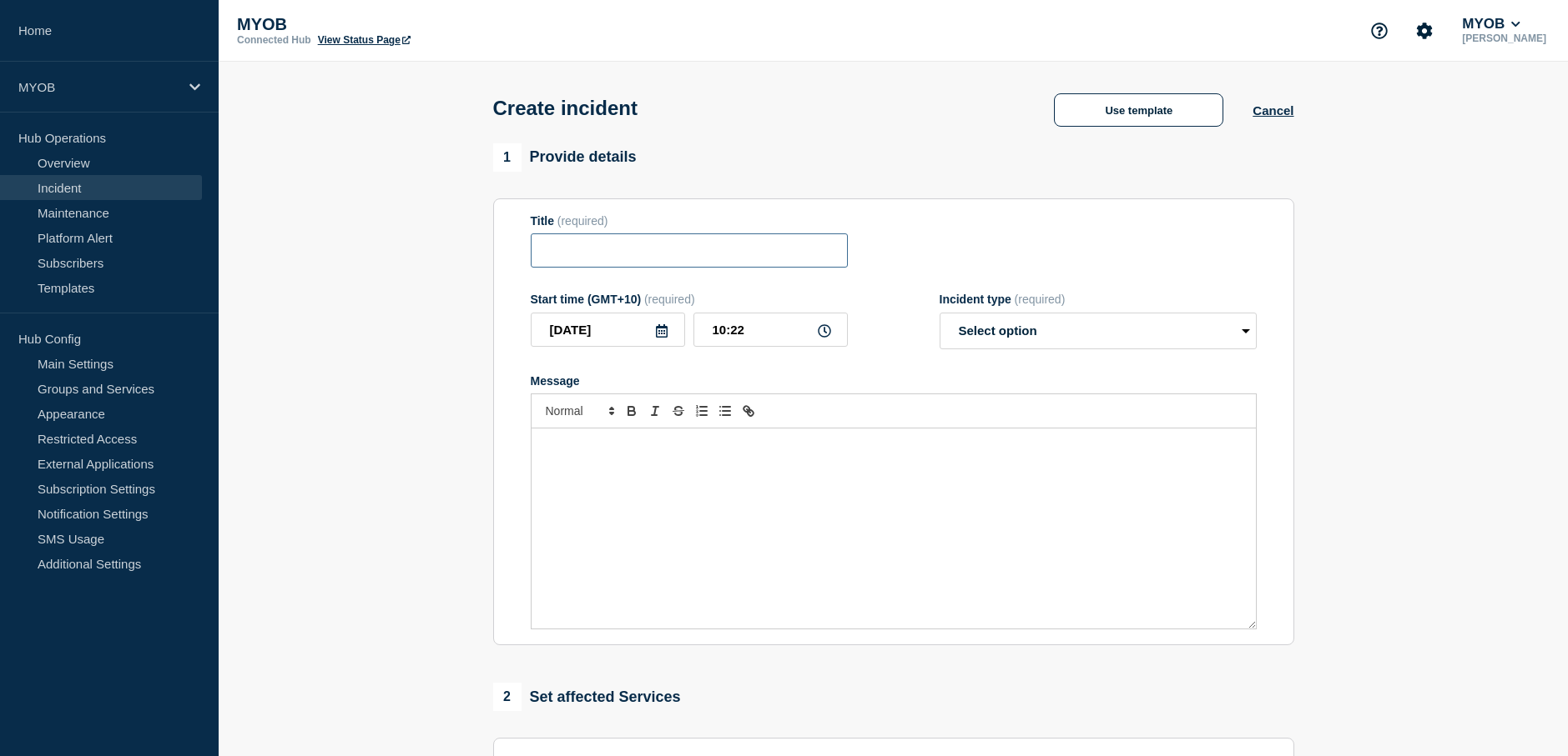
click at [775, 241] on input "Title" at bounding box center [688, 250] width 317 height 34
type input "Cashbook Degraded Performance"
click at [755, 172] on div "1 Provide details" at bounding box center [893, 158] width 801 height 29
click at [1133, 119] on button "Use template" at bounding box center [1139, 110] width 170 height 34
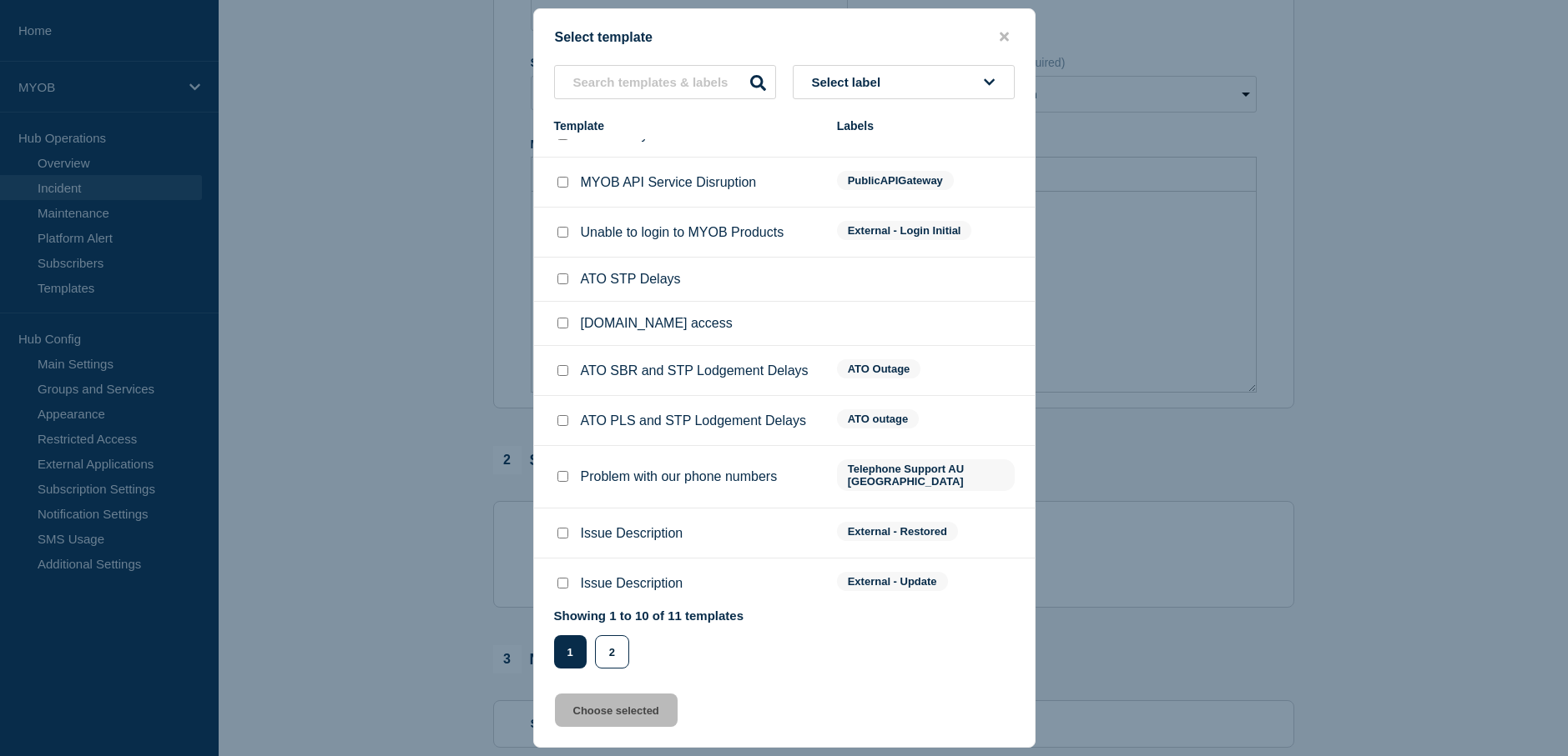
scroll to position [250, 0]
click at [611, 657] on button "2" at bounding box center [611, 653] width 35 height 34
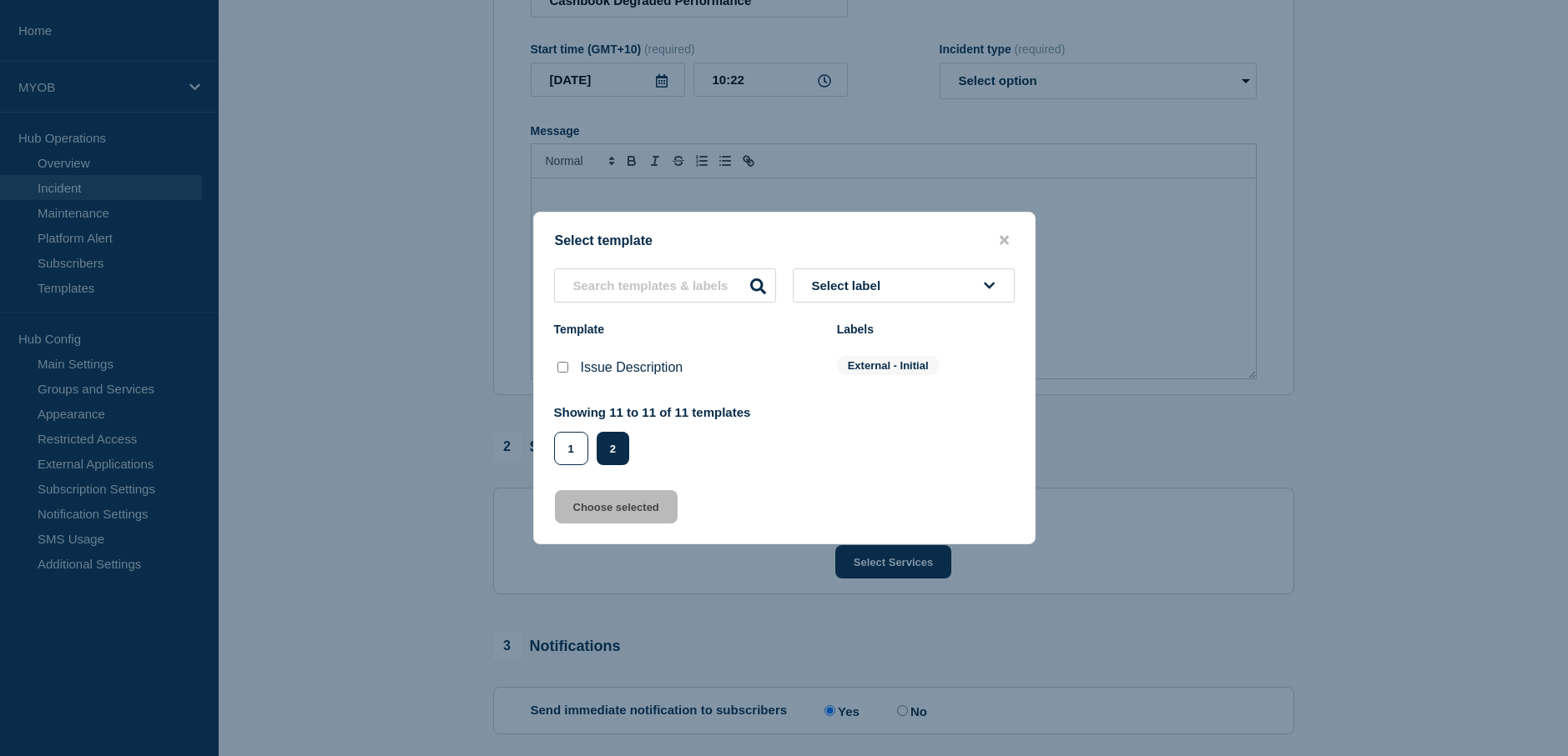
click at [566, 368] on input "Issue Description checkbox" at bounding box center [562, 367] width 11 height 11
checkbox input "true"
click at [649, 522] on button "Choose selected" at bounding box center [616, 507] width 122 height 34
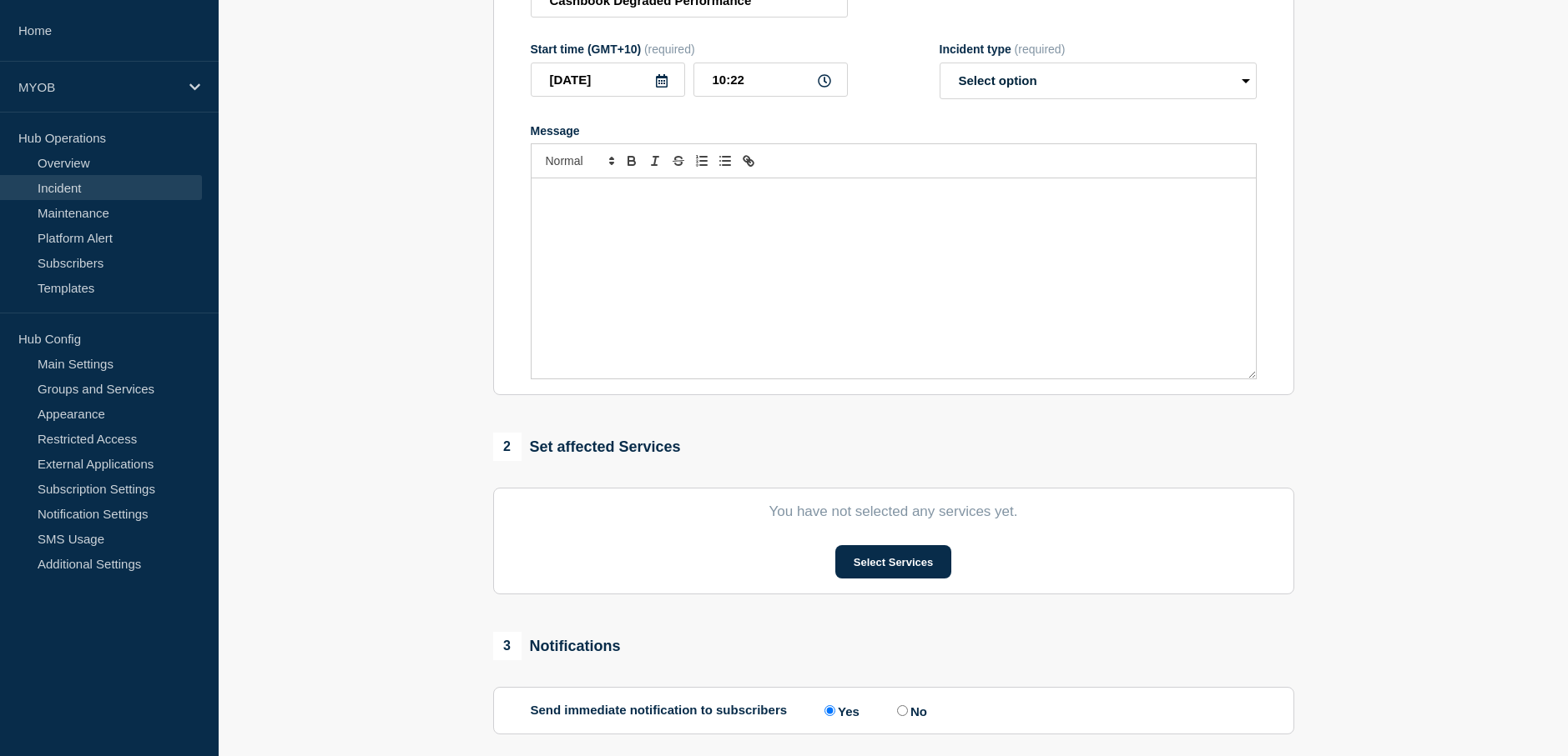
select select "investigating"
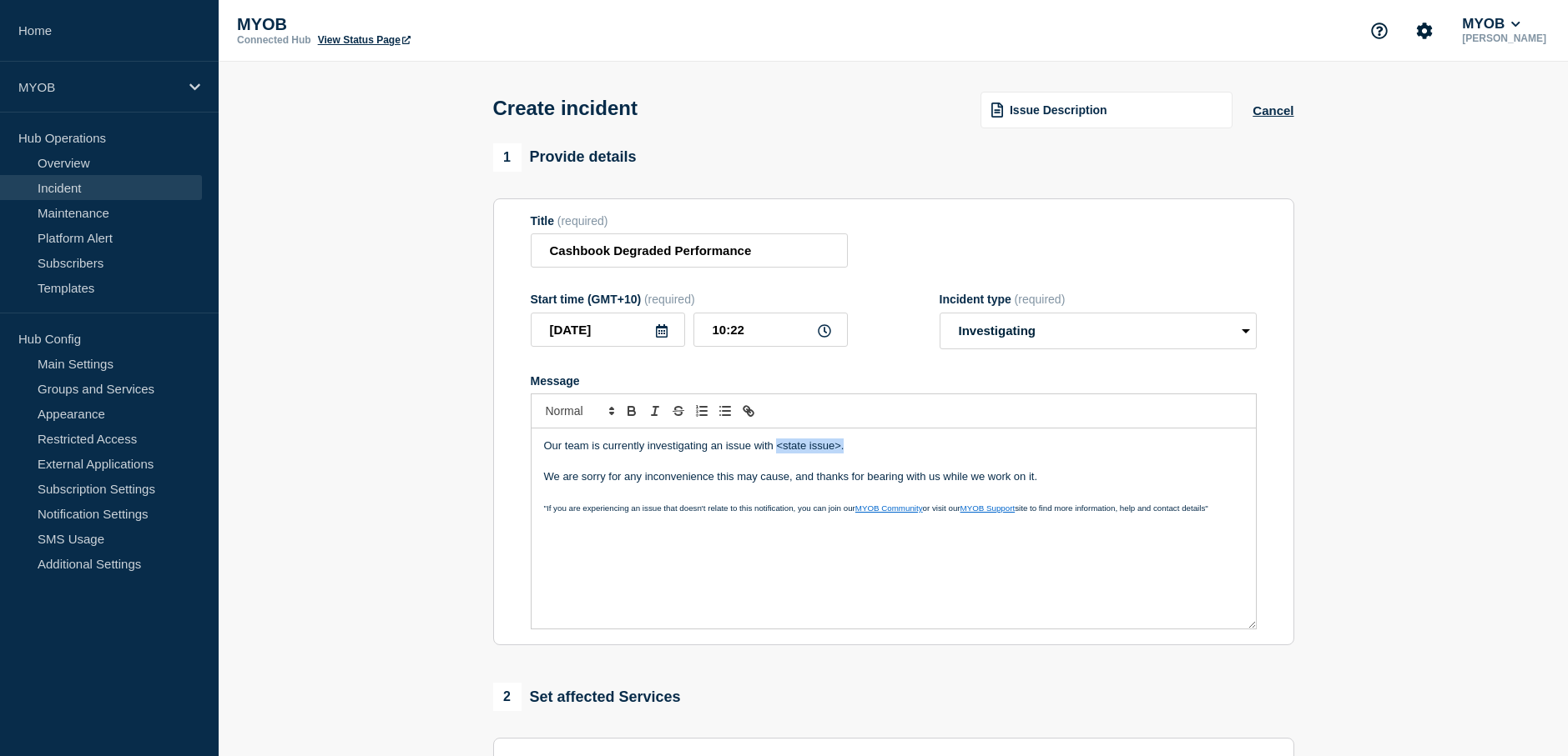
drag, startPoint x: 855, startPoint y: 448, endPoint x: 777, endPoint y: 445, distance: 78.1
click at [777, 445] on p "Our team is currently investigating an issue with <state issue>." at bounding box center [893, 446] width 699 height 15
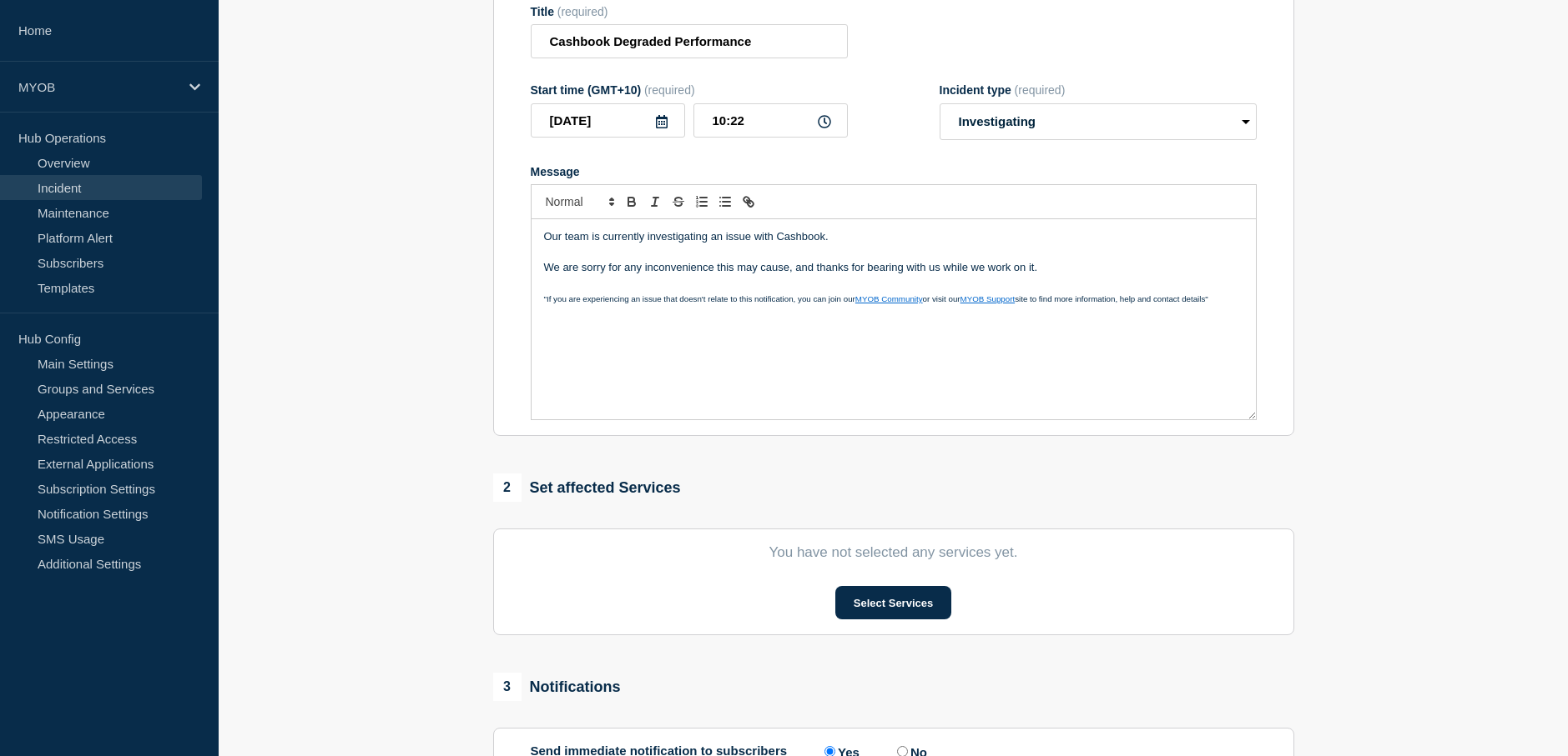
scroll to position [250, 0]
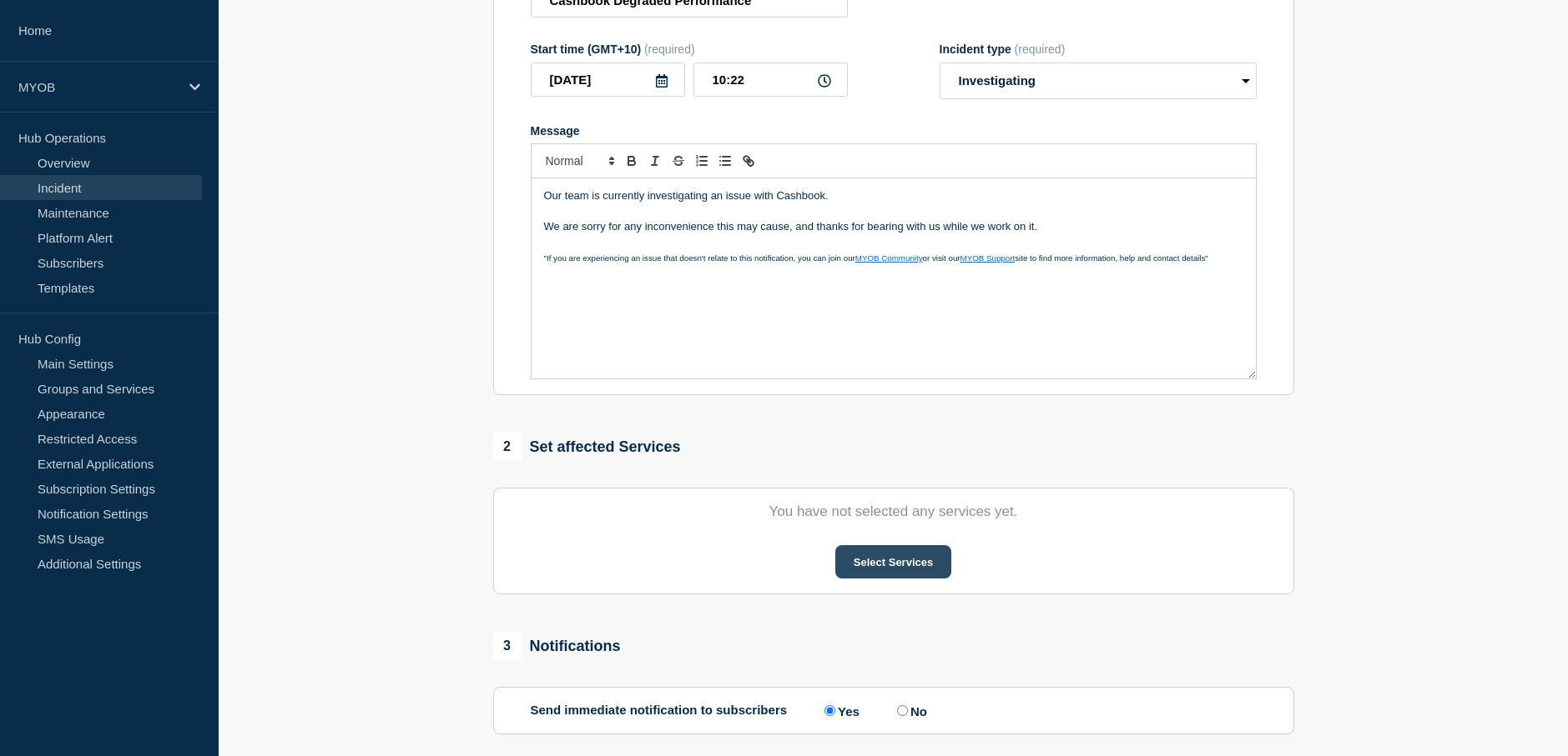
click at [933, 571] on button "Select Services" at bounding box center [893, 562] width 116 height 34
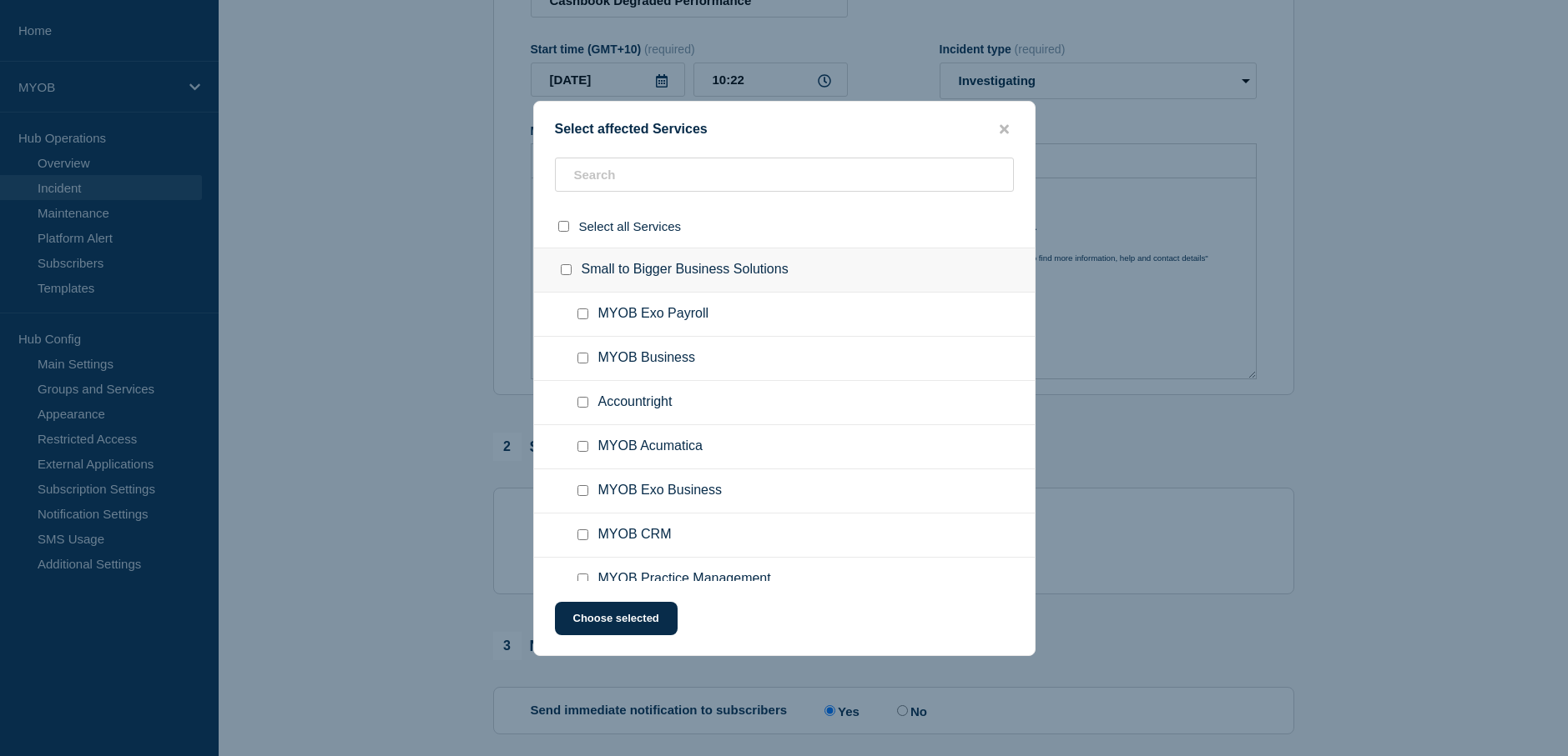
click at [587, 360] on input "MYOB Business checkbox" at bounding box center [582, 358] width 11 height 11
checkbox input "true"
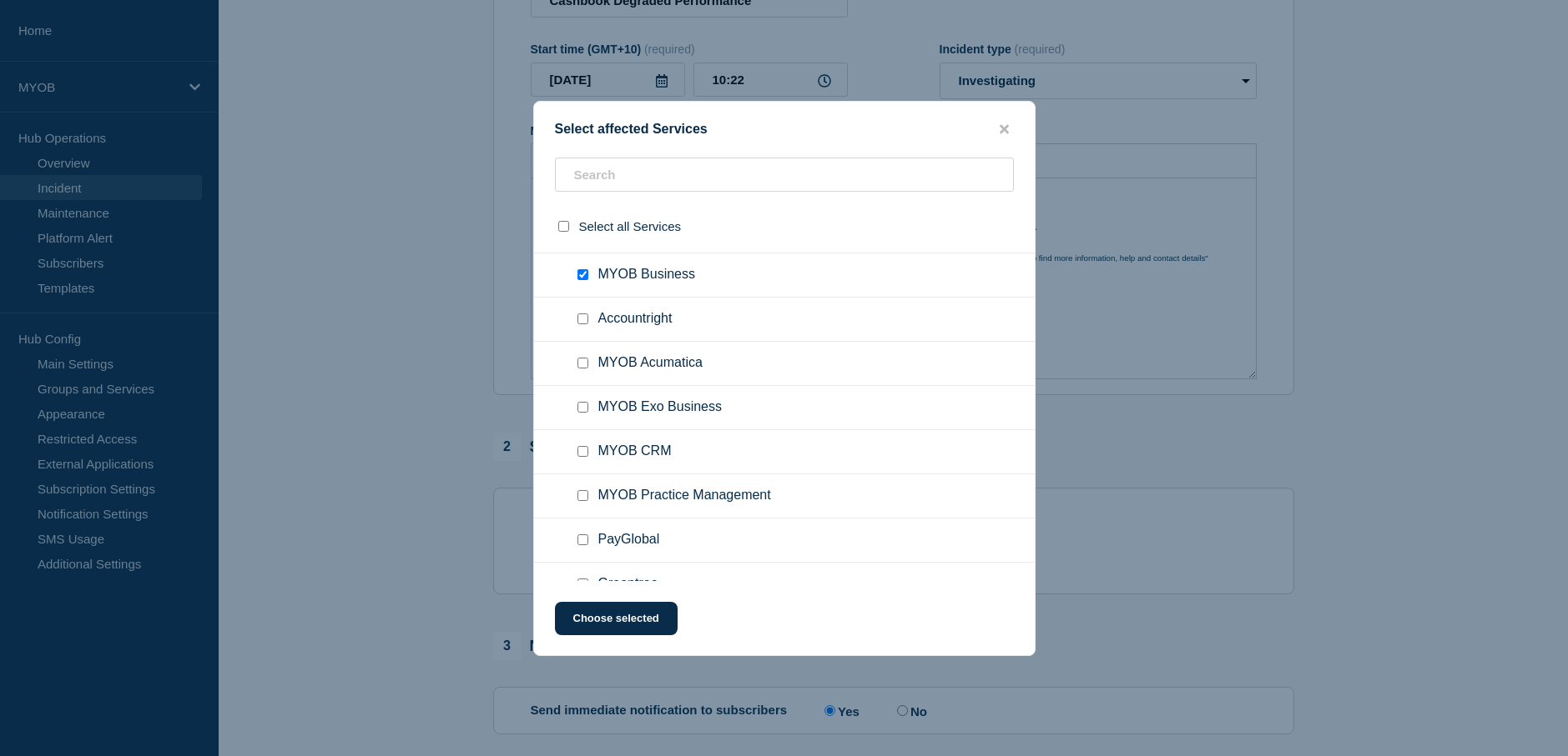
click at [584, 319] on input "Accountright checkbox" at bounding box center [582, 318] width 11 height 11
checkbox input "true"
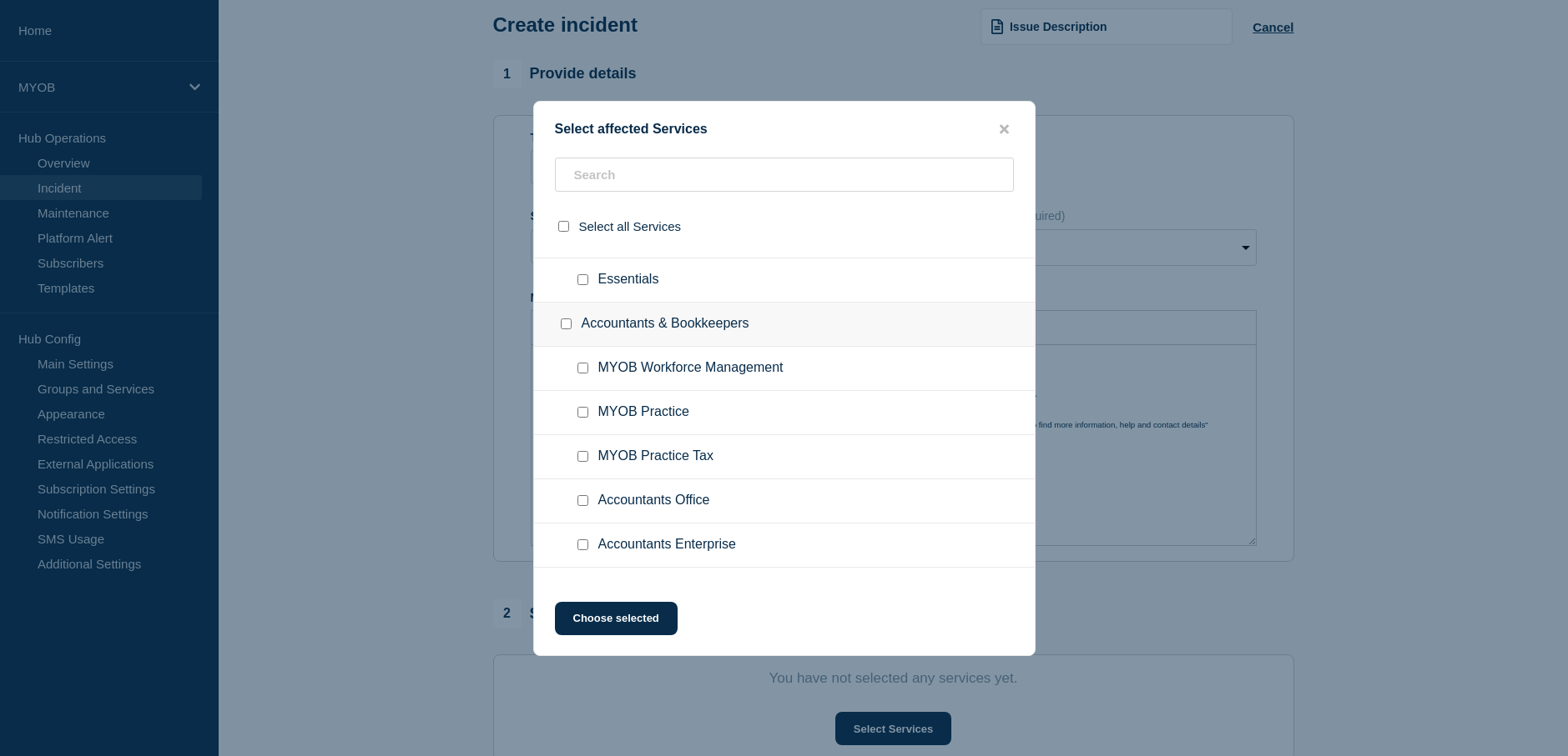
scroll to position [501, 0]
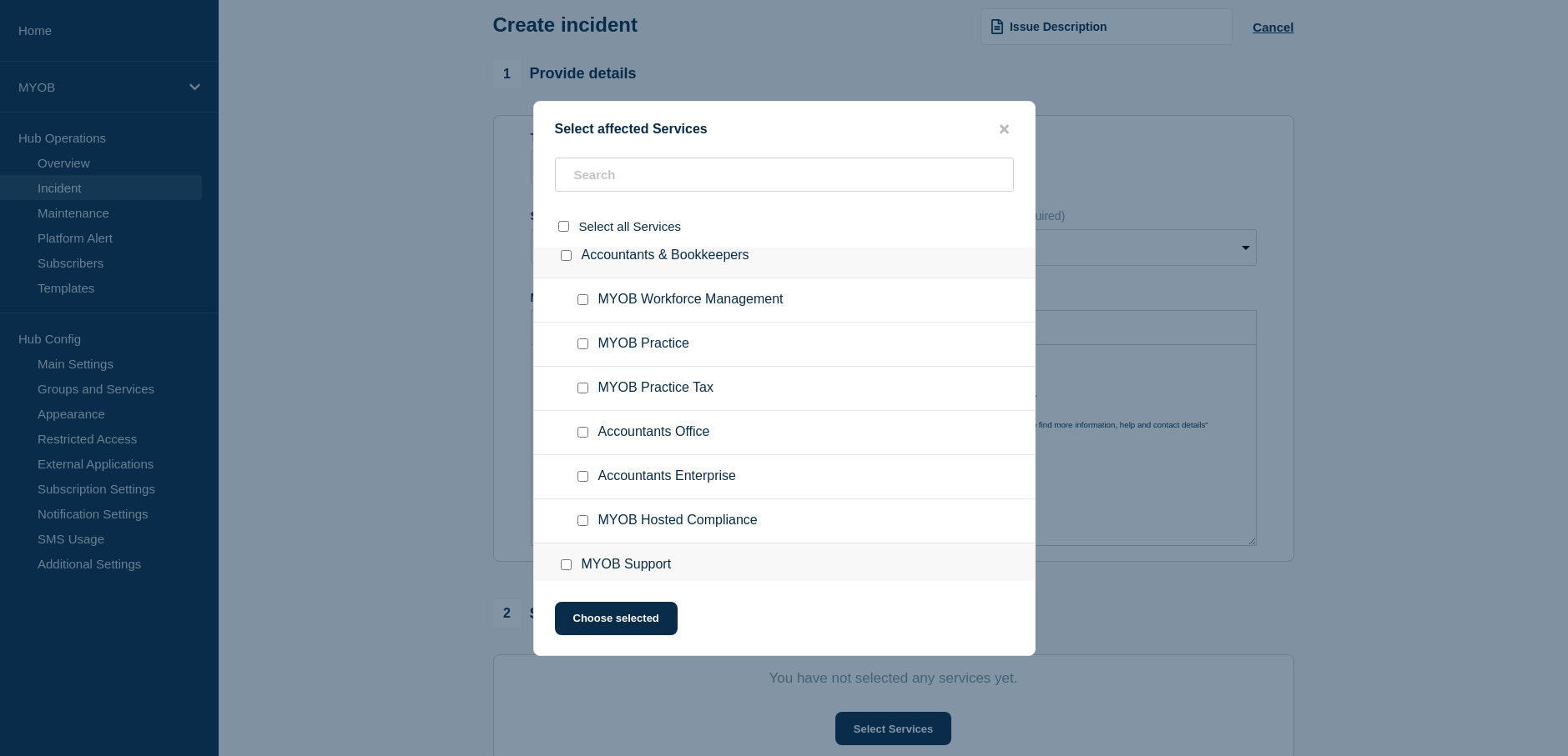
click at [583, 345] on input "MYOB Practice checkbox" at bounding box center [582, 343] width 11 height 11
checkbox input "true"
click at [642, 620] on button "Choose selected" at bounding box center [616, 619] width 122 height 34
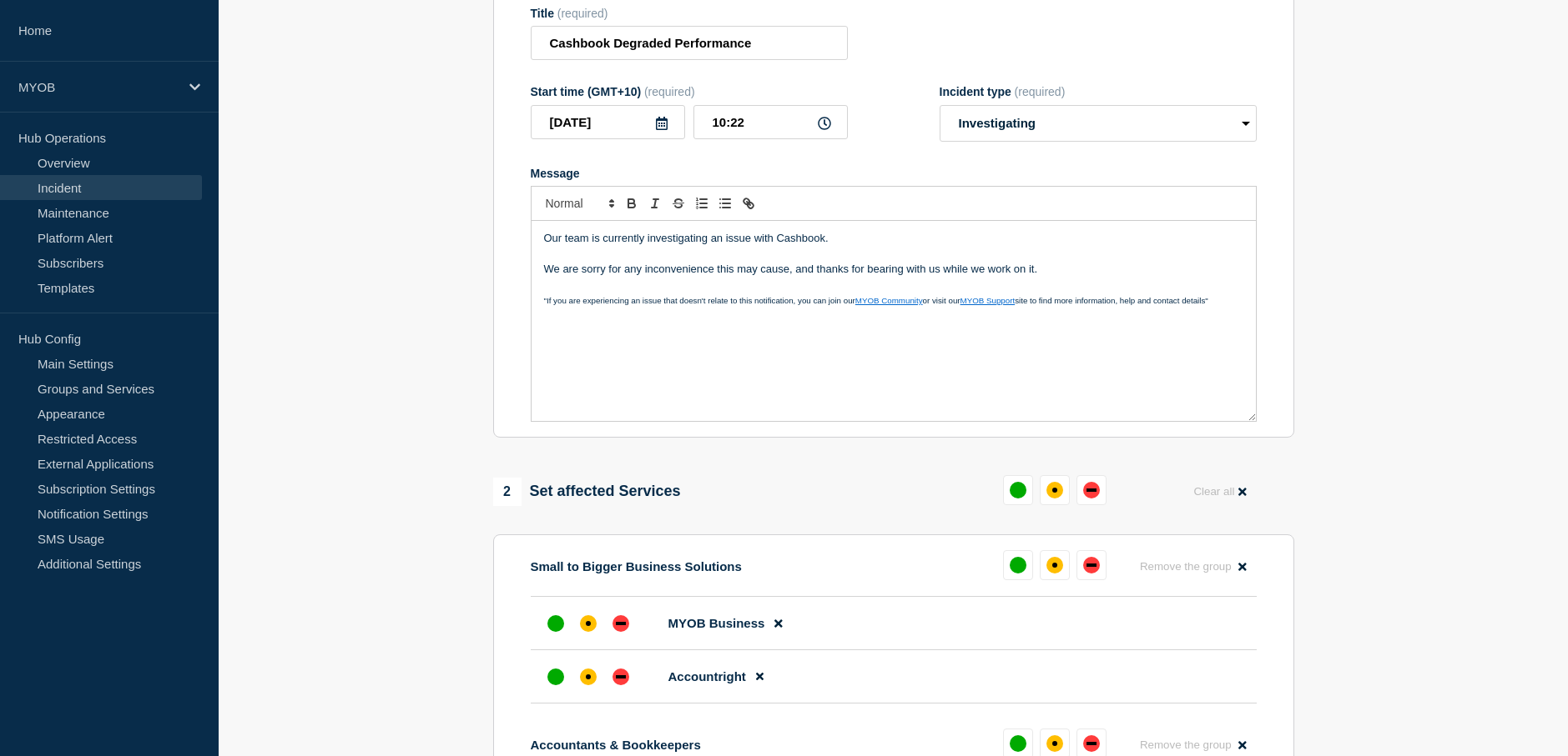
scroll to position [250, 0]
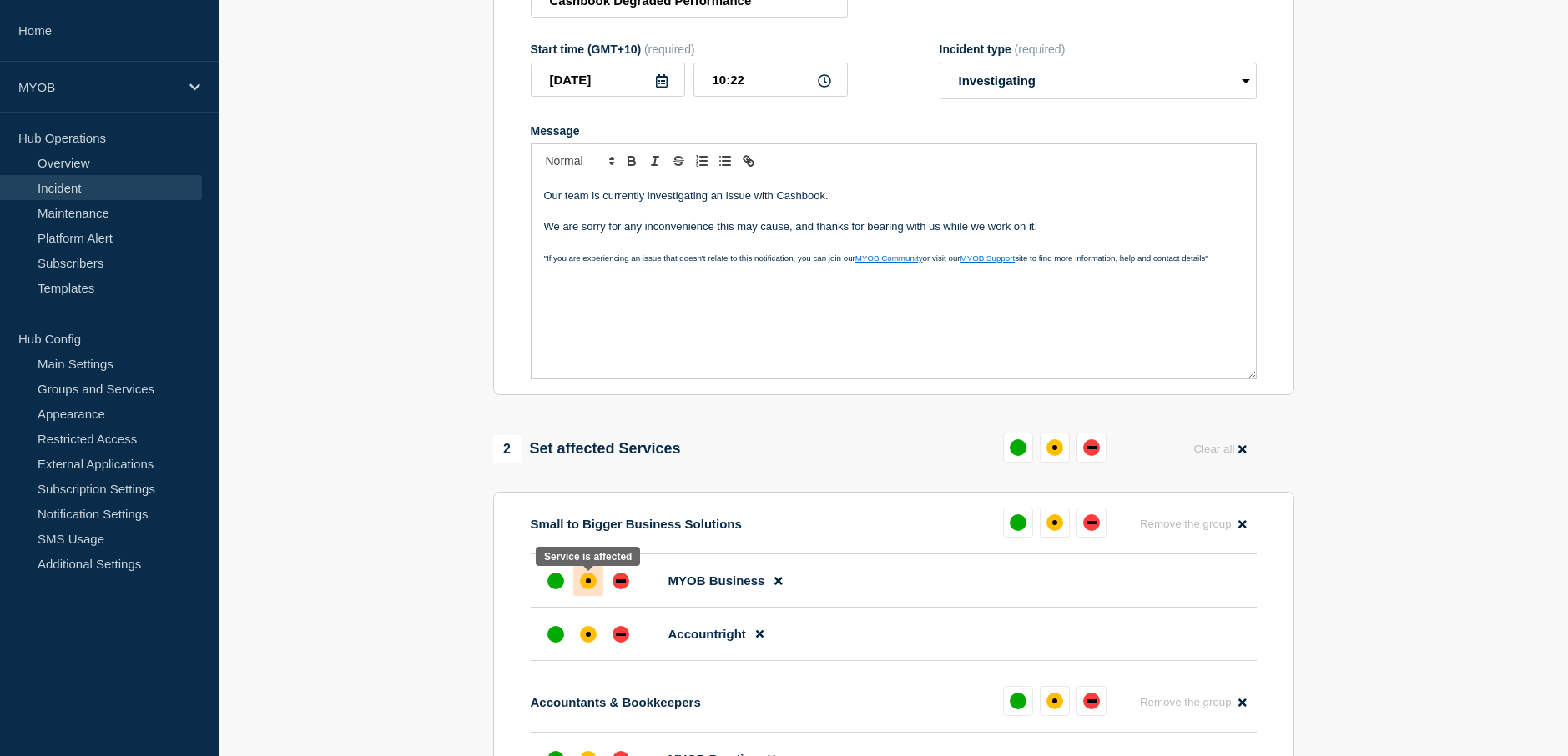
click at [583, 587] on div "affected" at bounding box center [588, 581] width 17 height 17
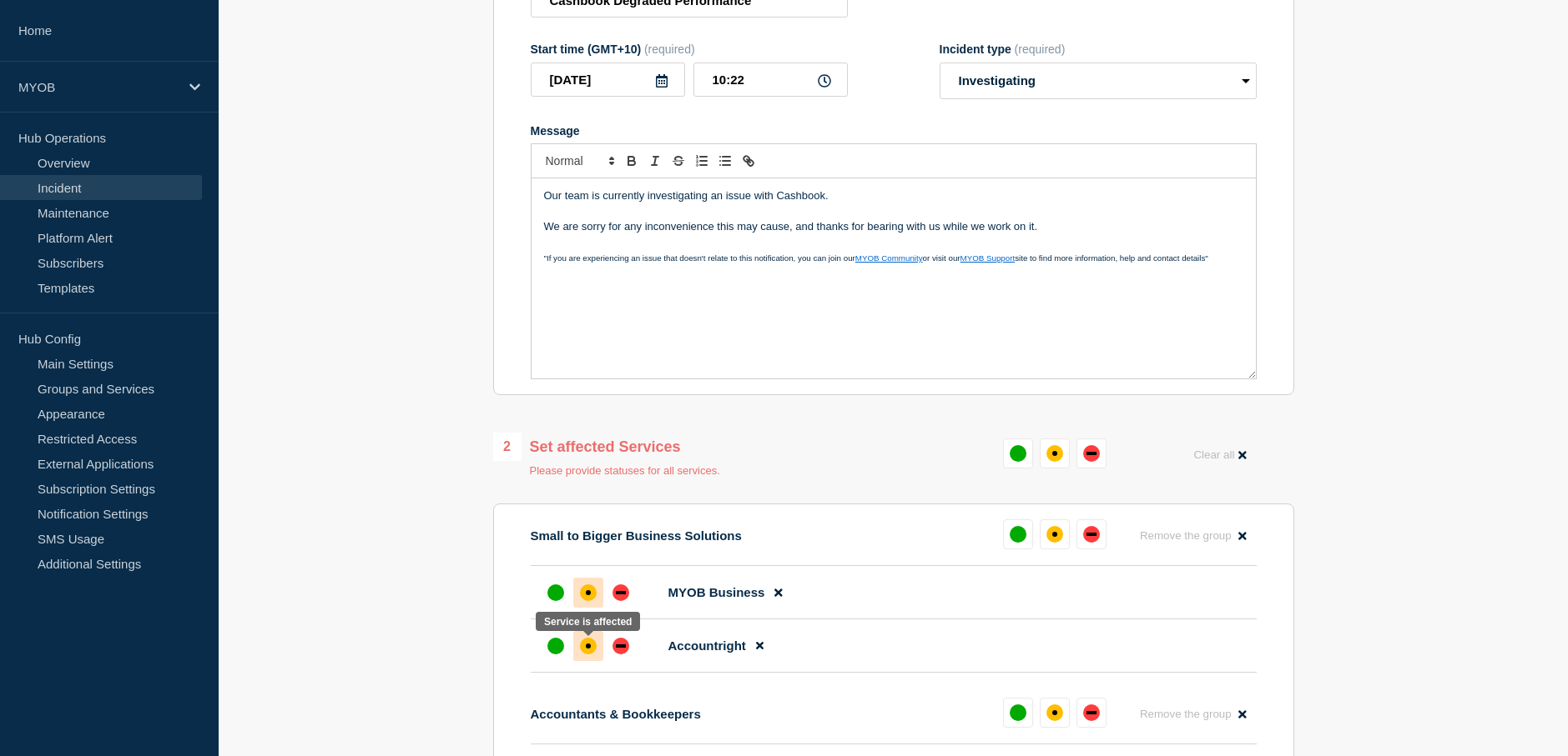
click at [593, 653] on div "affected" at bounding box center [588, 646] width 17 height 17
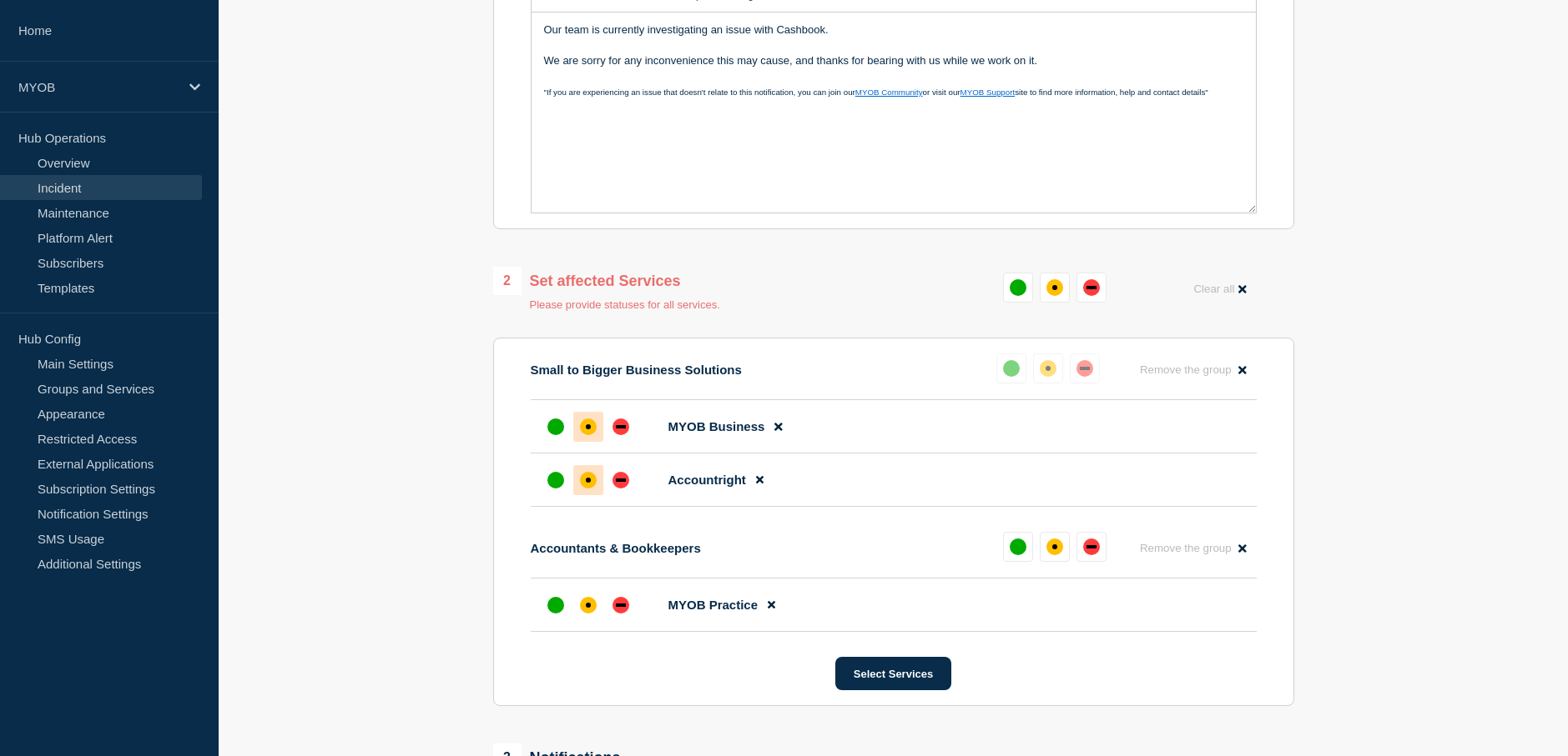
scroll to position [417, 0]
click at [592, 613] on div "affected" at bounding box center [588, 604] width 17 height 17
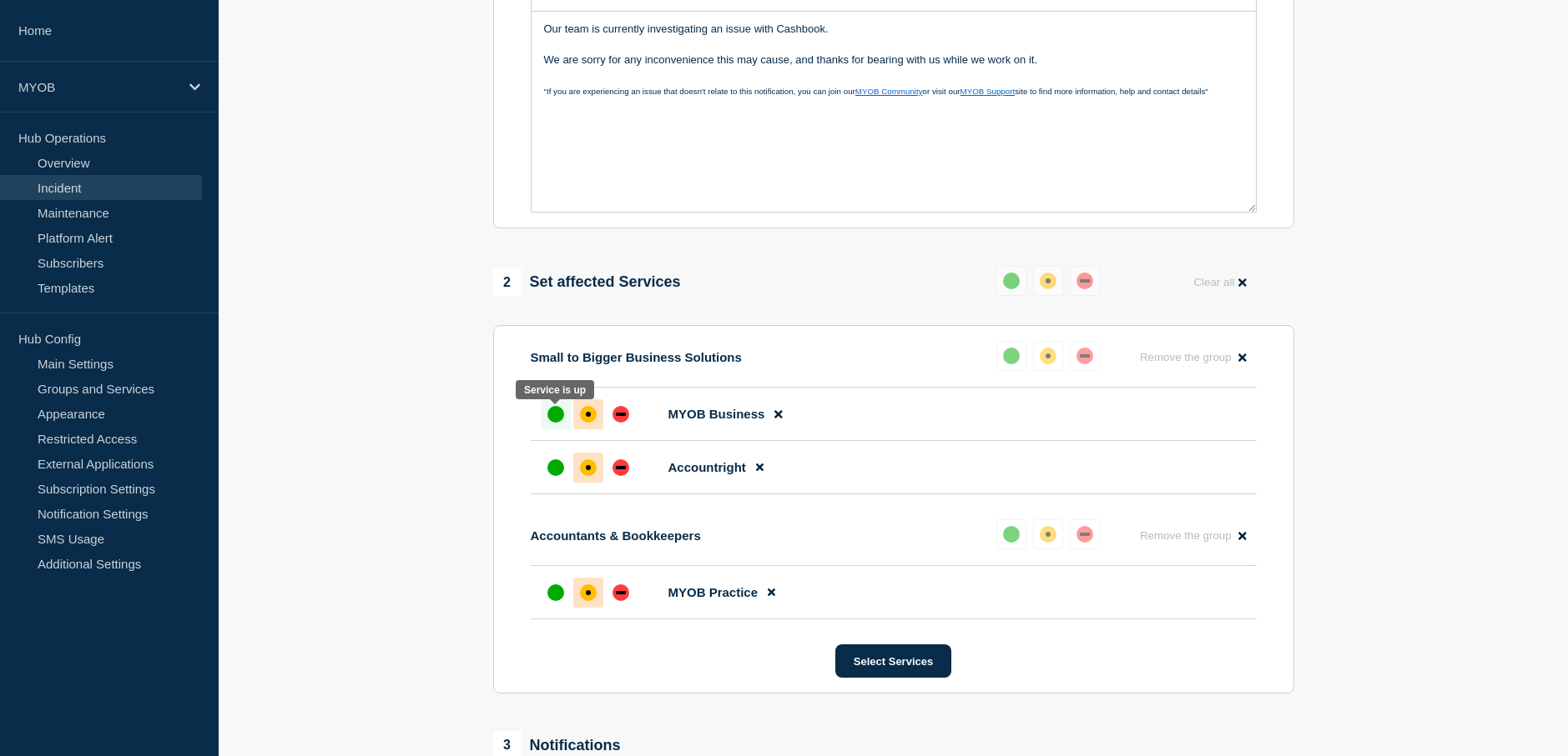
click at [555, 420] on div "up" at bounding box center [555, 414] width 17 height 17
click at [562, 474] on div "up" at bounding box center [555, 467] width 17 height 17
click at [550, 591] on div "up" at bounding box center [555, 592] width 17 height 17
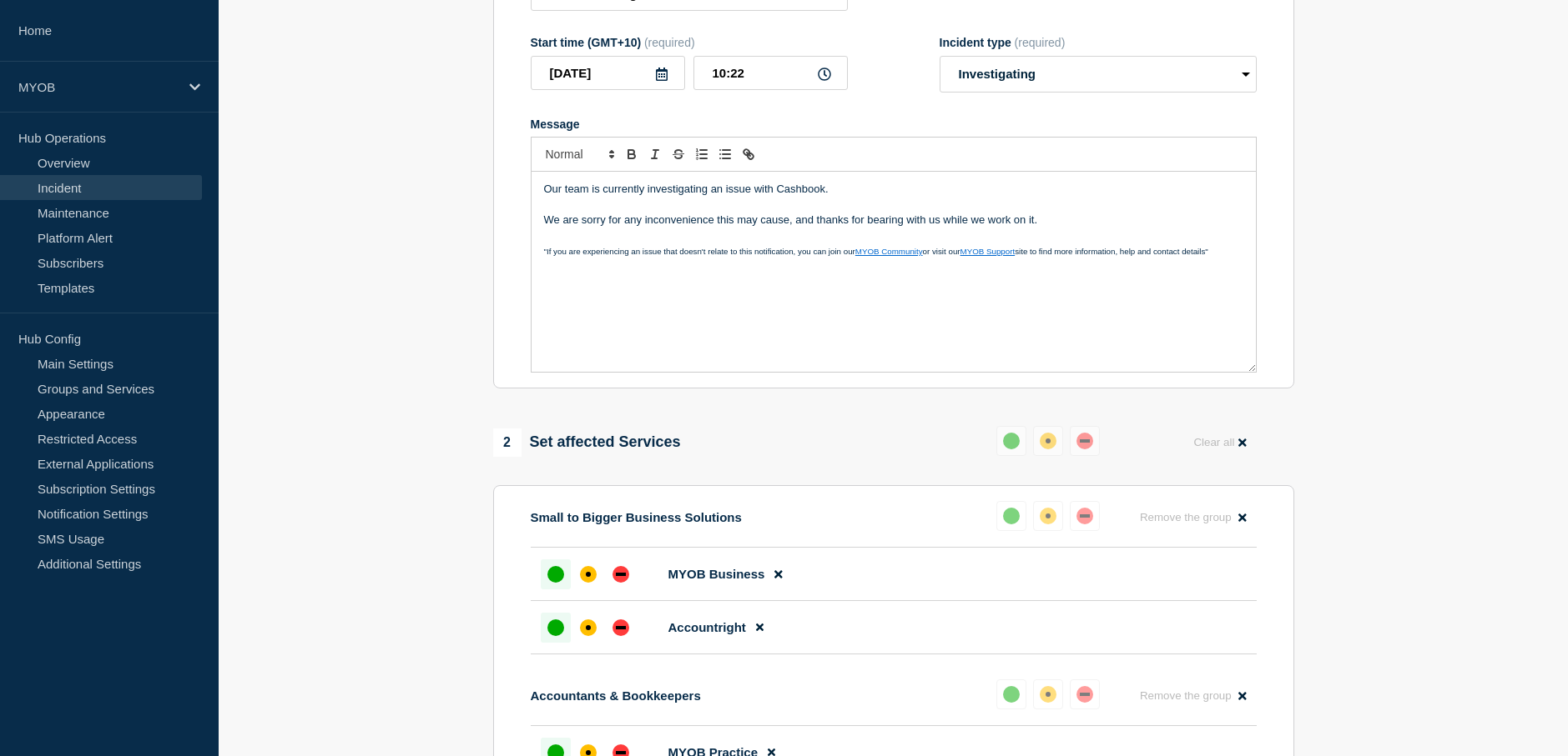
scroll to position [250, 0]
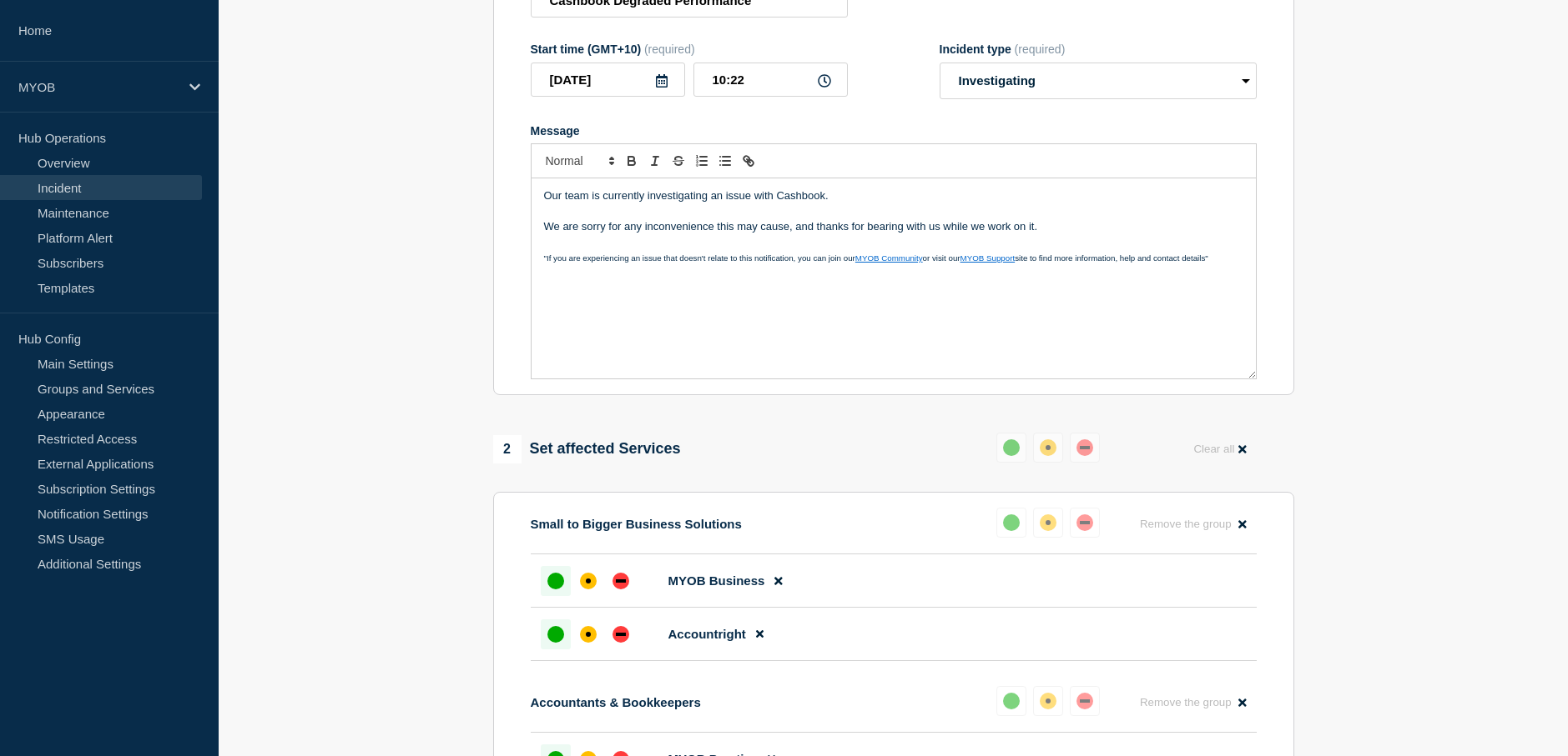
drag, startPoint x: 1056, startPoint y: 233, endPoint x: 526, endPoint y: 192, distance: 531.6
click at [526, 192] on section "Title (required) Cashbook Degraded Performance Start time (GMT+10) (required) 2…" at bounding box center [893, 172] width 801 height 447
copy div "Our team is currently investigating an issue with Cashbook. We are sorry for an…"
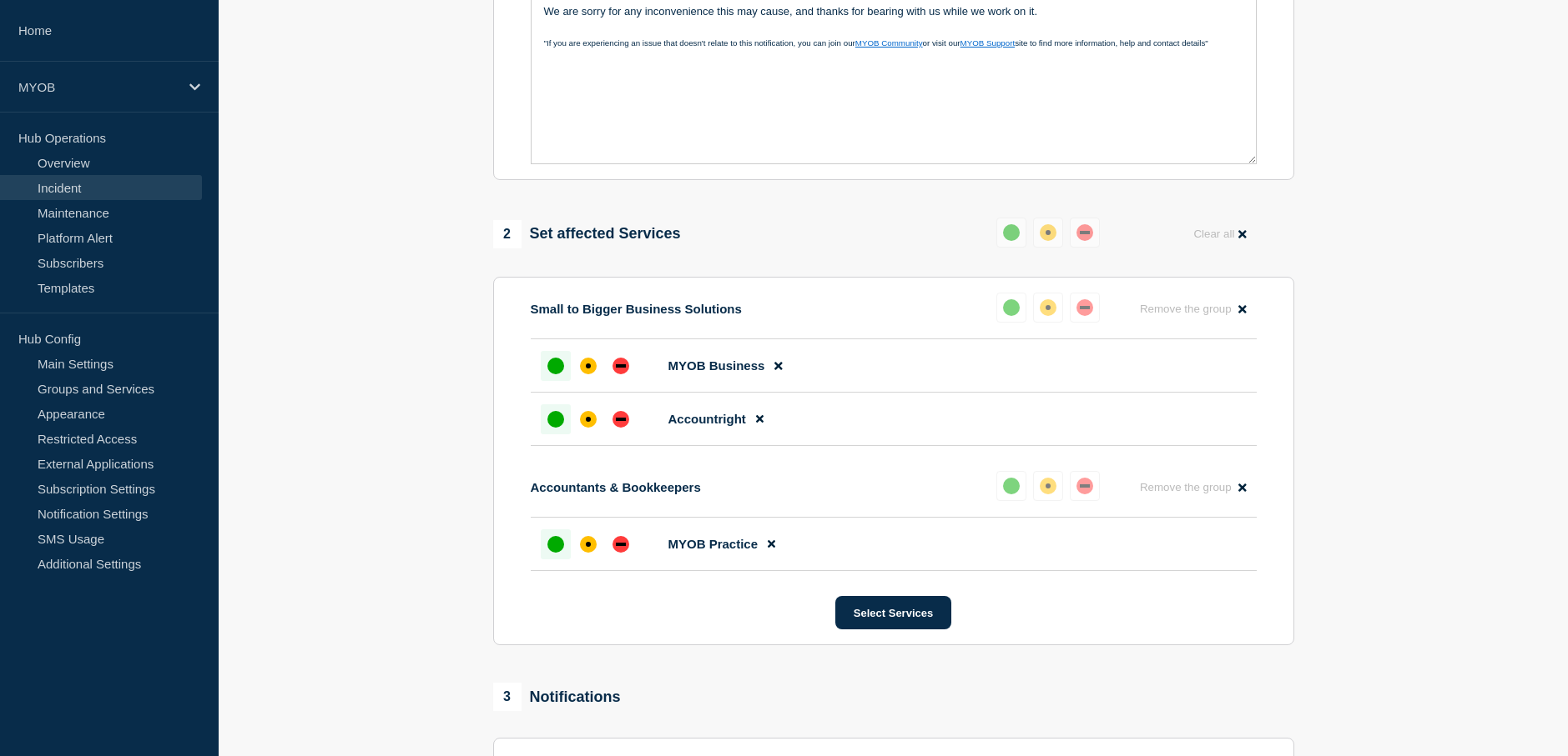
scroll to position [501, 0]
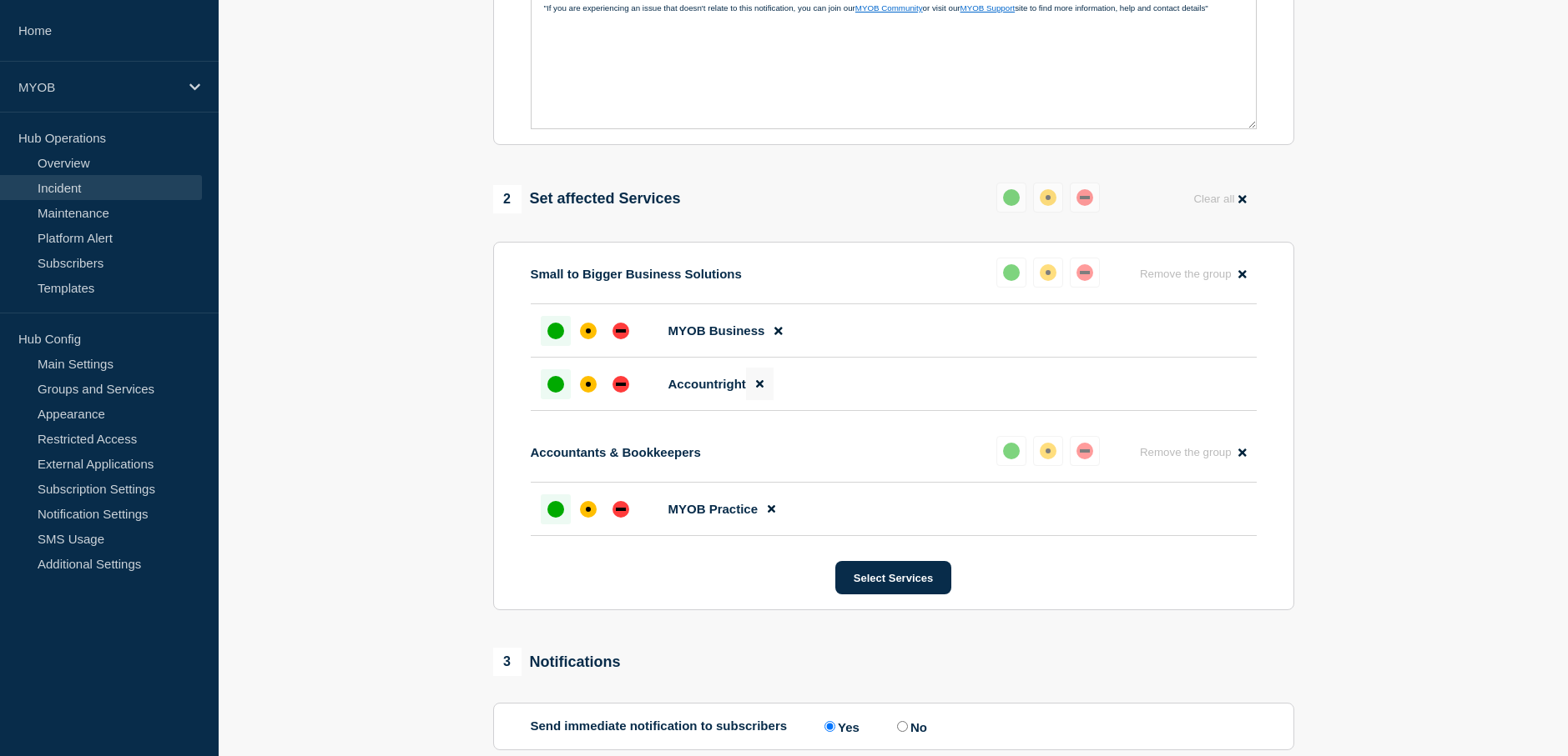
click at [760, 389] on icon at bounding box center [759, 383] width 8 height 11
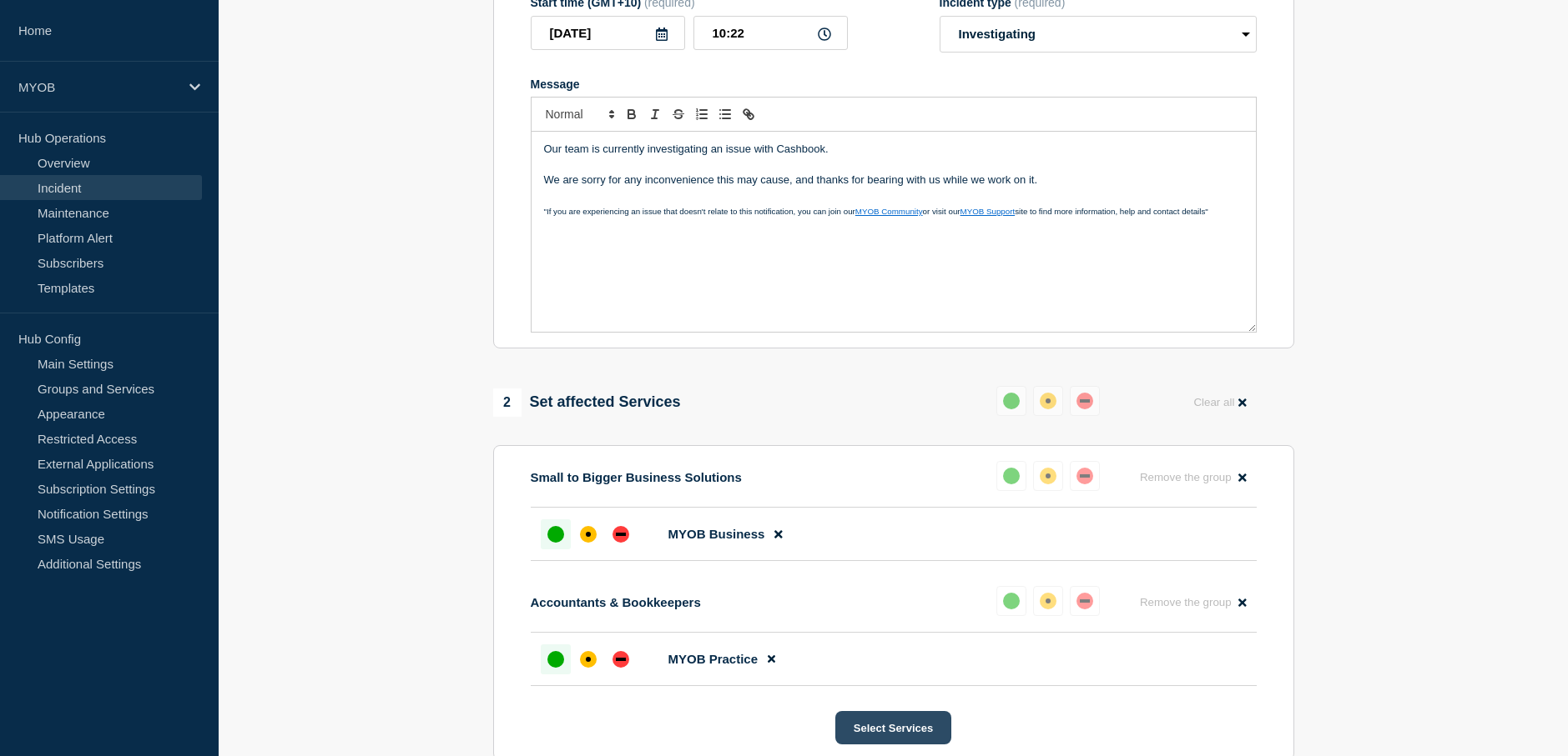
scroll to position [333, 0]
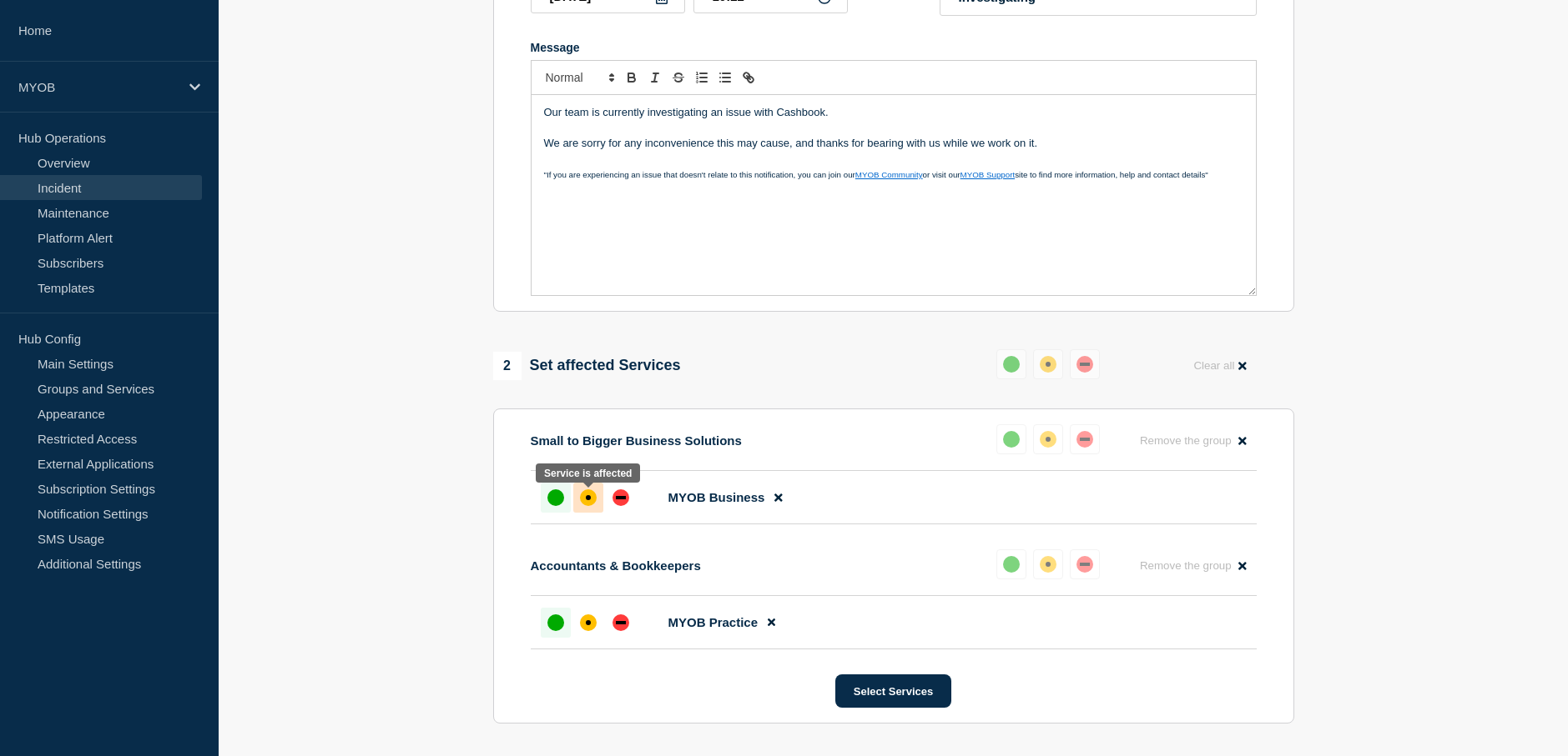
click at [594, 505] on div "affected" at bounding box center [588, 498] width 17 height 17
click at [588, 631] on div "affected" at bounding box center [588, 623] width 17 height 17
click at [904, 700] on button "Select Services" at bounding box center [893, 691] width 116 height 34
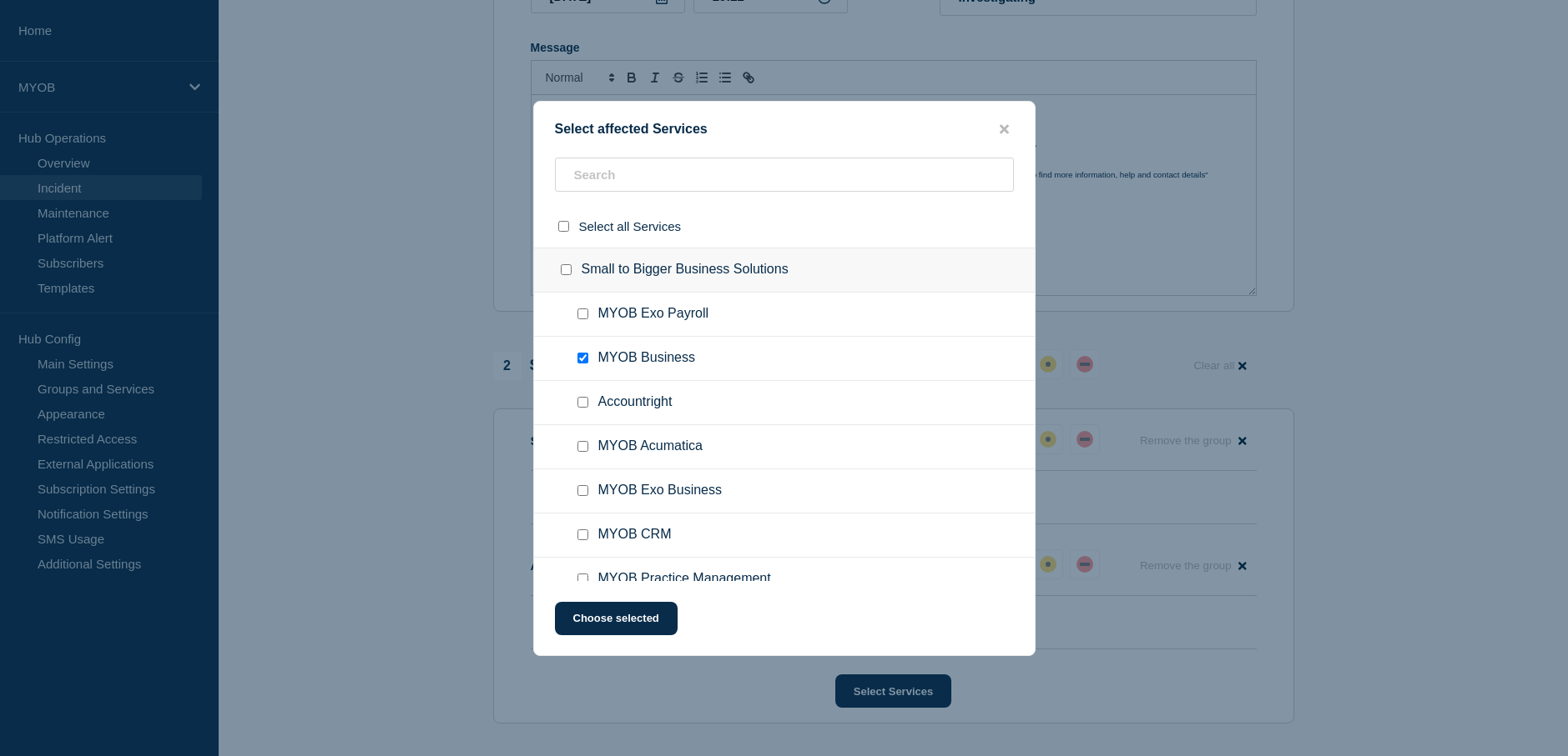
click at [1011, 129] on button "close button" at bounding box center [1003, 130] width 19 height 16
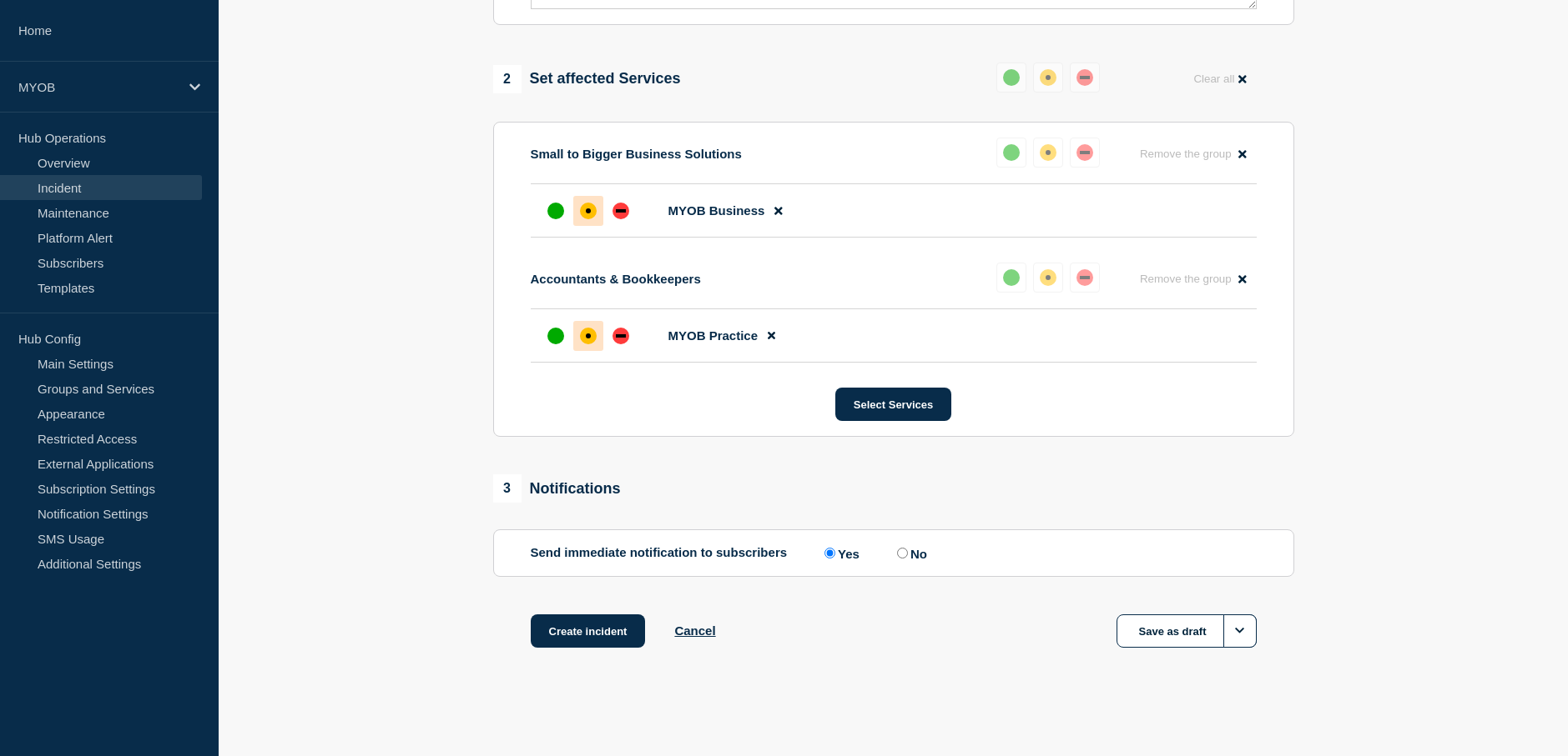
scroll to position [625, 0]
click at [593, 631] on button "Create incident" at bounding box center [588, 632] width 115 height 34
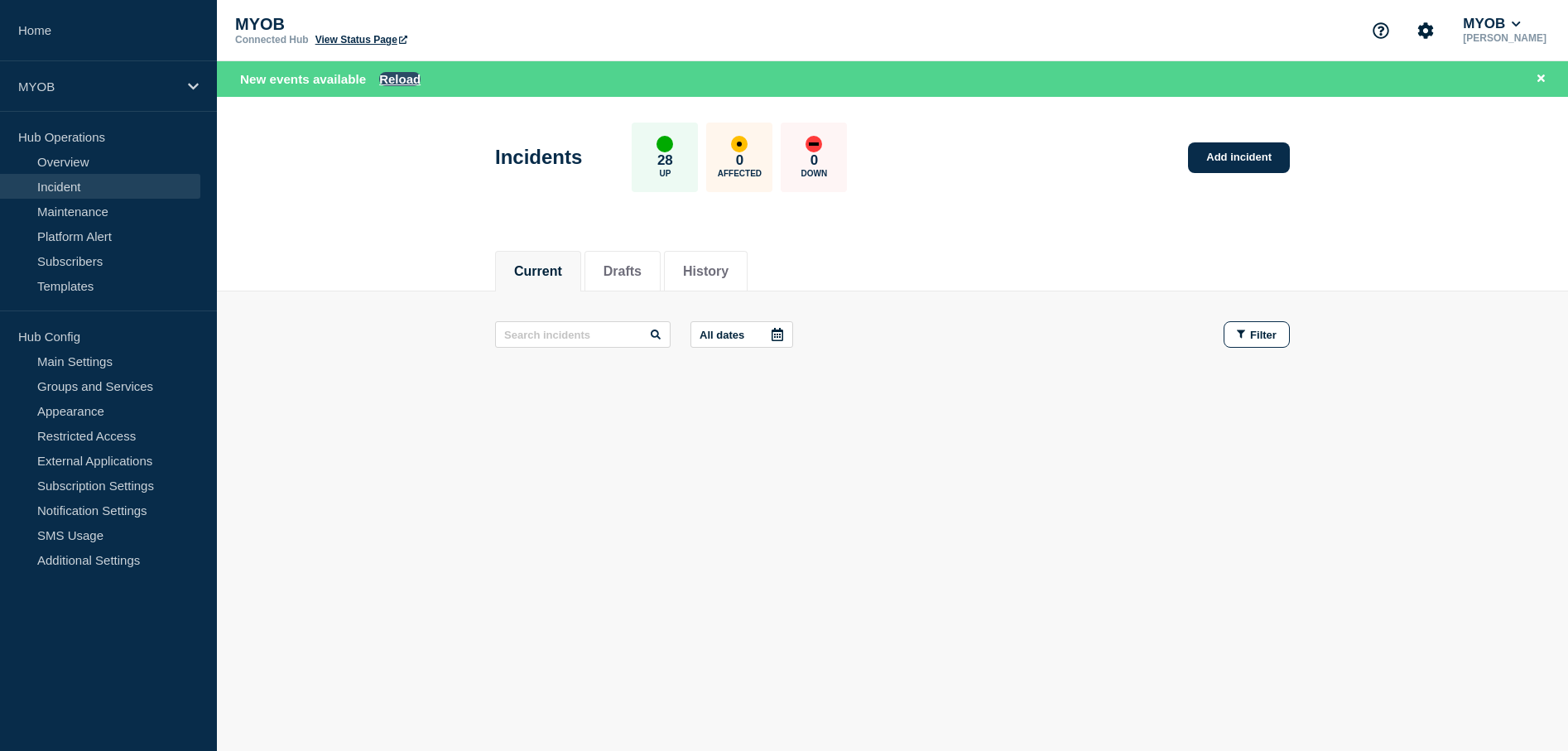
click at [395, 76] on button "Reload" at bounding box center [399, 79] width 41 height 14
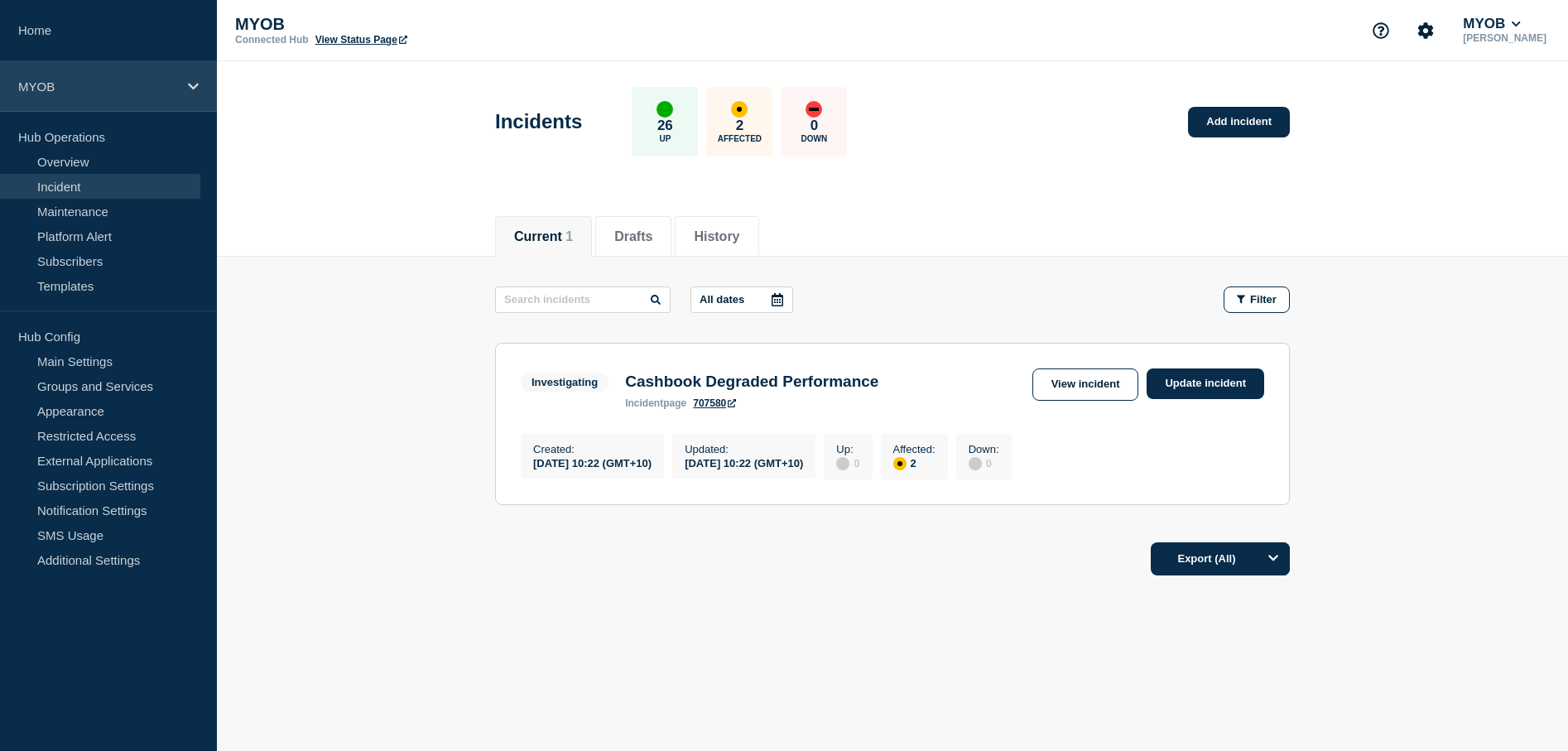
click at [191, 85] on icon at bounding box center [193, 86] width 11 height 7
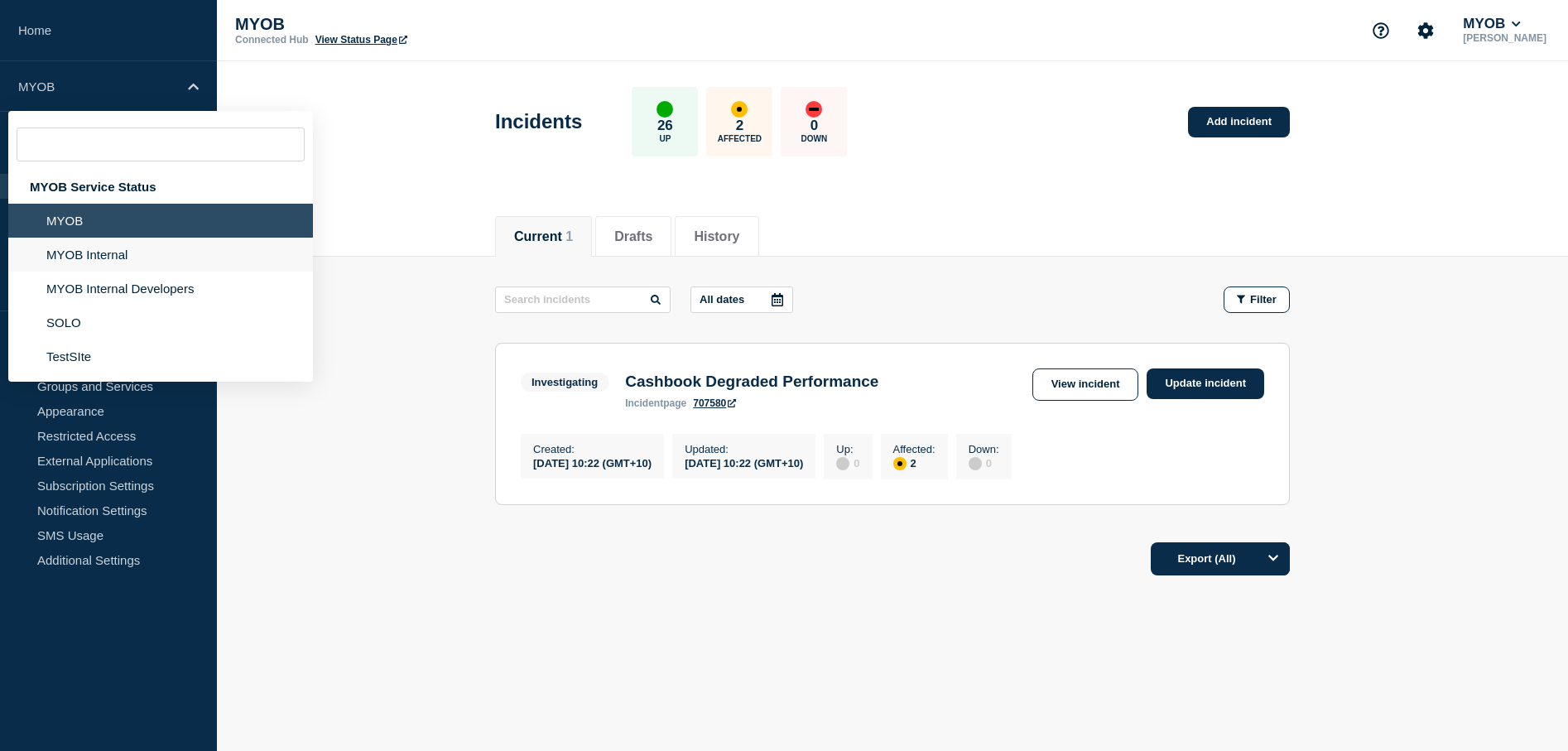
click at [124, 256] on li "MYOB Internal" at bounding box center [160, 255] width 304 height 34
